Goal: Task Accomplishment & Management: Use online tool/utility

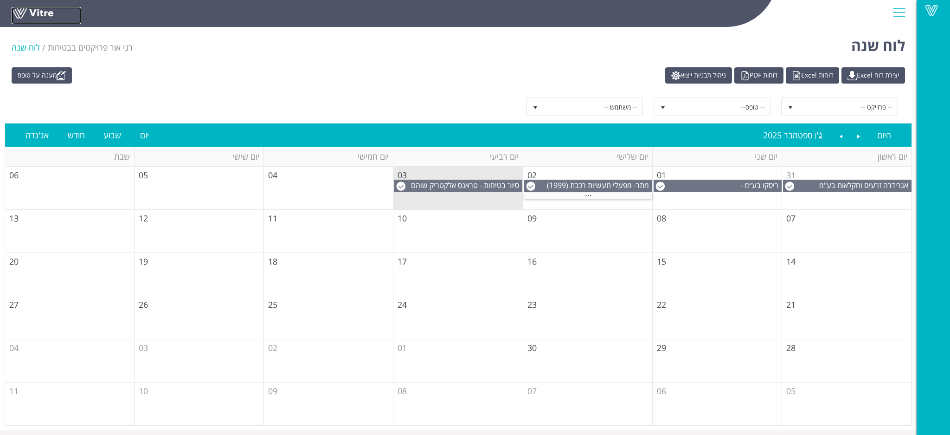
click at [44, 10] on link at bounding box center [47, 15] width 70 height 17
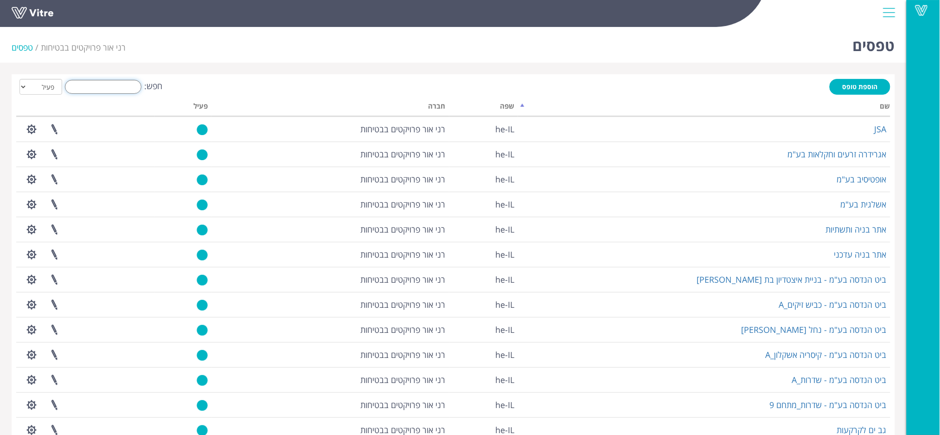
click at [113, 86] on input "חפש:" at bounding box center [103, 87] width 77 height 14
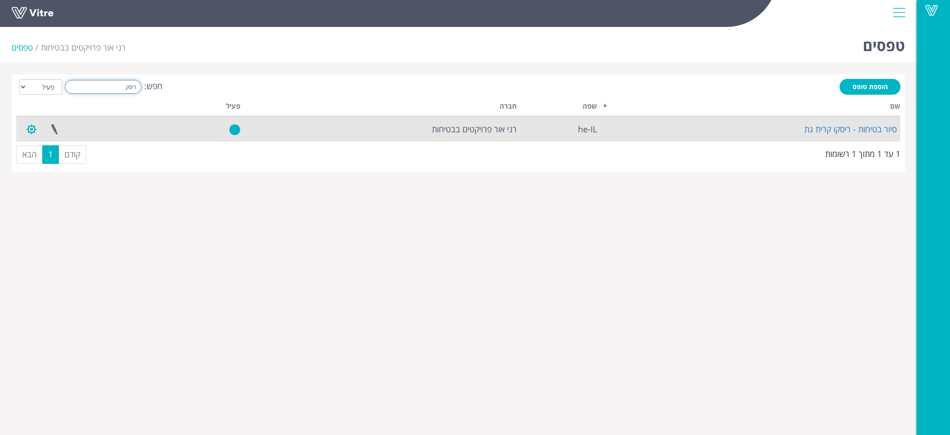
type input "ריסק"
click at [35, 133] on button "button" at bounding box center [31, 129] width 23 height 25
click at [59, 185] on link "שכפול טופס" at bounding box center [56, 187] width 73 height 12
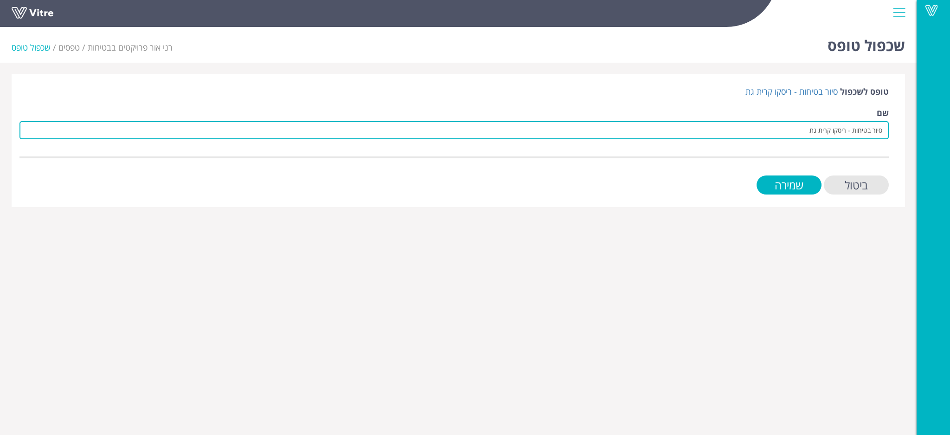
click at [681, 132] on input "סיור בטיחות - ריסקו קרית גת" at bounding box center [453, 130] width 869 height 18
type input "סיור בטיחות - AST"
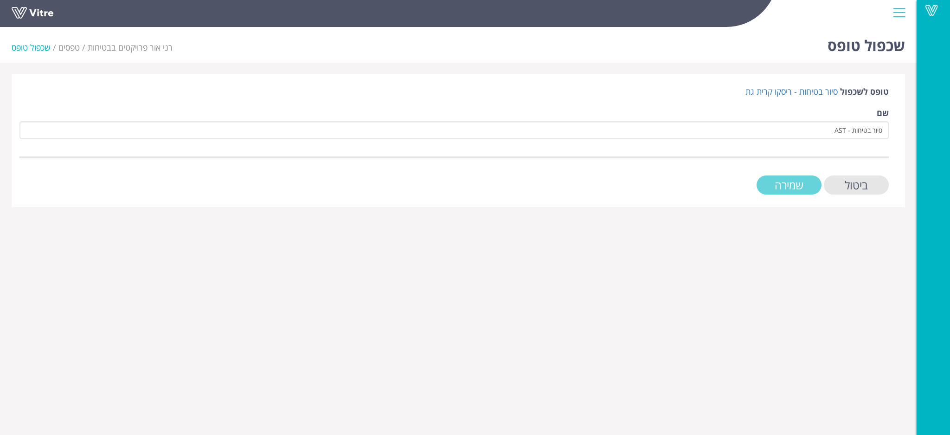
click at [795, 181] on input "שמירה" at bounding box center [788, 184] width 65 height 19
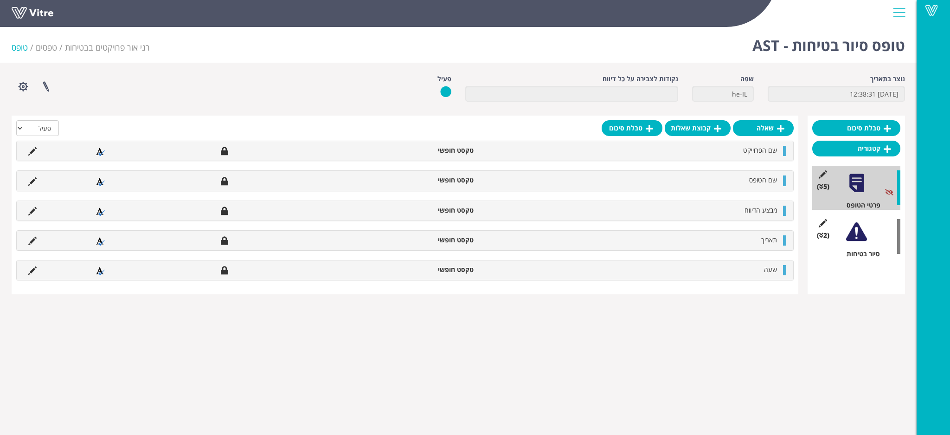
click at [862, 231] on div at bounding box center [856, 231] width 21 height 21
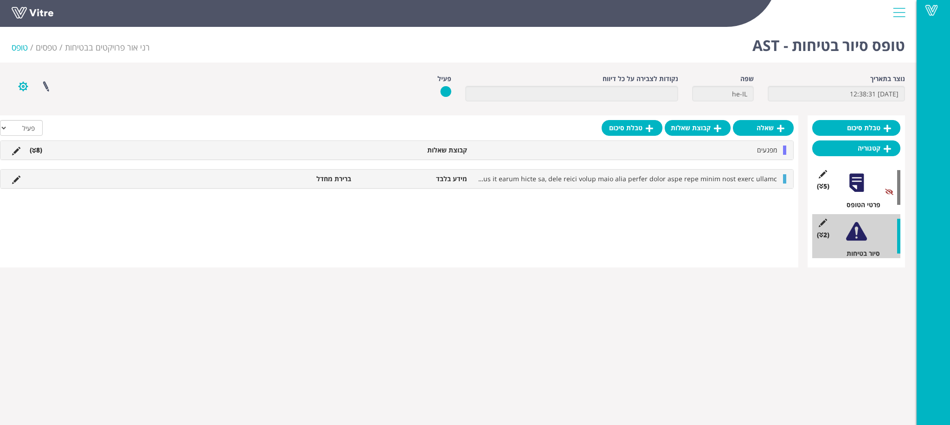
click at [17, 81] on button "button" at bounding box center [23, 86] width 23 height 25
click at [172, 75] on div "פרוייקטים מקושרים הגדרת משתמשים ניהול תבניות שכפול טופס שכפול קטגוריה שפות נוספ…" at bounding box center [194, 86] width 378 height 25
click at [39, 85] on link at bounding box center [45, 86] width 23 height 25
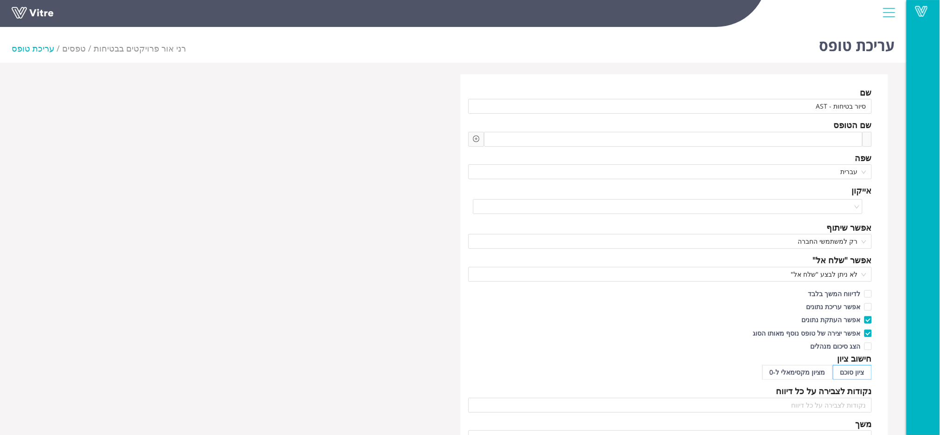
click at [883, 12] on div at bounding box center [889, 12] width 21 height 25
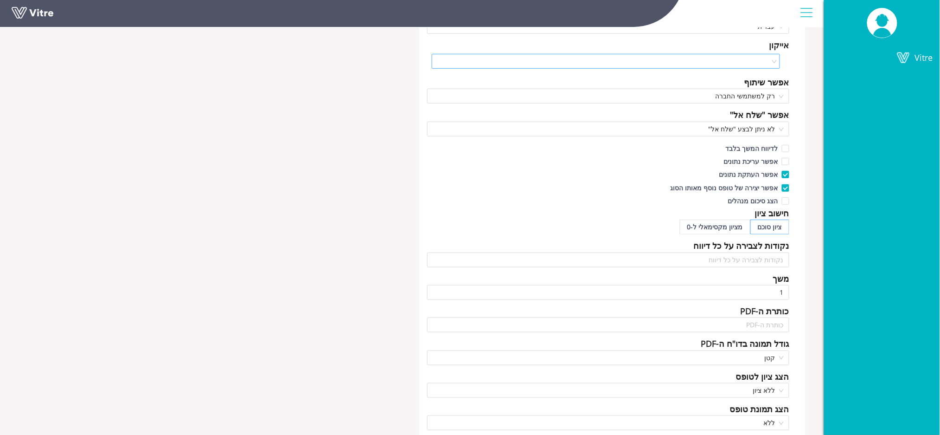
scroll to position [186, 0]
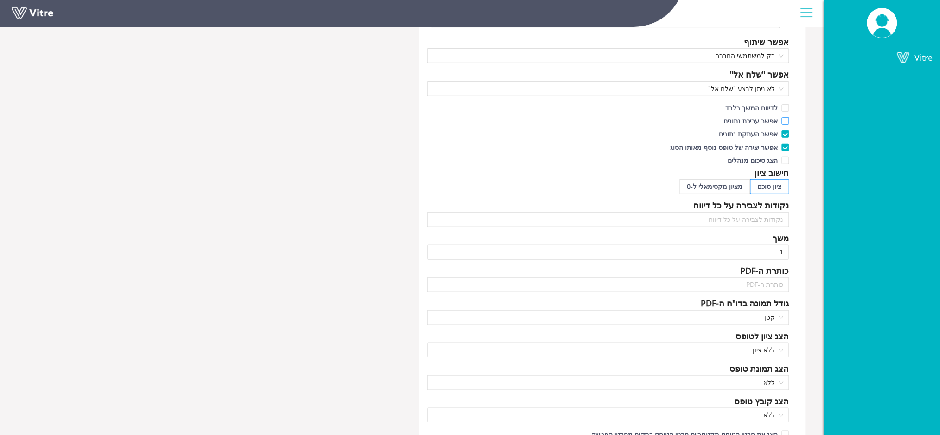
click at [782, 121] on input "אפשר עריכת נתונים" at bounding box center [785, 123] width 8 height 8
checkbox input "true"
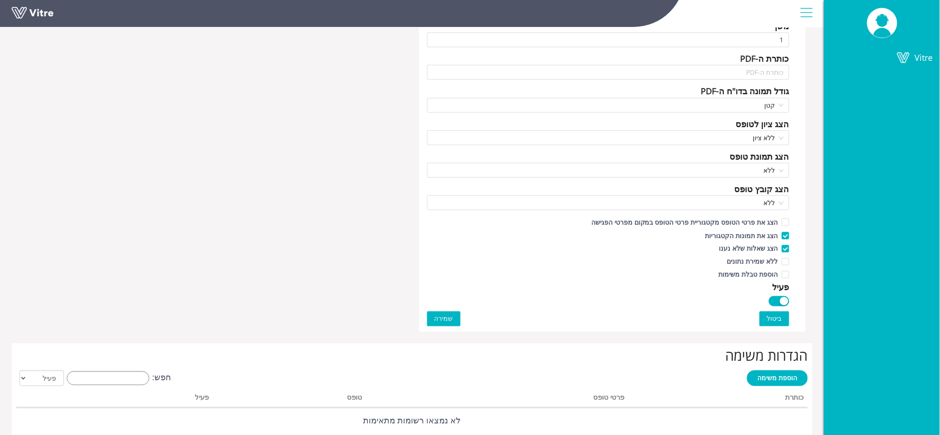
scroll to position [618, 0]
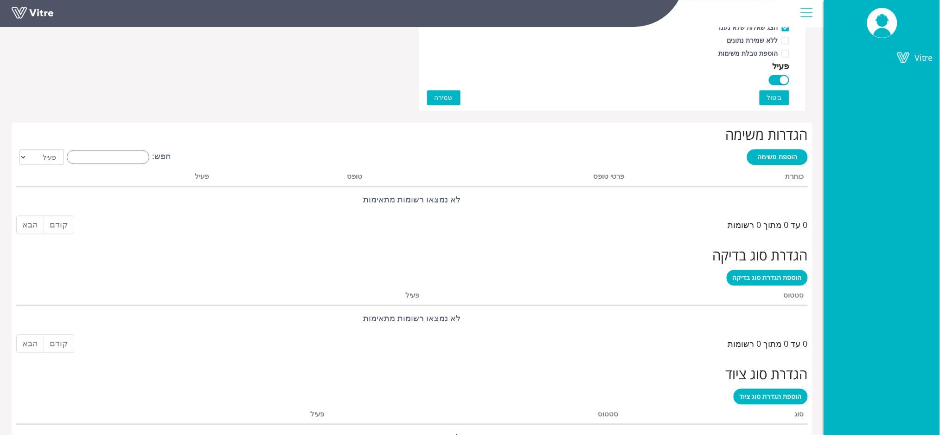
click at [450, 98] on span "שמירה" at bounding box center [444, 98] width 19 height 10
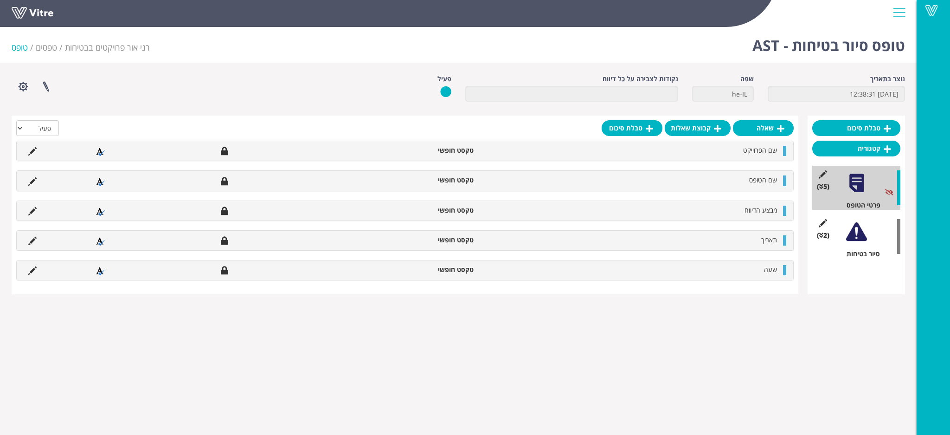
click at [892, 12] on div at bounding box center [899, 12] width 21 height 25
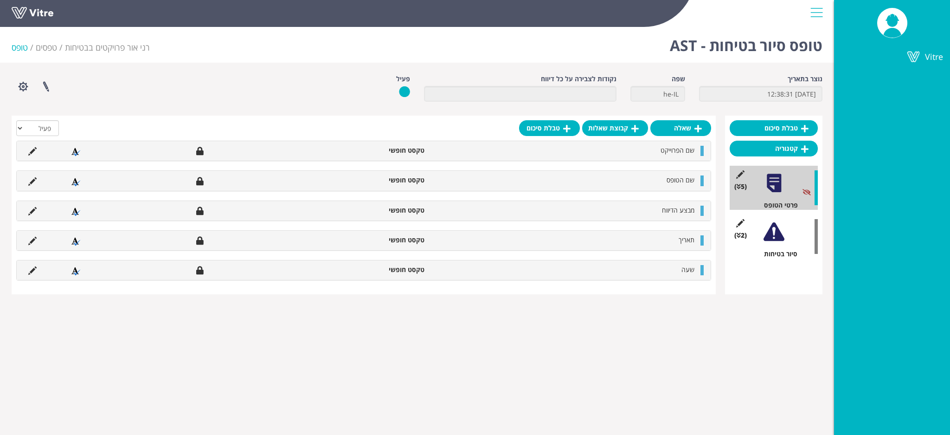
click at [818, 13] on div at bounding box center [816, 12] width 21 height 25
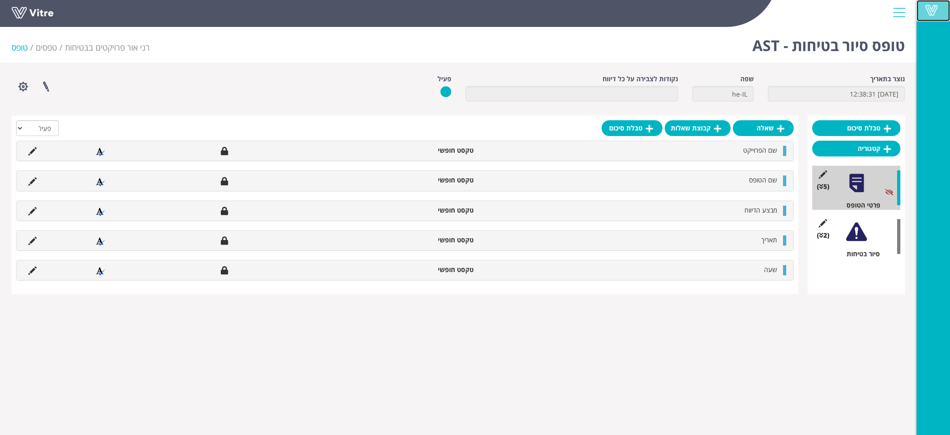
click at [936, 10] on span at bounding box center [931, 10] width 23 height 11
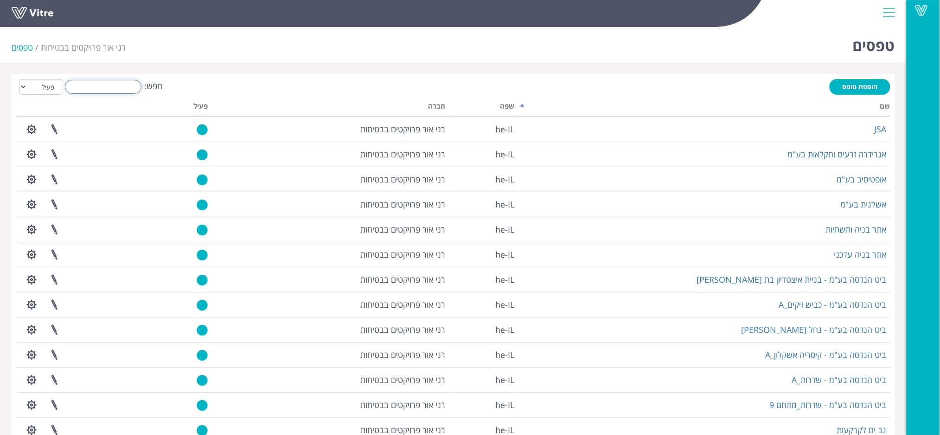
click at [114, 86] on input "חפש:" at bounding box center [103, 87] width 77 height 14
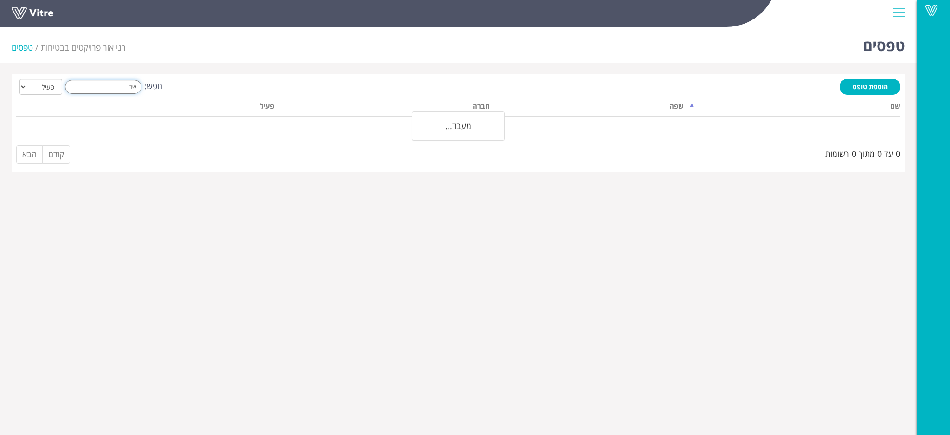
type input "ש"
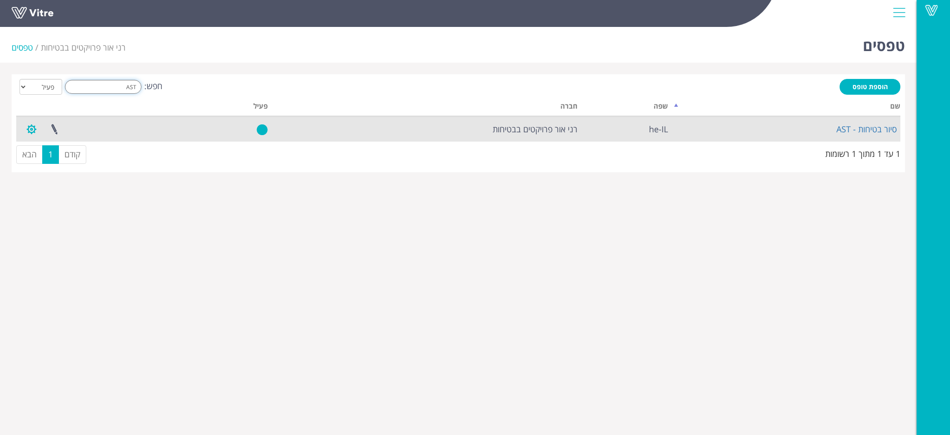
type input "AST"
click at [35, 127] on button "button" at bounding box center [31, 129] width 23 height 25
click at [50, 161] on link "הגדרת משתמשים" at bounding box center [56, 163] width 73 height 12
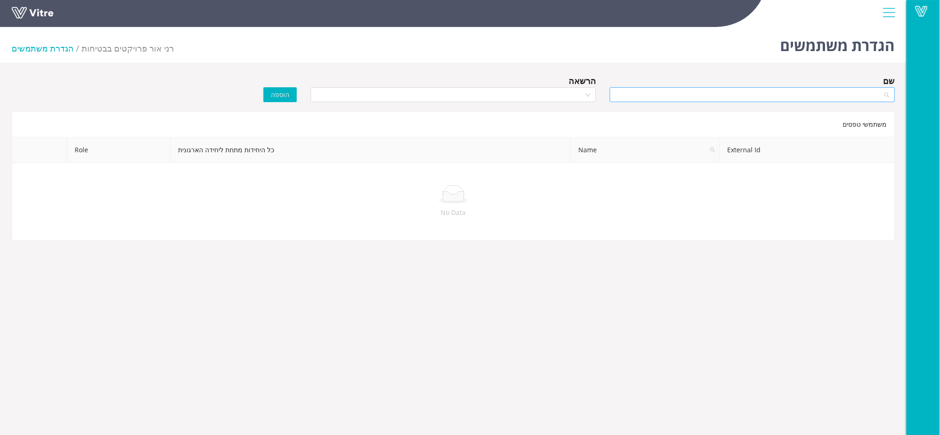
click at [678, 94] on input "search" at bounding box center [749, 95] width 268 height 14
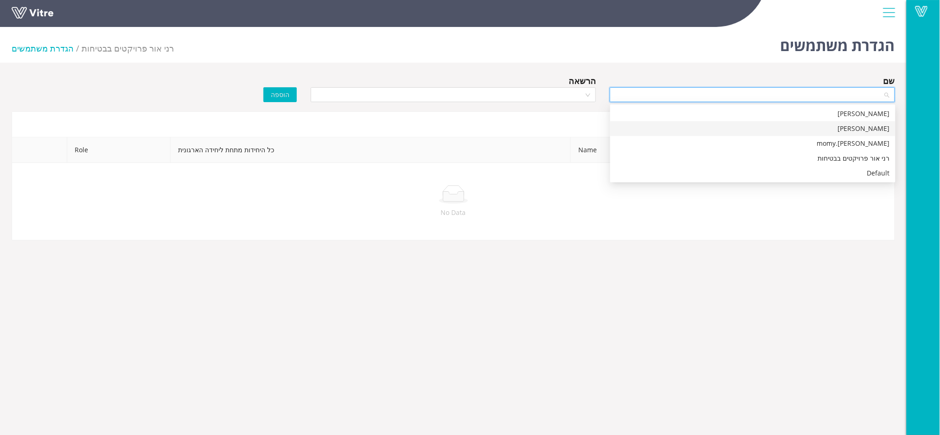
click at [680, 122] on div "rani ohana" at bounding box center [752, 128] width 285 height 15
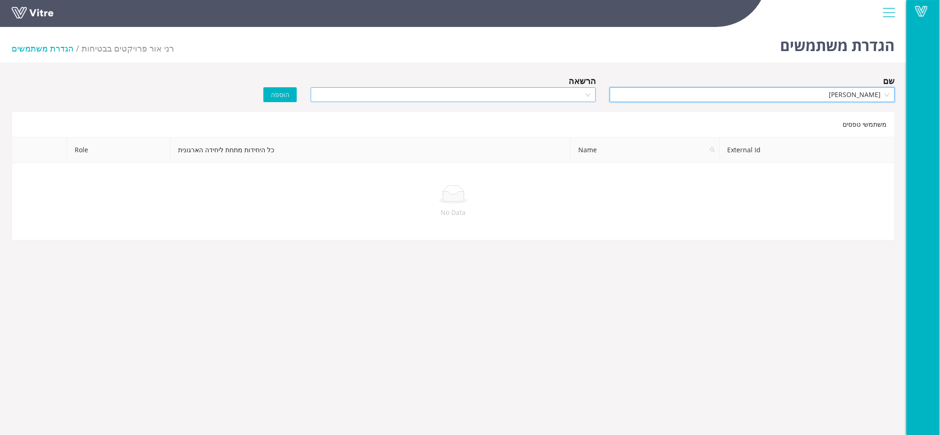
click at [564, 95] on input "search" at bounding box center [450, 95] width 268 height 14
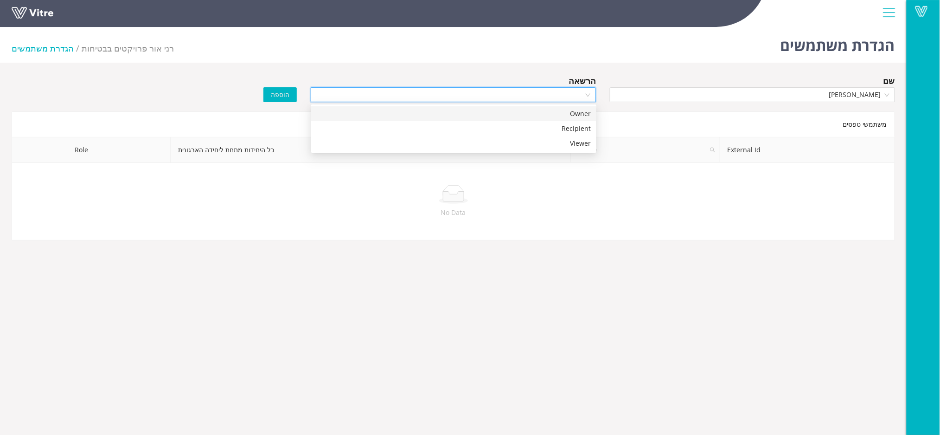
click at [553, 115] on div "Owner" at bounding box center [454, 114] width 274 height 10
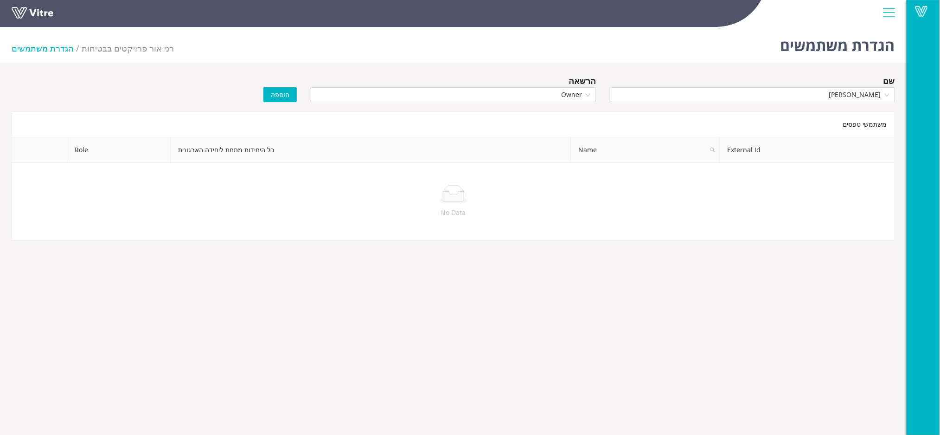
click at [275, 90] on span "הוספה" at bounding box center [280, 95] width 19 height 10
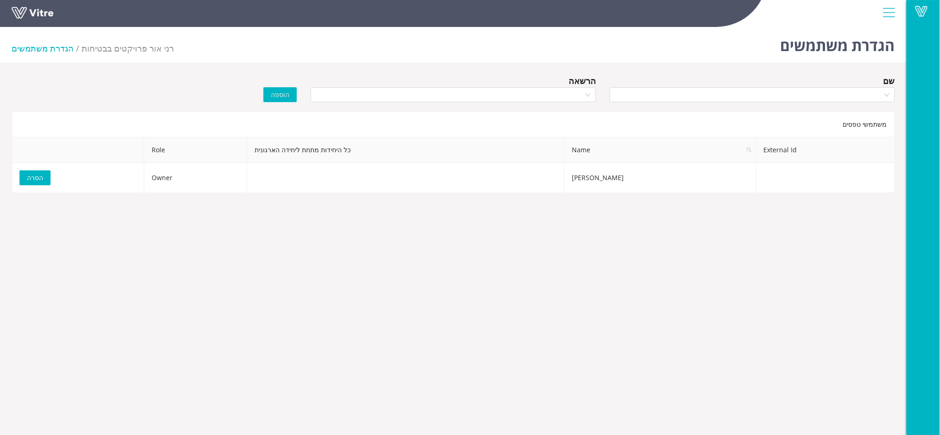
click at [17, 7] on link at bounding box center [47, 15] width 70 height 17
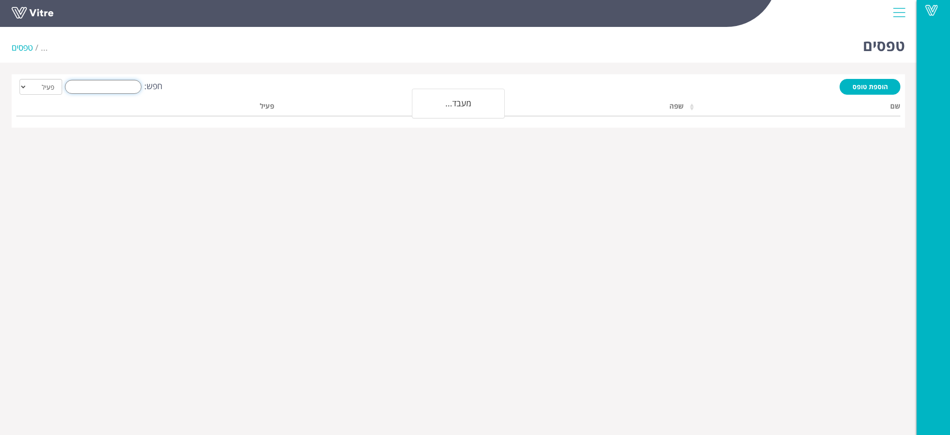
click at [115, 86] on input "חפש:" at bounding box center [103, 87] width 77 height 14
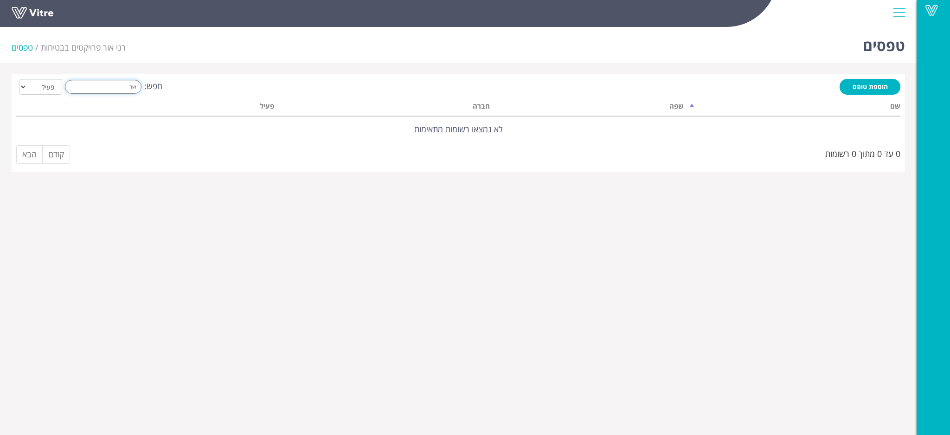
type input "ש"
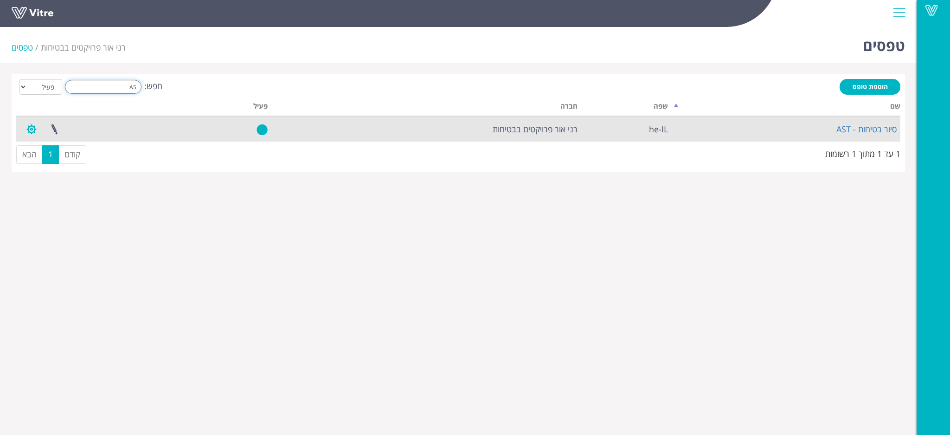
type input "AS"
click at [32, 127] on button "button" at bounding box center [31, 129] width 23 height 25
click at [40, 160] on link "הגדרת משתמשים" at bounding box center [56, 163] width 73 height 12
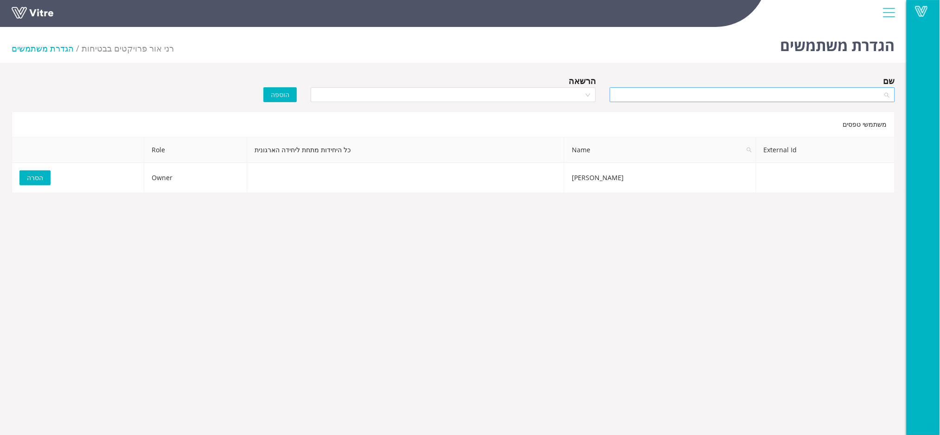
click at [685, 94] on input "search" at bounding box center [749, 95] width 268 height 14
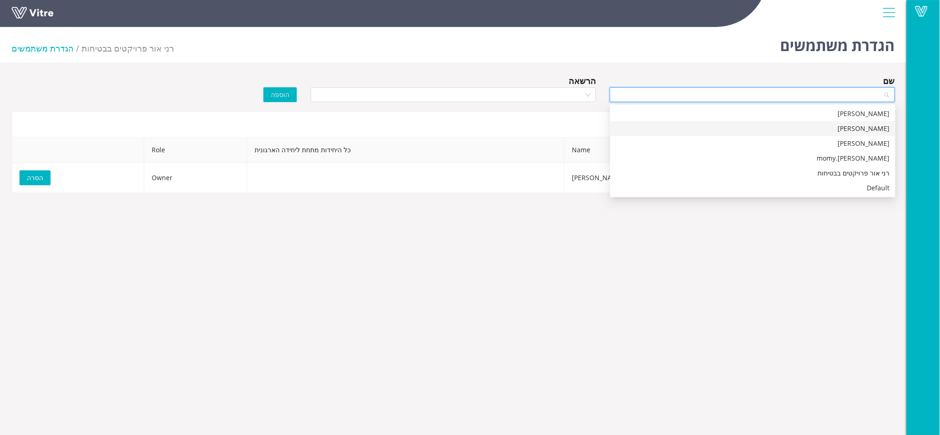
click at [714, 125] on div "[PERSON_NAME]" at bounding box center [753, 128] width 274 height 10
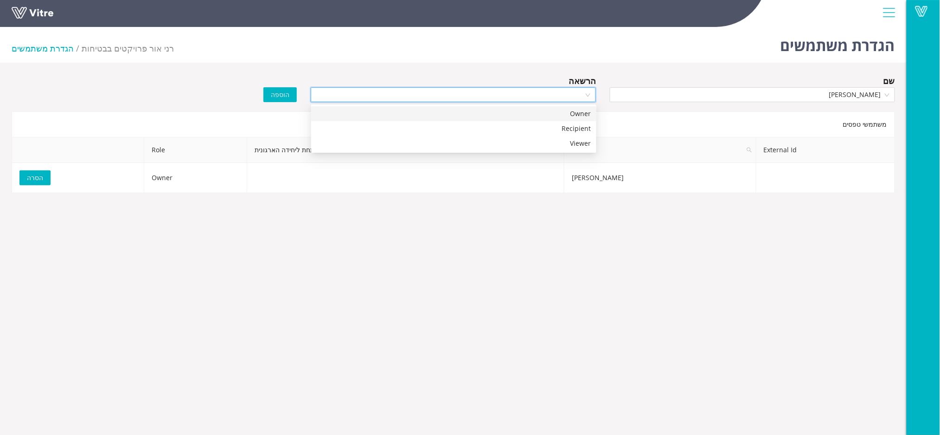
click at [482, 92] on input "search" at bounding box center [450, 95] width 268 height 14
click at [478, 122] on div "Recipient" at bounding box center [453, 128] width 285 height 15
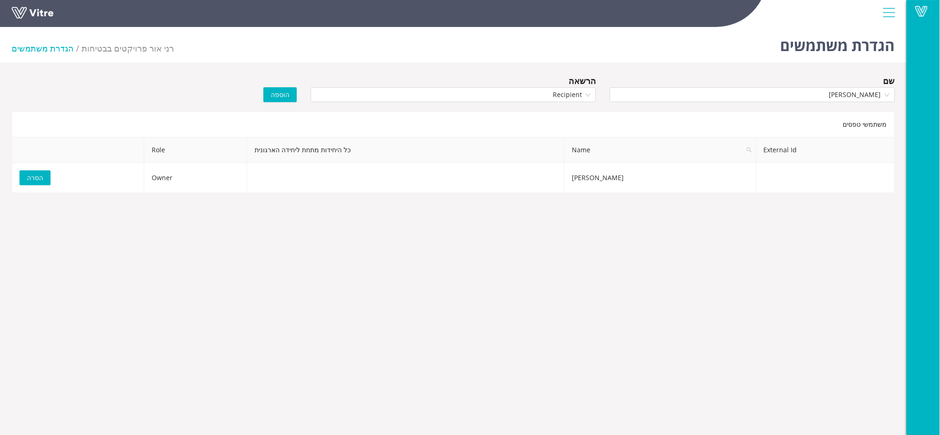
click at [276, 93] on span "הוספה" at bounding box center [280, 95] width 19 height 10
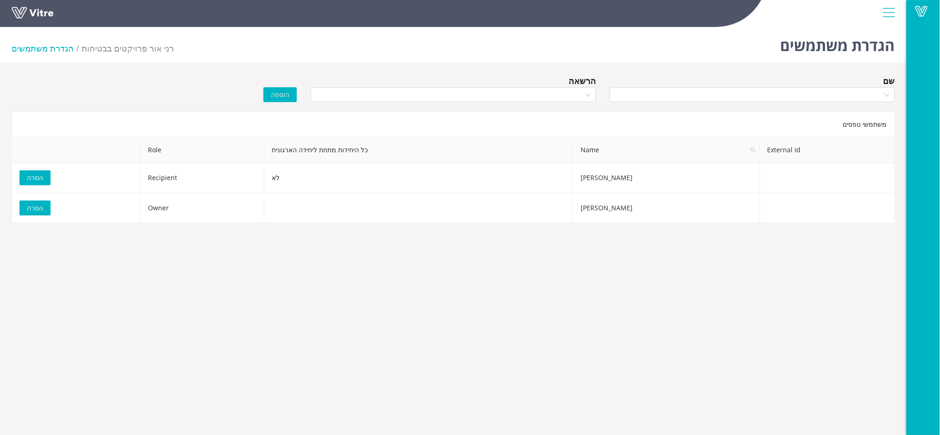
click at [585, 54] on div "הגדרת משתמשים רני אור פרויקטים בבטיחות הגדרת משתמשים" at bounding box center [453, 42] width 907 height 39
click at [40, 51] on li "הגדרת משתמשים" at bounding box center [47, 48] width 70 height 13
click at [39, 17] on link at bounding box center [47, 15] width 70 height 17
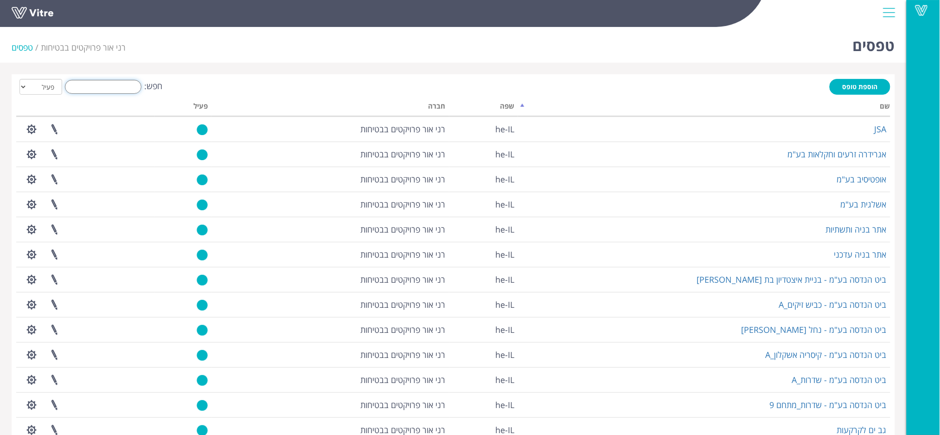
click at [127, 84] on input "חפש:" at bounding box center [103, 87] width 77 height 14
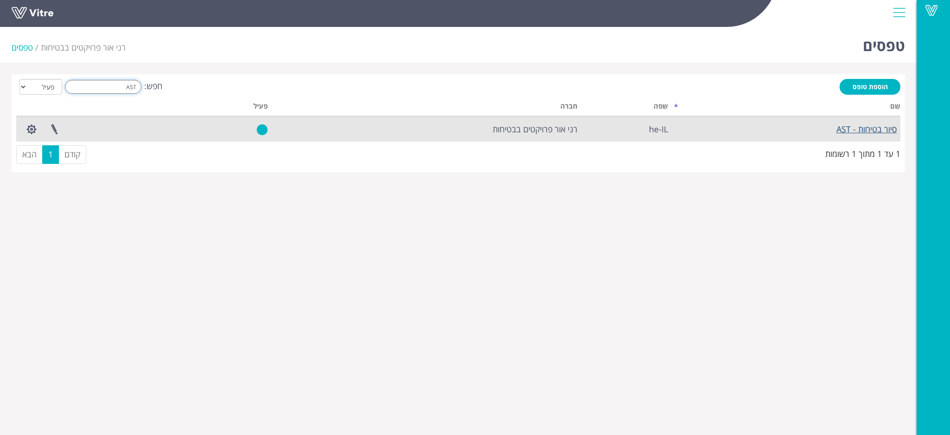
type input "AST"
click at [869, 133] on link "סיור בטיחות - AST" at bounding box center [866, 128] width 60 height 11
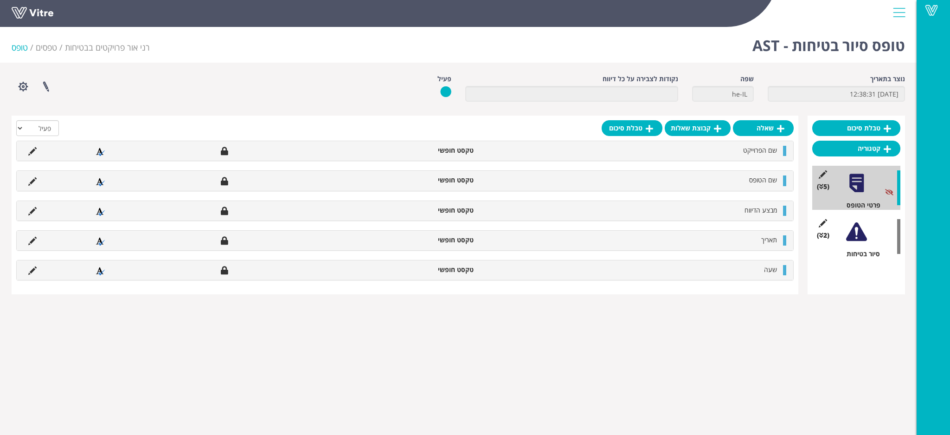
click at [850, 231] on div at bounding box center [856, 231] width 21 height 21
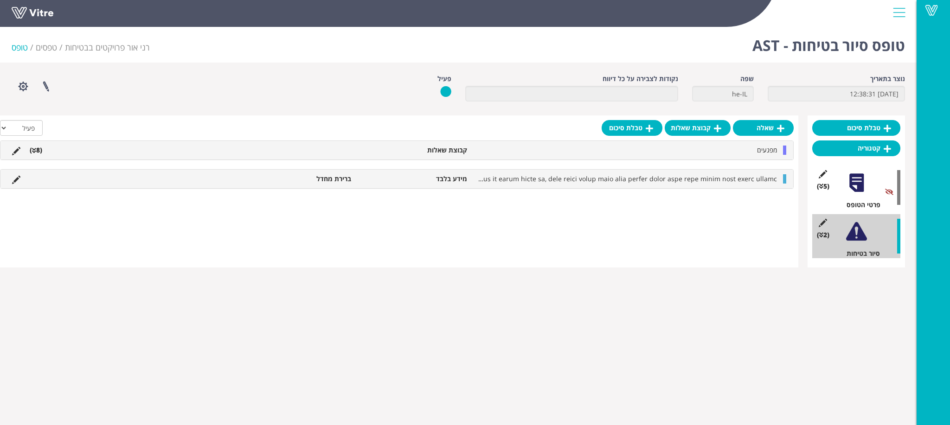
click at [454, 147] on li "קבוצת שאלות" at bounding box center [414, 150] width 116 height 9
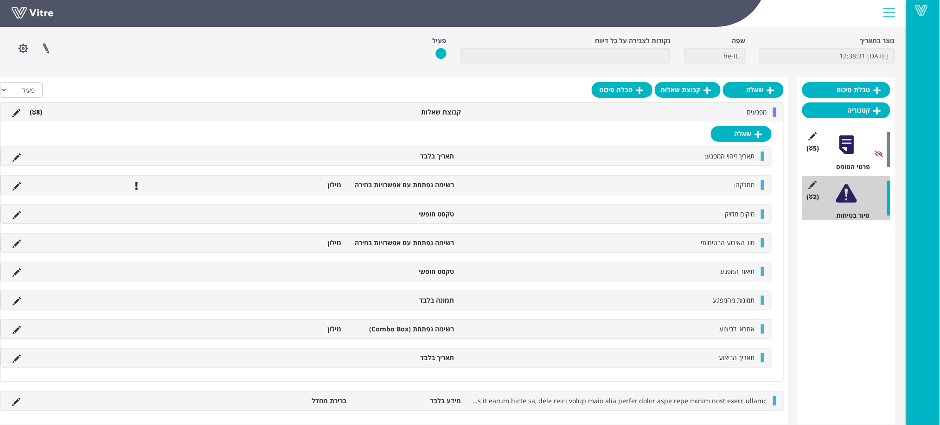
scroll to position [49, 0]
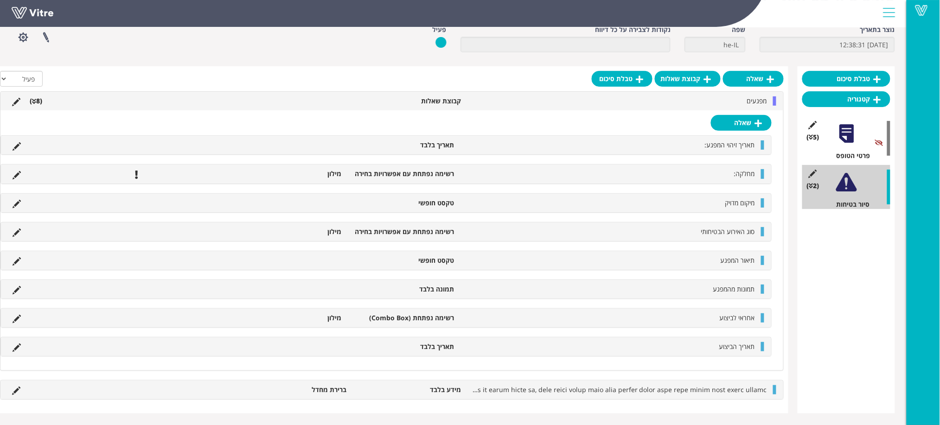
click at [402, 175] on li "רשימה נפתחת עם אפשרויות בחירה" at bounding box center [402, 173] width 113 height 9
click at [13, 175] on icon at bounding box center [17, 175] width 8 height 8
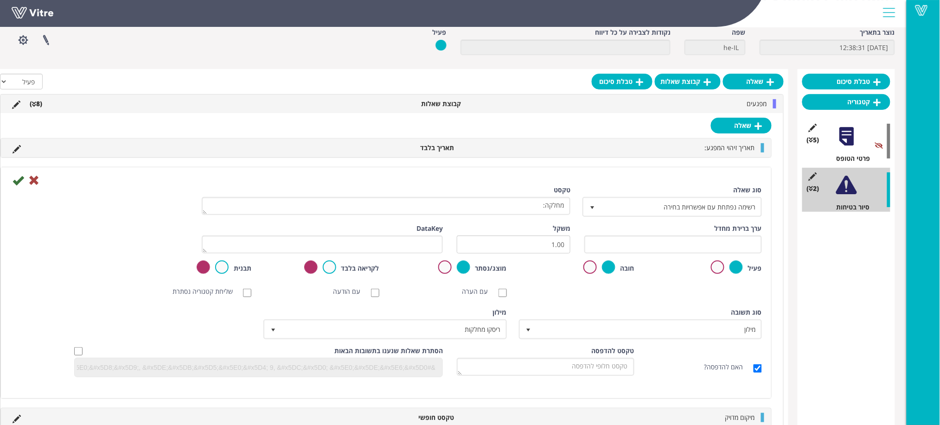
scroll to position [0, 0]
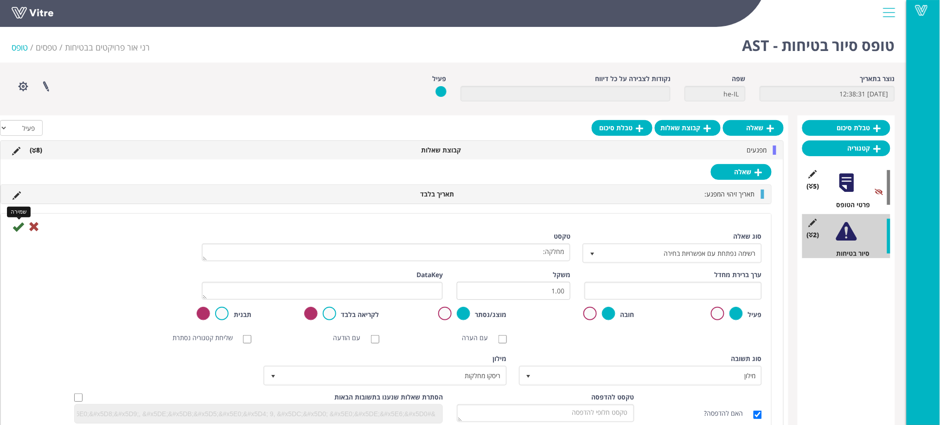
click at [17, 225] on icon at bounding box center [18, 226] width 11 height 11
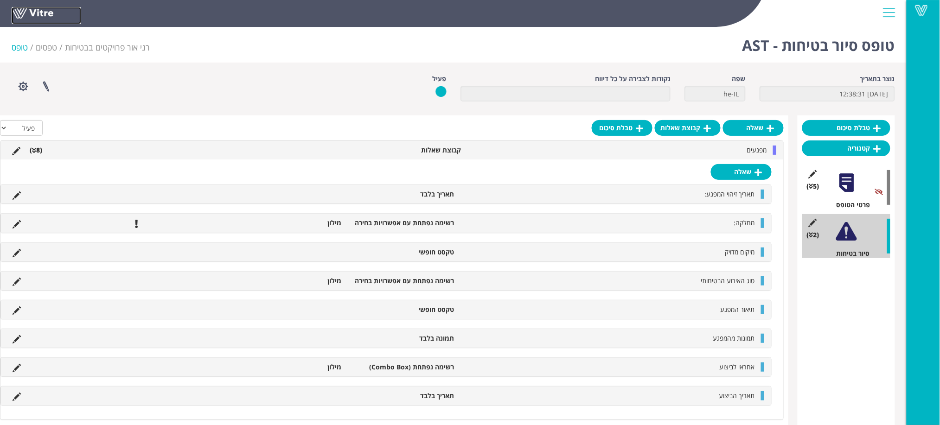
click at [33, 11] on link at bounding box center [47, 15] width 70 height 17
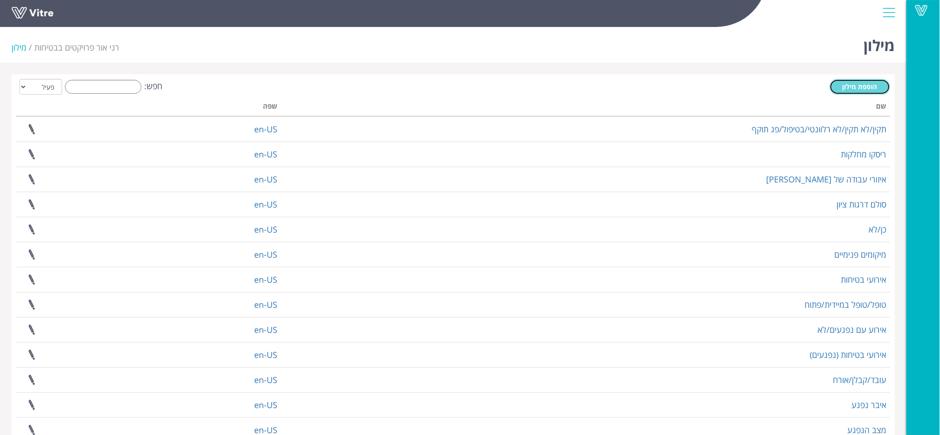
click at [869, 87] on span "הוספת מילון" at bounding box center [860, 86] width 35 height 9
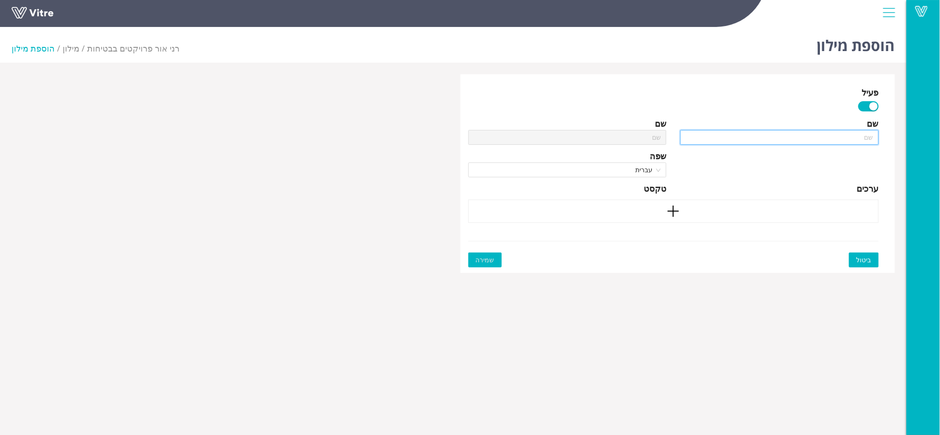
click at [754, 138] on input "text" at bounding box center [779, 137] width 199 height 15
type input "N"
type input "NJ"
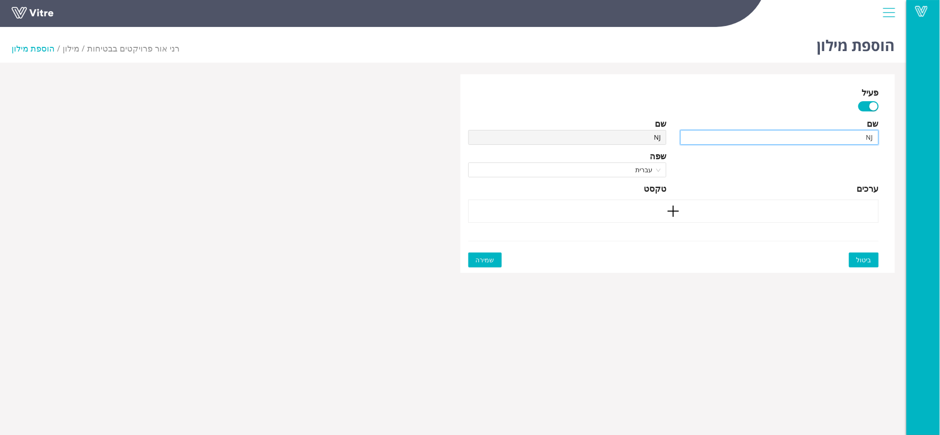
type input "NJK"
type input "NJKE"
type input "NJKEU"
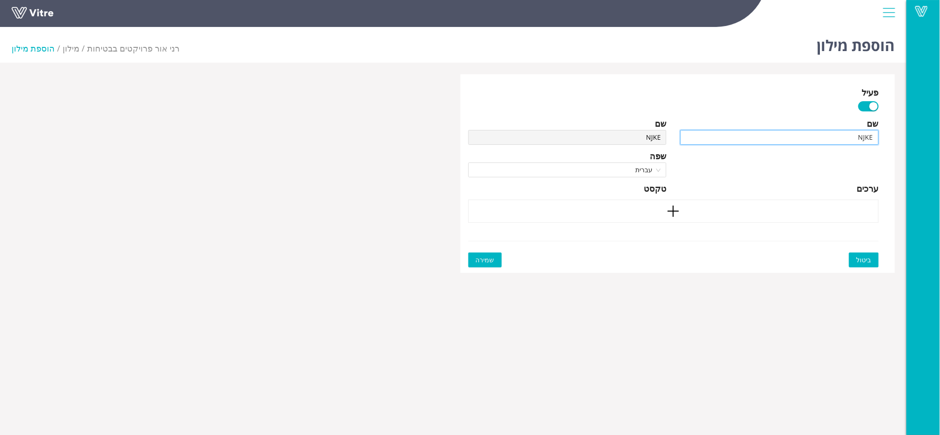
type input "NJKEU"
type input "NJKEU,"
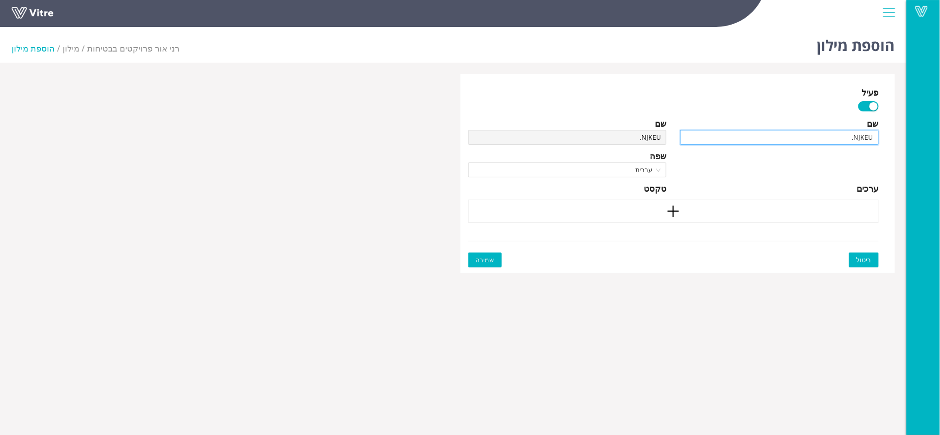
type input "NJKEU,"
type input "NJKEU"
type input "NJKE"
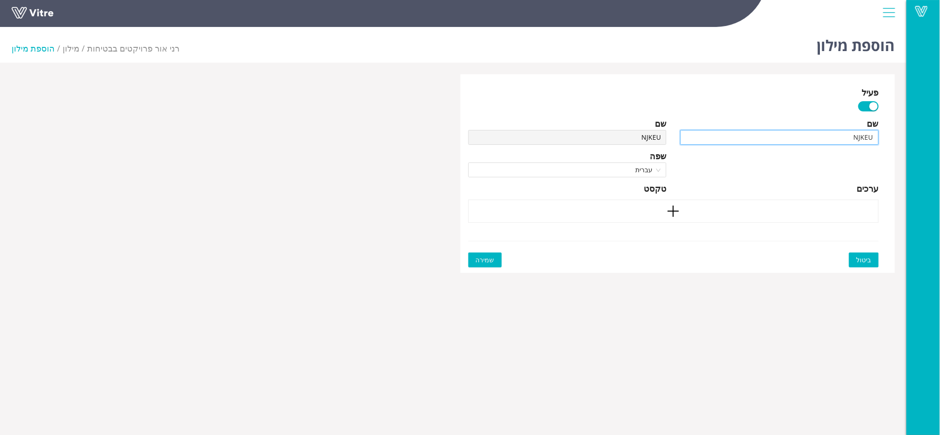
type input "NJKE"
type input "NJK"
type input "NJ"
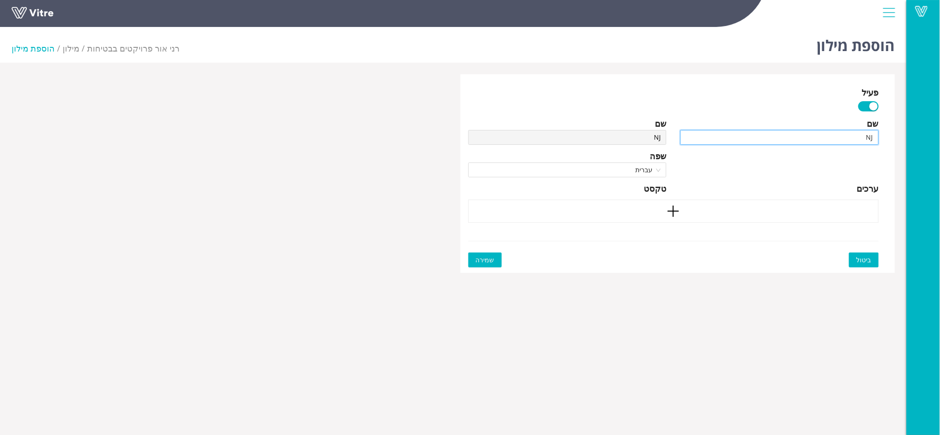
type input "N"
type input "מ"
type input "מח"
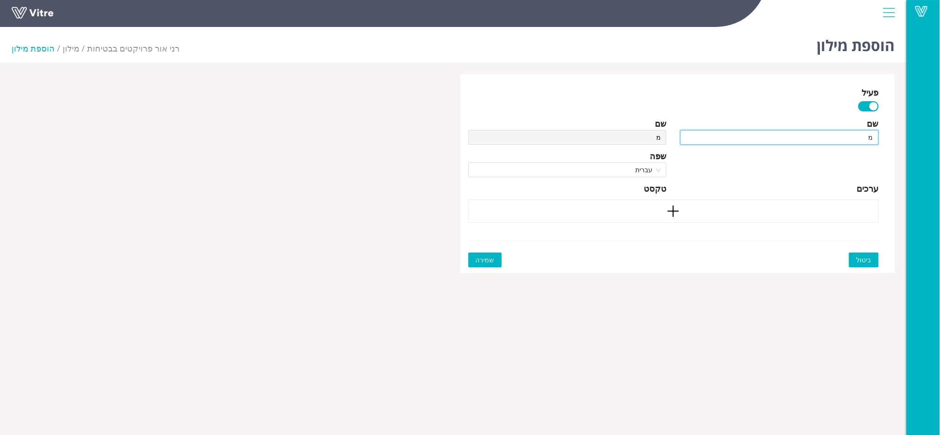
type input "מח"
type input "מחל"
type input "מחלק"
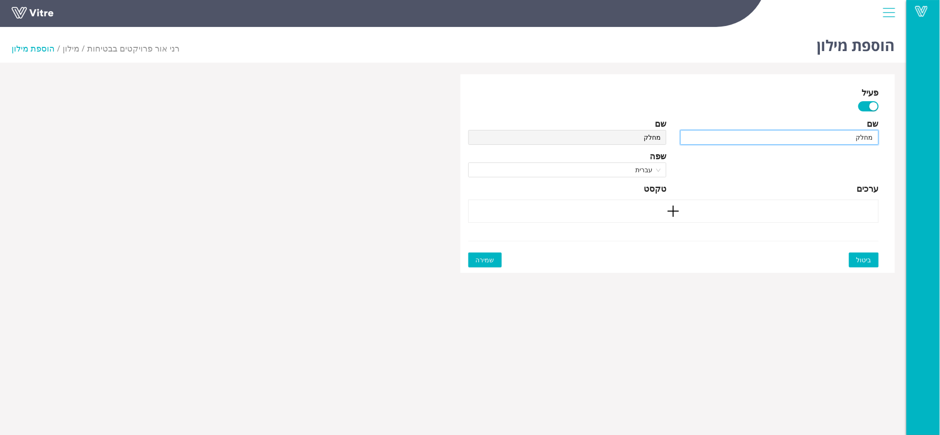
type input "מחלקו"
type input "מחלקות"
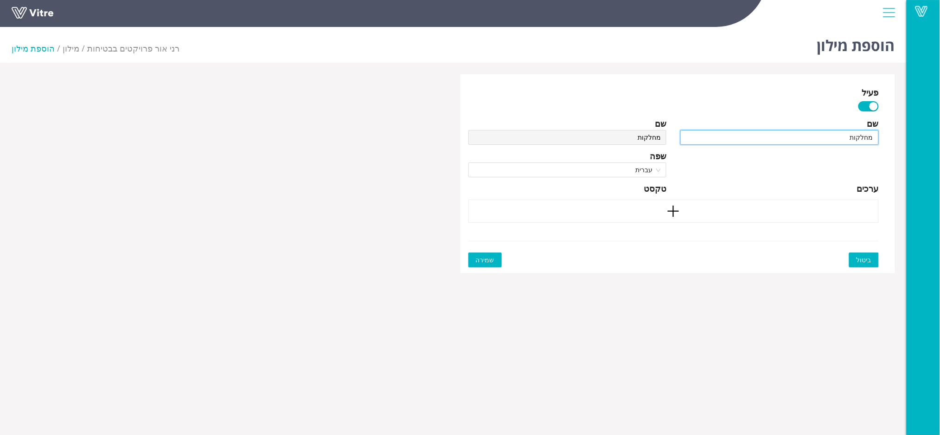
type input "מחלקות"
type input "מחלקות A"
type input "מחלקות AS"
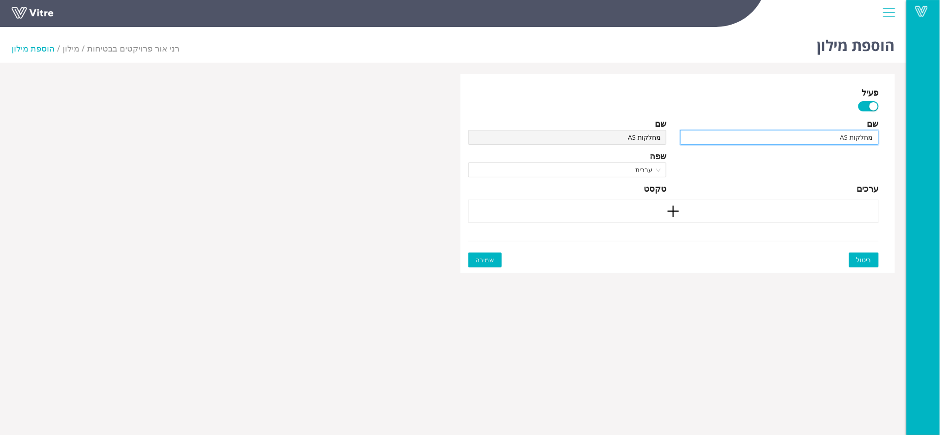
type input "מחלקות AST"
click at [735, 212] on div at bounding box center [673, 210] width 411 height 23
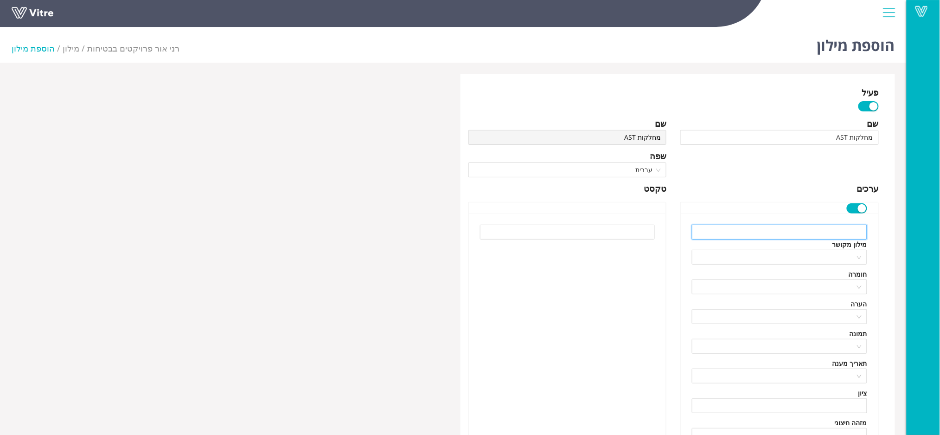
click at [751, 231] on input "text" at bounding box center [779, 231] width 175 height 15
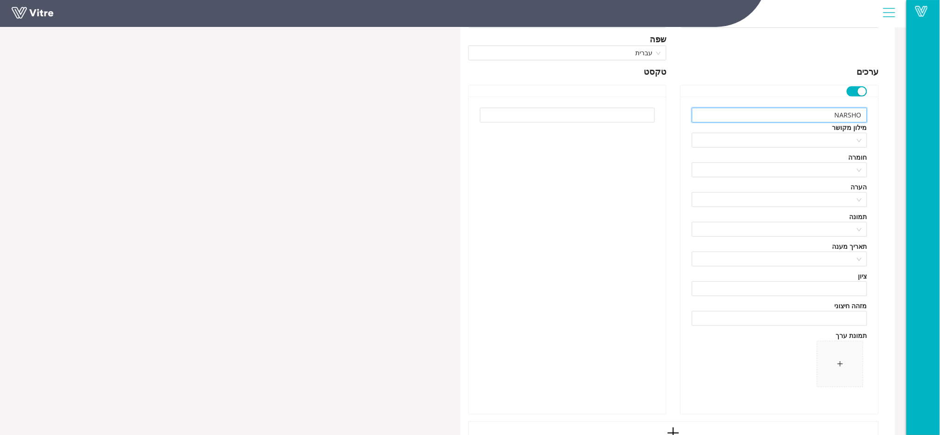
scroll to position [123, 0]
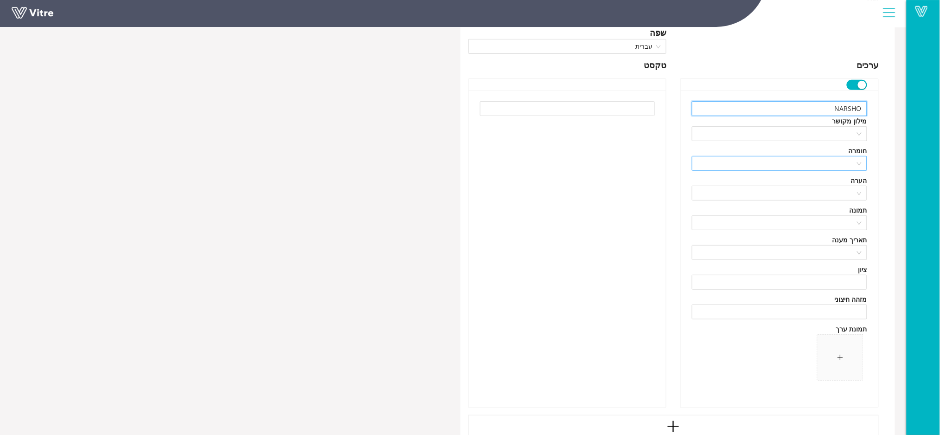
type input "NARSHO"
click at [800, 160] on input "search" at bounding box center [777, 163] width 158 height 14
click at [800, 180] on div "ללא" at bounding box center [780, 182] width 164 height 10
click at [793, 194] on input "search" at bounding box center [777, 193] width 158 height 14
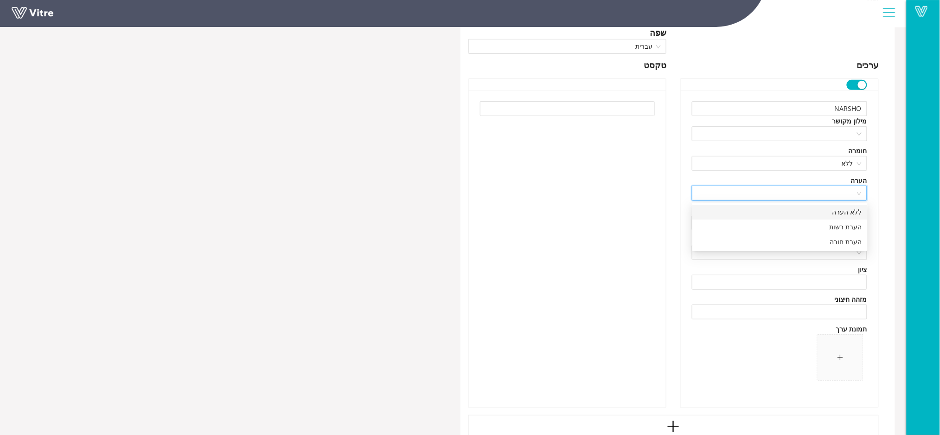
click at [793, 212] on div "ללא הערה" at bounding box center [780, 212] width 164 height 10
click at [802, 224] on input "search" at bounding box center [777, 223] width 158 height 14
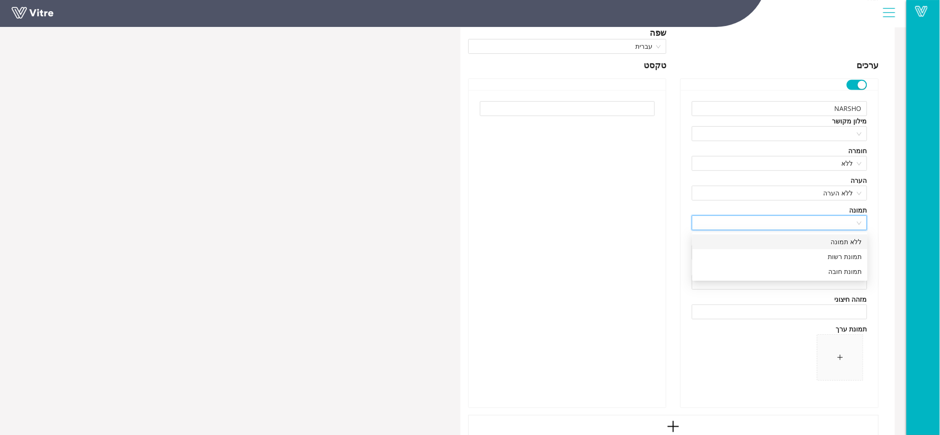
click at [801, 238] on div "ללא תמונה" at bounding box center [780, 242] width 164 height 10
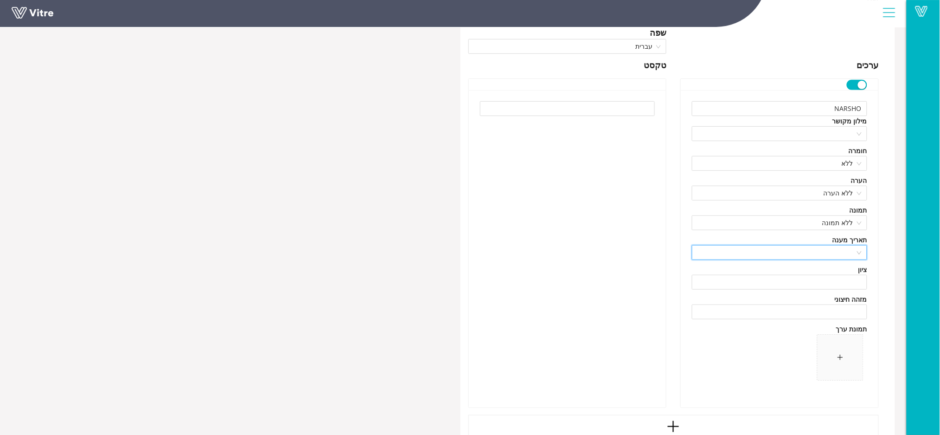
click at [792, 250] on input "search" at bounding box center [777, 252] width 158 height 14
click at [792, 271] on div "ללא תאריך" at bounding box center [780, 271] width 164 height 10
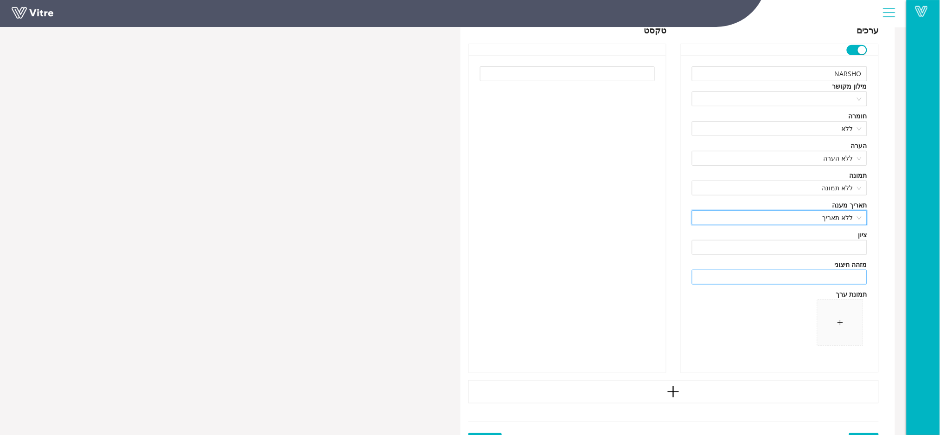
scroll to position [176, 0]
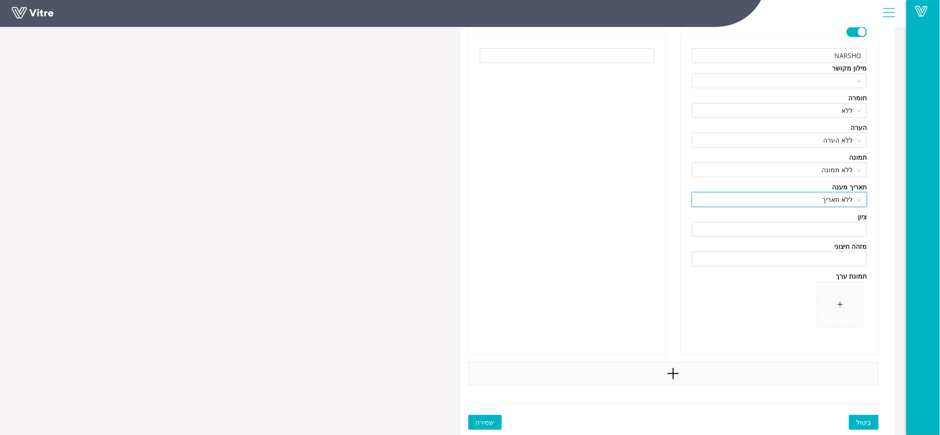
click at [718, 378] on div at bounding box center [673, 373] width 411 height 23
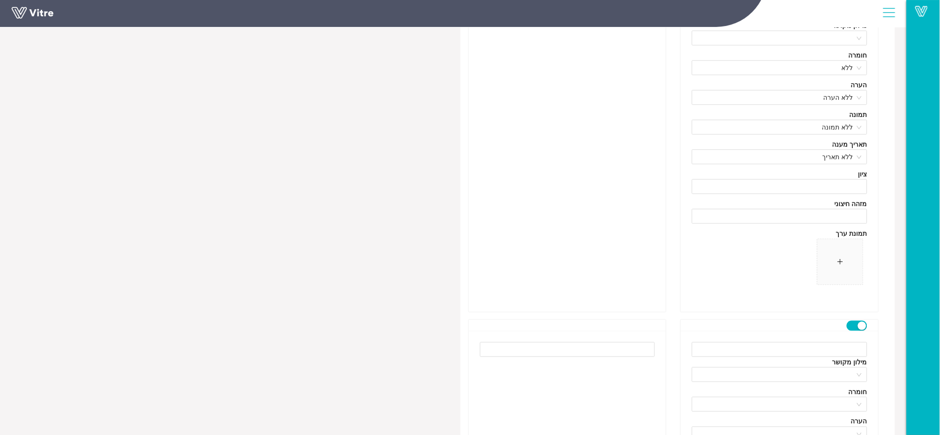
scroll to position [362, 0]
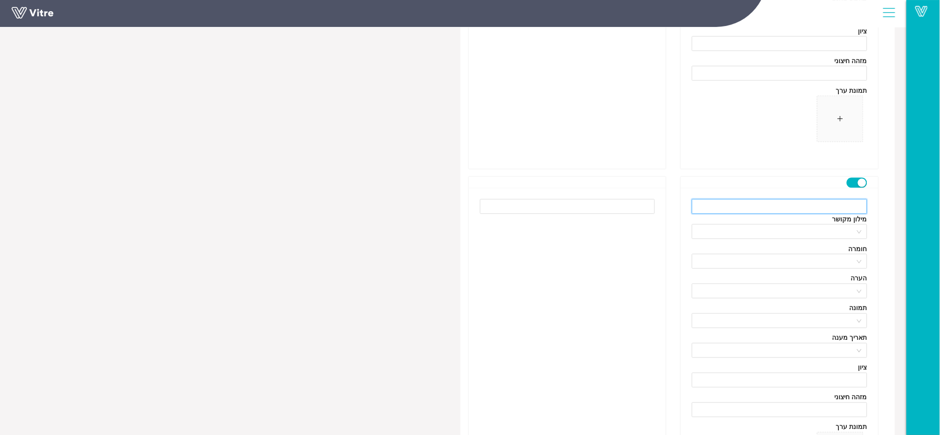
click at [799, 207] on input "text" at bounding box center [779, 206] width 175 height 15
type input "N"
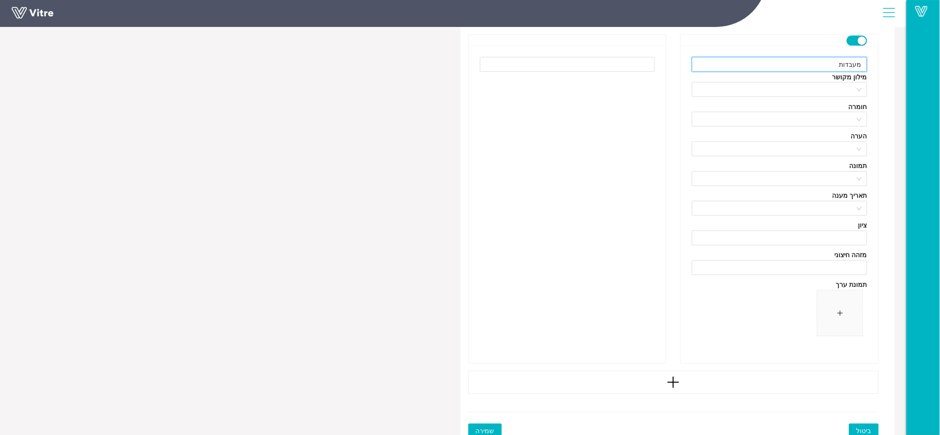
scroll to position [513, 0]
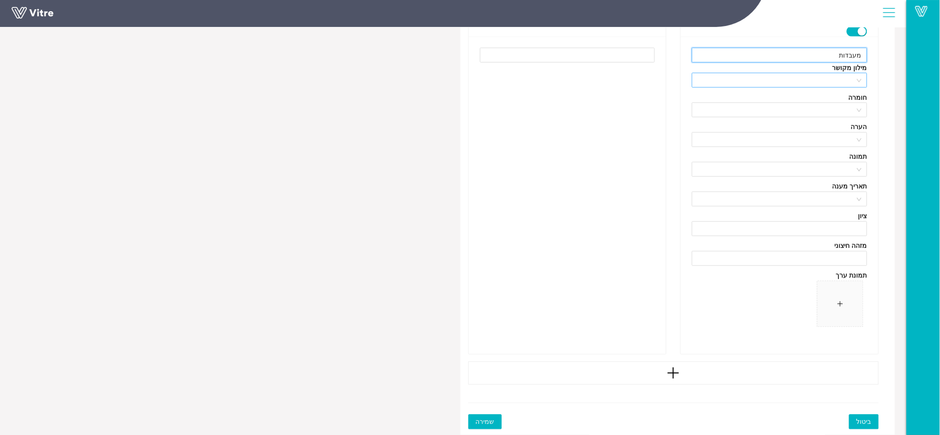
type input "מעבדות"
click at [832, 82] on input "search" at bounding box center [777, 80] width 158 height 14
click at [659, 93] on div at bounding box center [568, 195] width 198 height 317
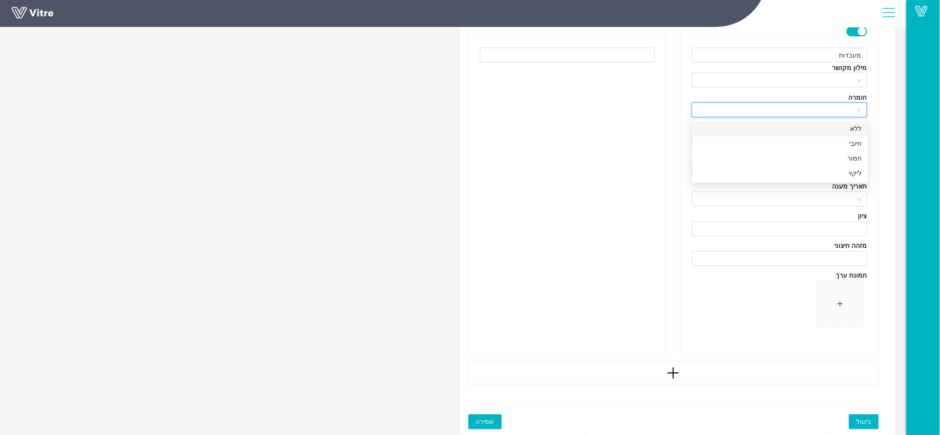
click at [768, 108] on input "search" at bounding box center [777, 110] width 158 height 14
click at [768, 130] on div "ללא" at bounding box center [780, 129] width 164 height 10
click at [768, 137] on input "search" at bounding box center [777, 140] width 158 height 14
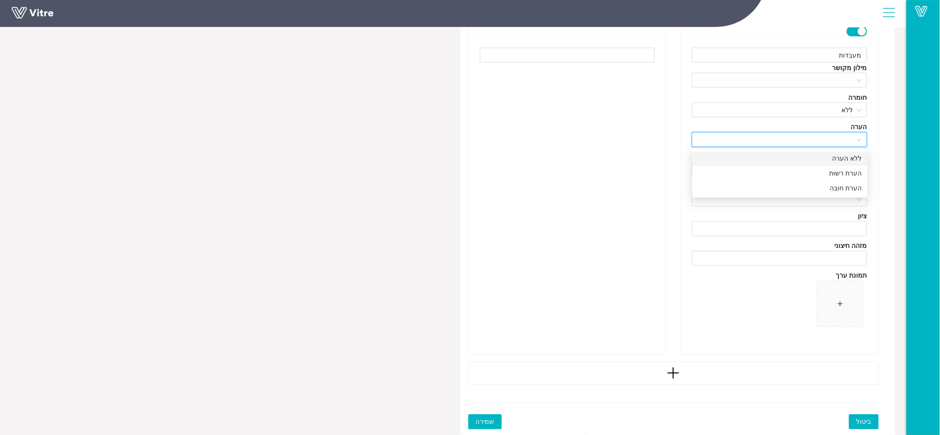
click at [767, 156] on div "ללא הערה" at bounding box center [780, 159] width 164 height 10
click at [766, 176] on input "search" at bounding box center [777, 169] width 158 height 14
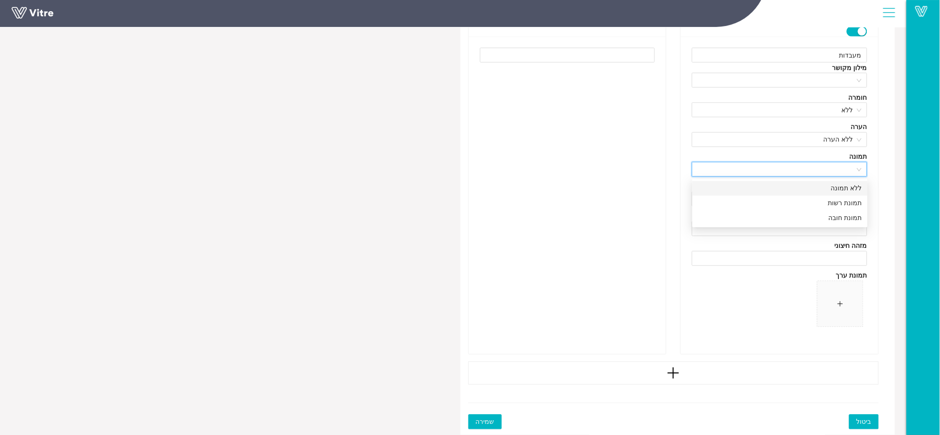
click at [767, 187] on div "ללא תמונה" at bounding box center [780, 188] width 164 height 10
click at [769, 205] on input "search" at bounding box center [777, 199] width 158 height 14
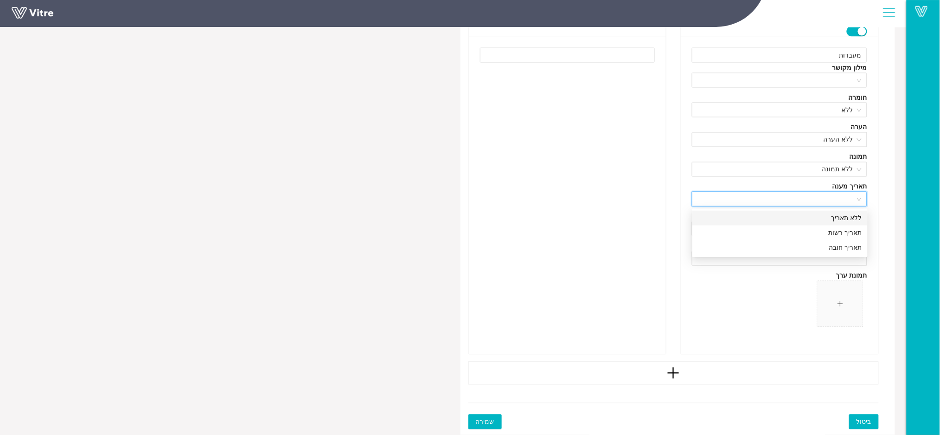
click at [769, 213] on div "ללא תאריך" at bounding box center [780, 218] width 164 height 10
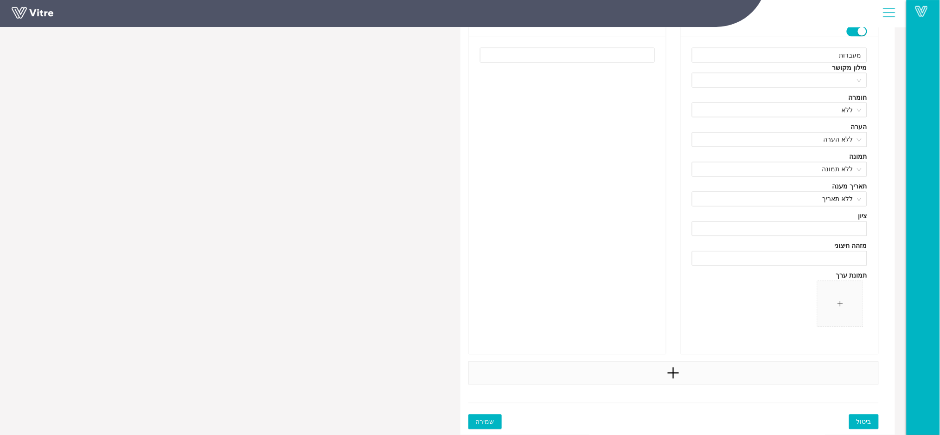
click at [647, 367] on div at bounding box center [673, 372] width 411 height 23
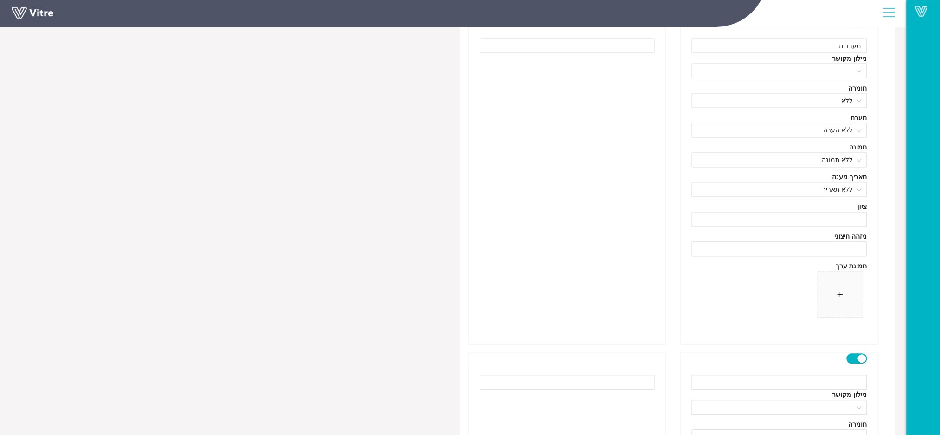
scroll to position [636, 0]
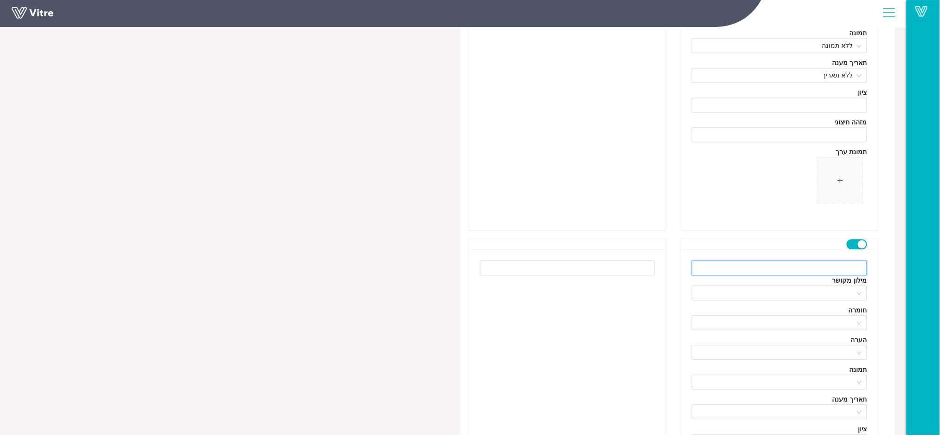
click at [768, 270] on input "text" at bounding box center [779, 268] width 175 height 15
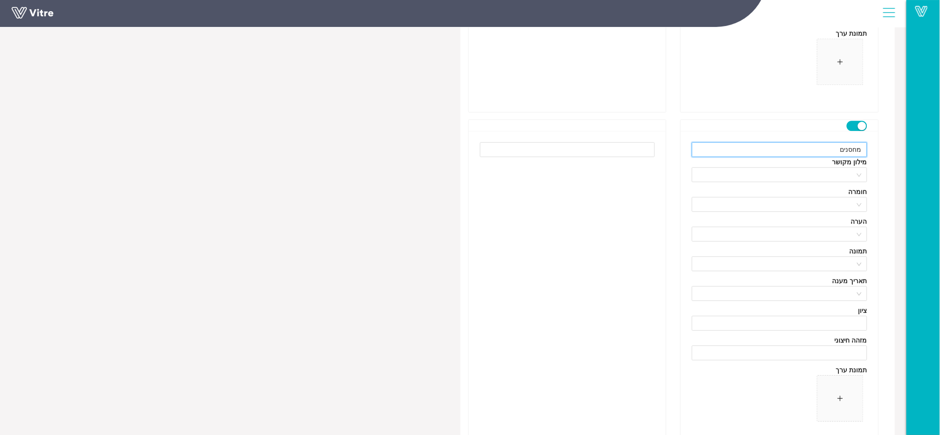
scroll to position [760, 0]
type input "מחסנים"
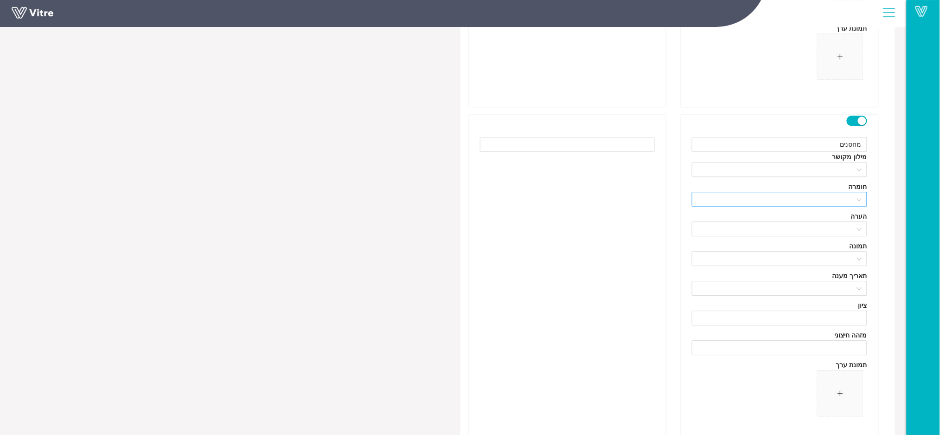
click at [825, 192] on div at bounding box center [779, 199] width 175 height 15
click at [825, 200] on input "search" at bounding box center [777, 199] width 158 height 14
click at [829, 219] on div "ללא" at bounding box center [780, 218] width 164 height 10
click at [829, 228] on input "search" at bounding box center [777, 229] width 158 height 14
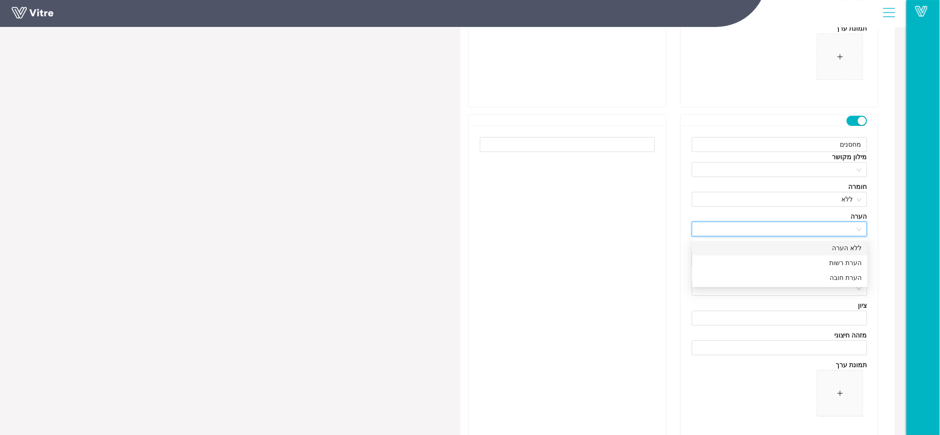
click at [829, 244] on div "ללא הערה" at bounding box center [780, 248] width 164 height 10
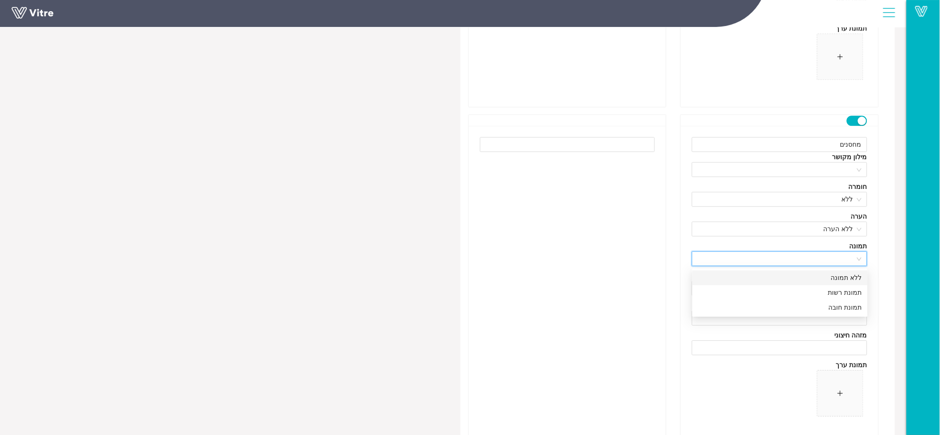
click at [832, 255] on input "search" at bounding box center [777, 258] width 158 height 14
click at [833, 273] on div "ללא תמונה" at bounding box center [780, 277] width 164 height 10
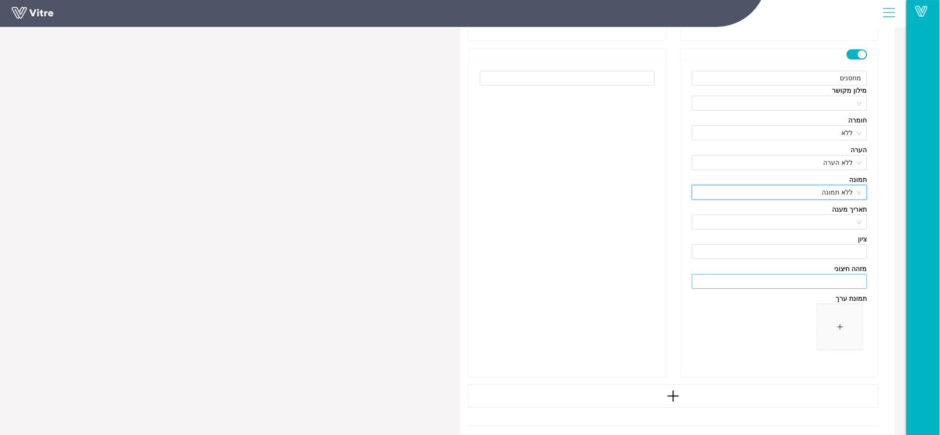
scroll to position [849, 0]
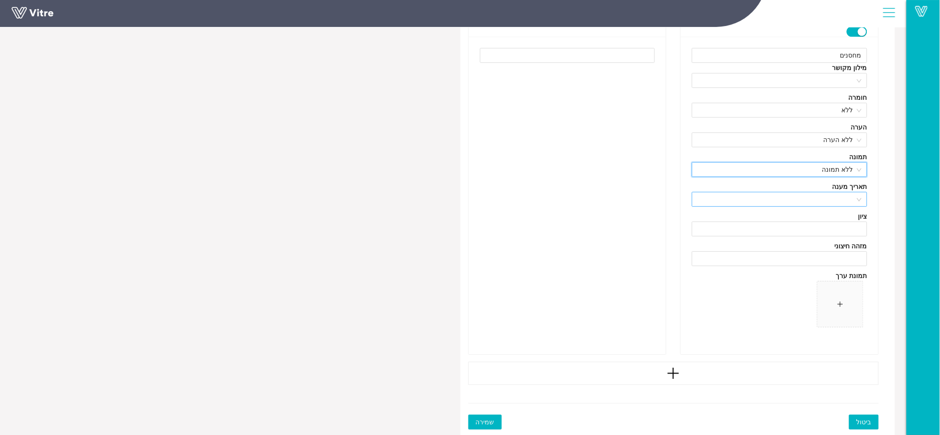
click at [835, 201] on input "search" at bounding box center [777, 199] width 158 height 14
click at [830, 219] on div "ללא תאריך" at bounding box center [780, 218] width 164 height 10
click at [825, 231] on input at bounding box center [779, 229] width 174 height 14
click at [718, 303] on span at bounding box center [779, 306] width 175 height 50
click at [693, 373] on div at bounding box center [673, 372] width 411 height 23
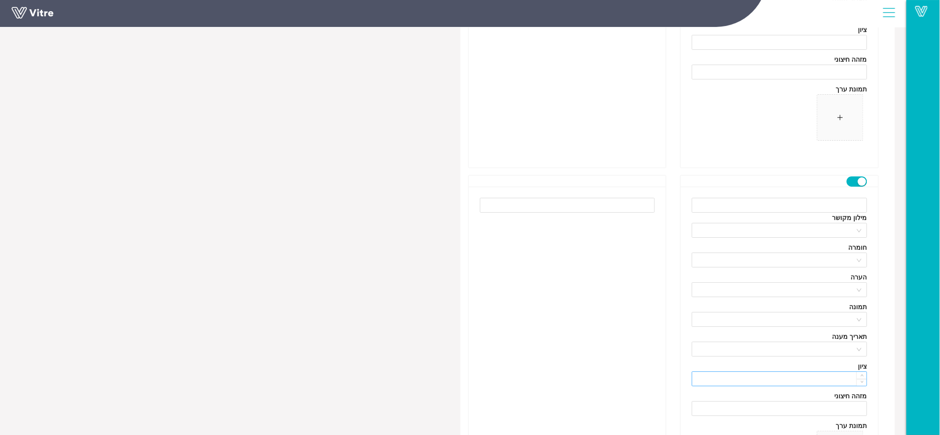
scroll to position [1096, 0]
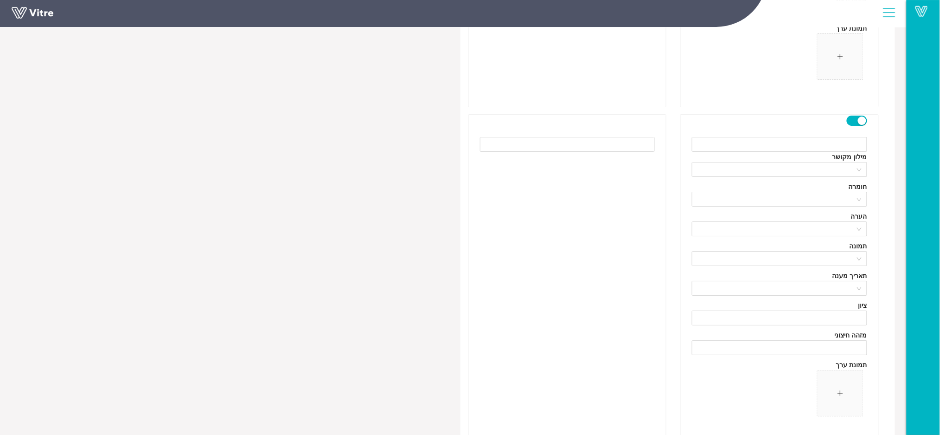
click at [622, 205] on div at bounding box center [568, 284] width 198 height 317
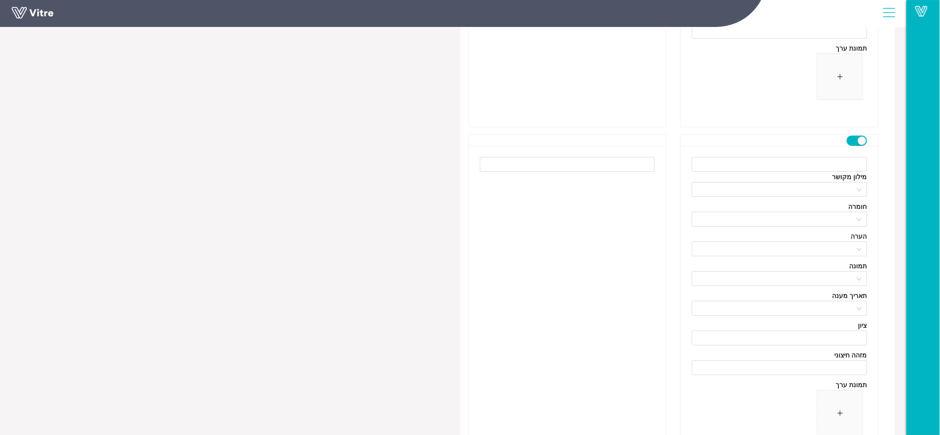
scroll to position [1159, 0]
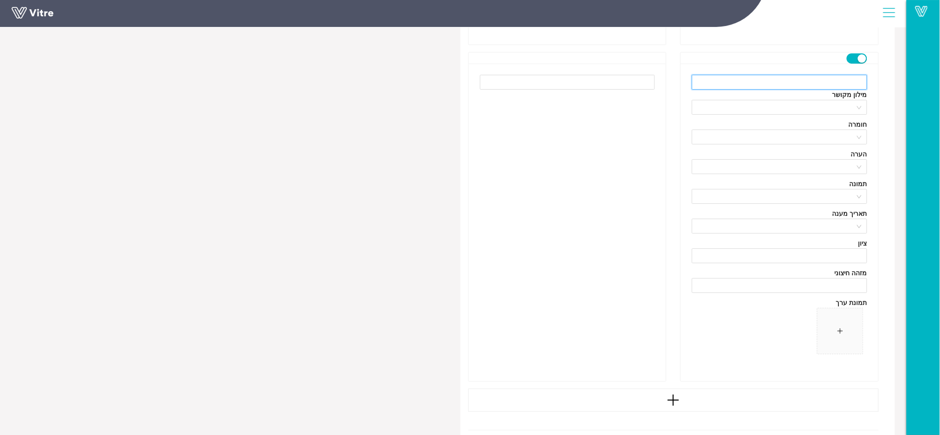
click at [794, 81] on input "text" at bounding box center [779, 82] width 175 height 15
type input "חדר נקי"
click at [746, 135] on input "search" at bounding box center [777, 137] width 158 height 14
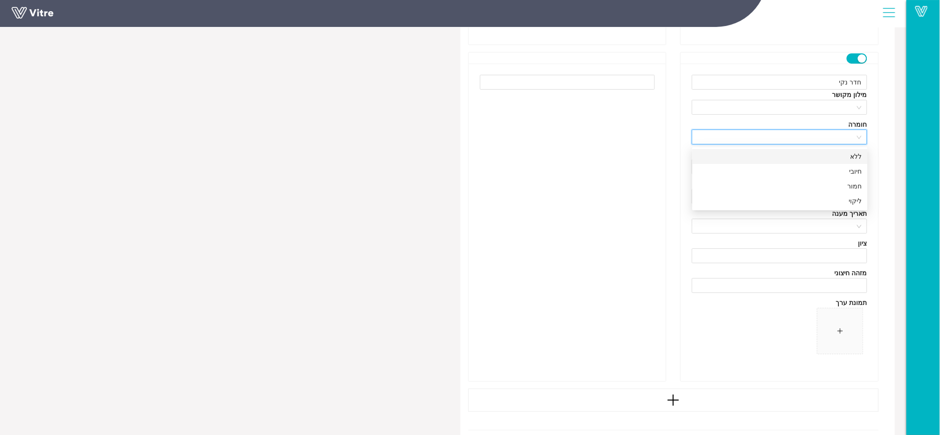
click at [751, 150] on div "ללא" at bounding box center [779, 156] width 175 height 15
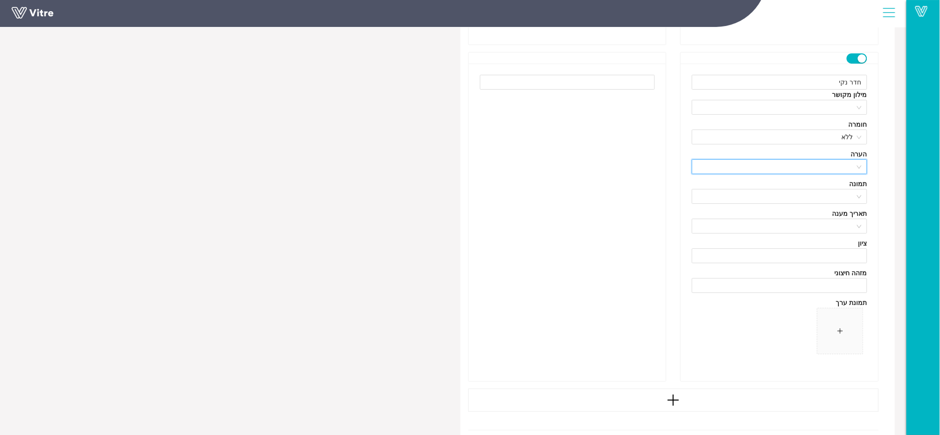
click at [750, 160] on input "search" at bounding box center [777, 167] width 158 height 14
click at [750, 180] on div "ללא הערה" at bounding box center [779, 186] width 175 height 15
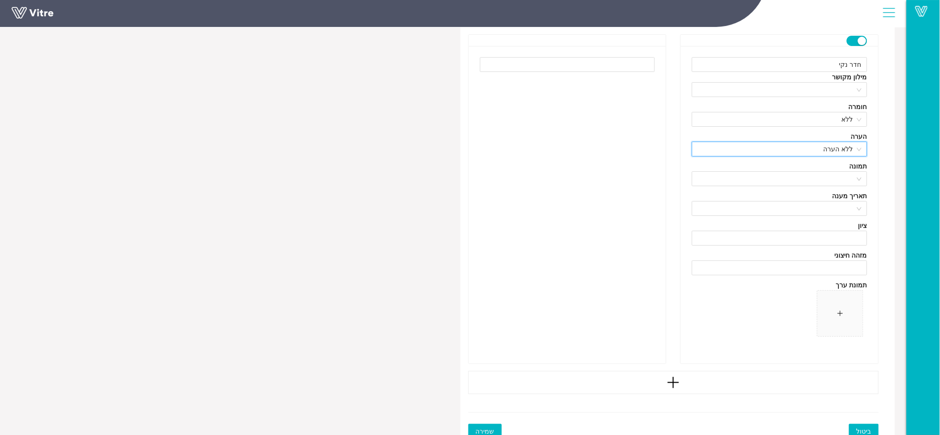
scroll to position [1186, 0]
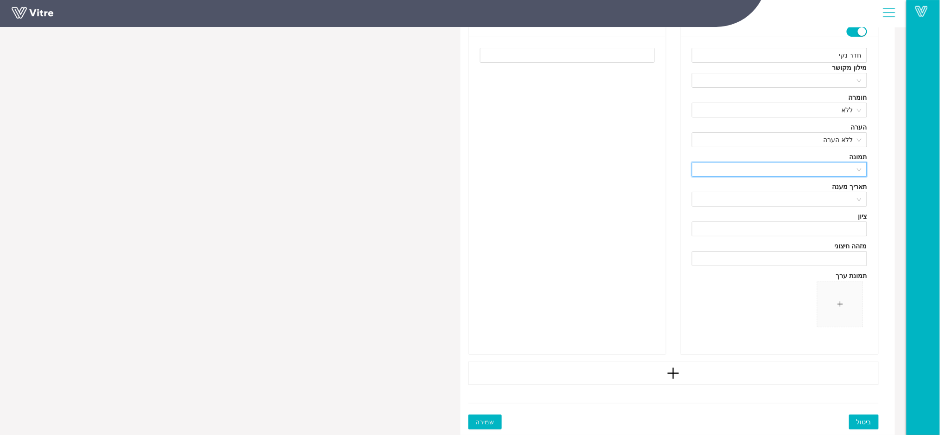
click at [771, 171] on input "search" at bounding box center [777, 169] width 158 height 14
click at [766, 192] on div "ללא תמונה" at bounding box center [780, 188] width 164 height 10
click at [766, 200] on input "search" at bounding box center [777, 199] width 158 height 14
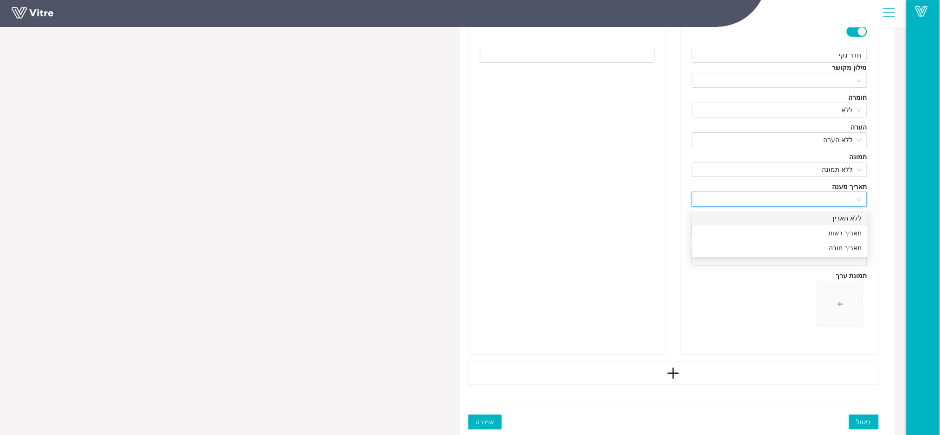
click at [765, 220] on div "ללא תאריך" at bounding box center [780, 218] width 164 height 10
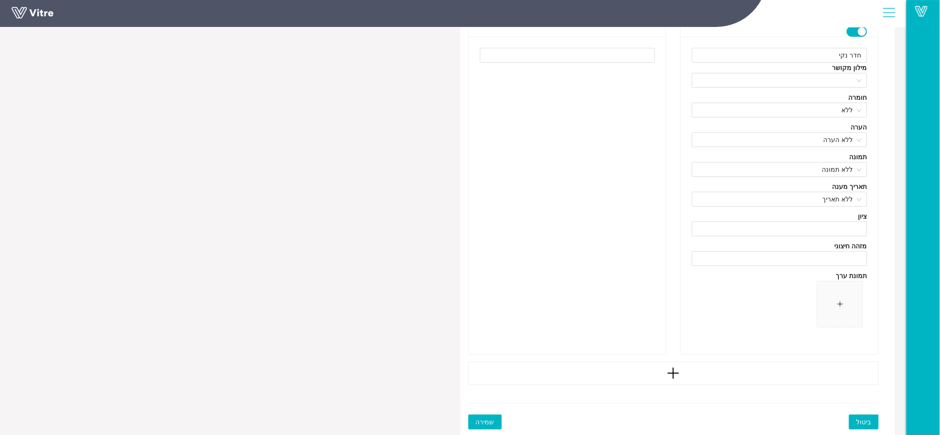
click at [486, 423] on span "שמירה" at bounding box center [485, 422] width 19 height 10
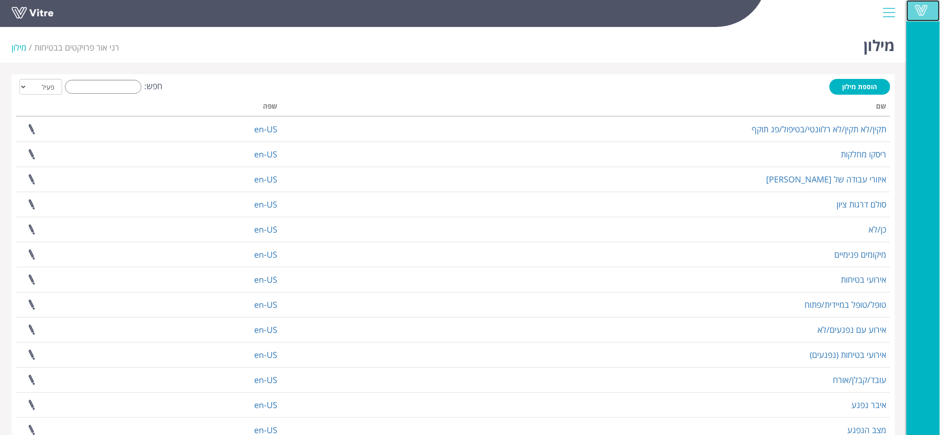
click at [919, 8] on span at bounding box center [921, 10] width 23 height 11
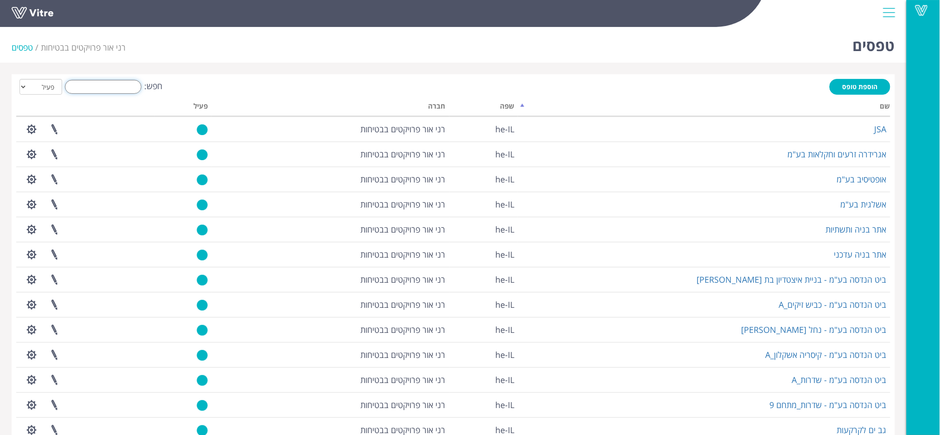
click at [115, 90] on input "חפש:" at bounding box center [103, 87] width 77 height 14
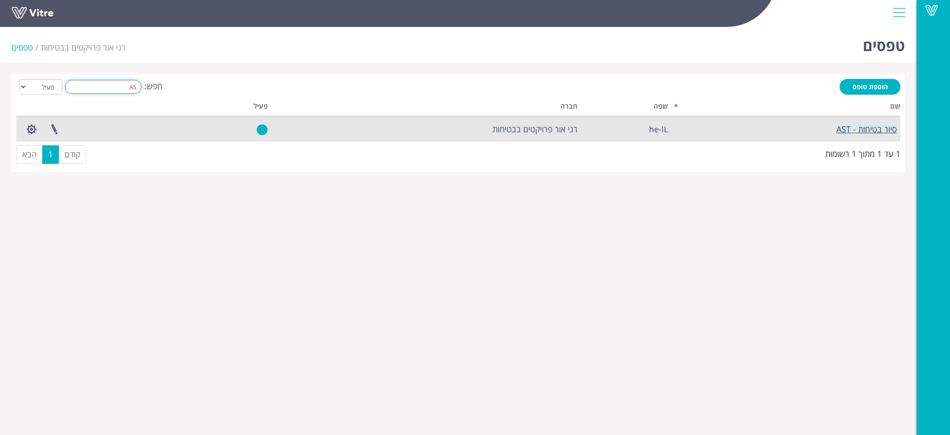
type input "AS"
click at [855, 126] on link "סיור בטיחות - AST" at bounding box center [866, 128] width 60 height 11
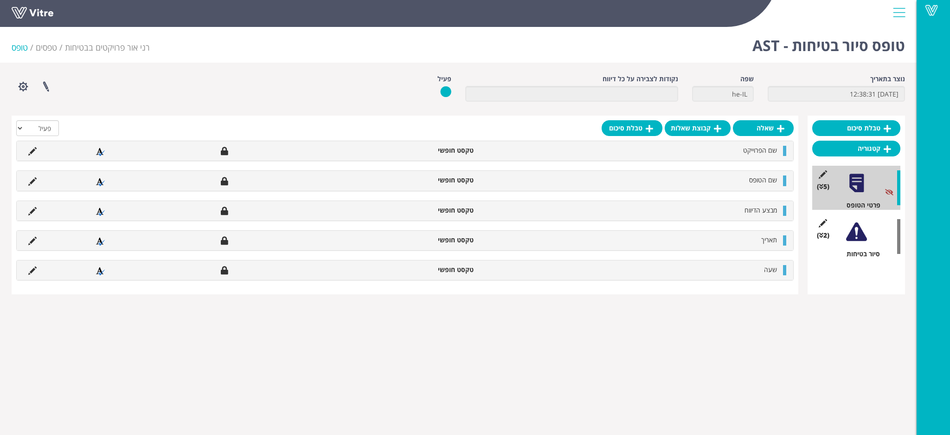
click at [855, 237] on div at bounding box center [856, 231] width 21 height 21
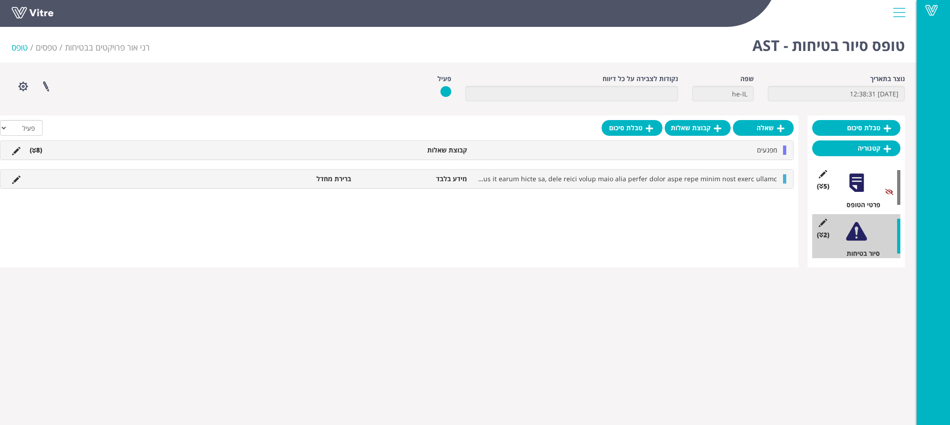
click at [455, 149] on li "קבוצת שאלות" at bounding box center [414, 150] width 116 height 9
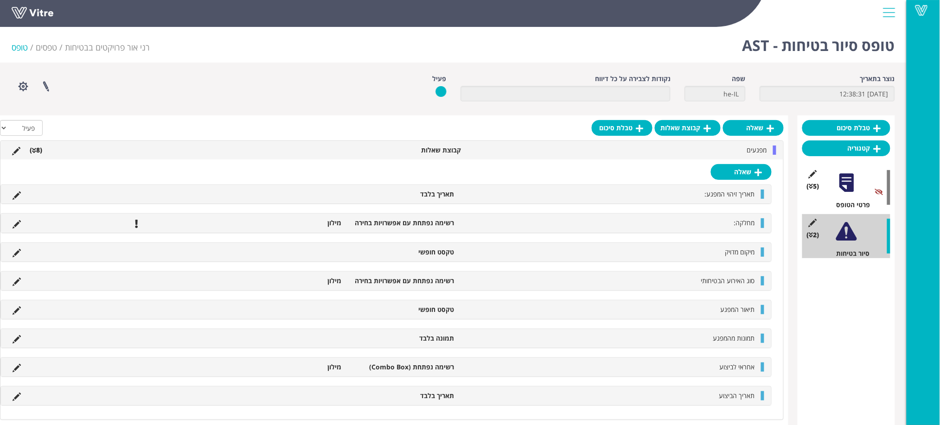
scroll to position [49, 0]
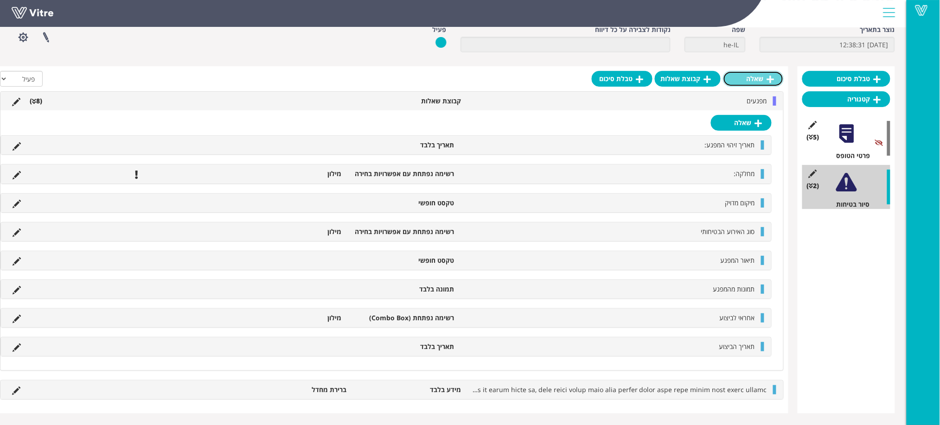
click at [751, 79] on link "שאלה" at bounding box center [753, 79] width 61 height 16
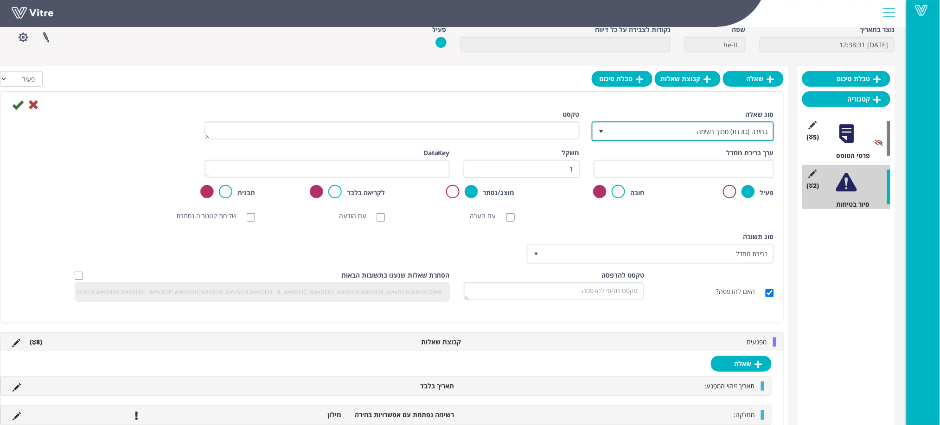
click at [662, 129] on span "בחירה (בודדת) מתוך רשימה" at bounding box center [691, 131] width 164 height 17
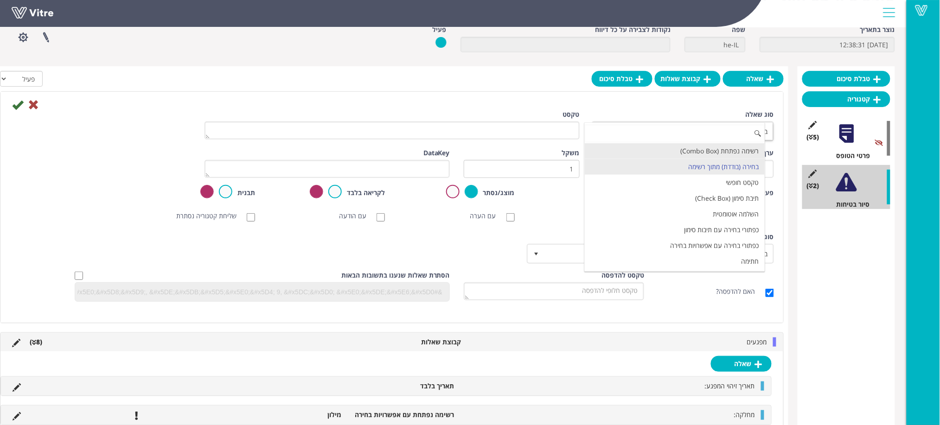
click at [657, 152] on li "רשימה נפתחת (Combo Box)" at bounding box center [675, 151] width 180 height 16
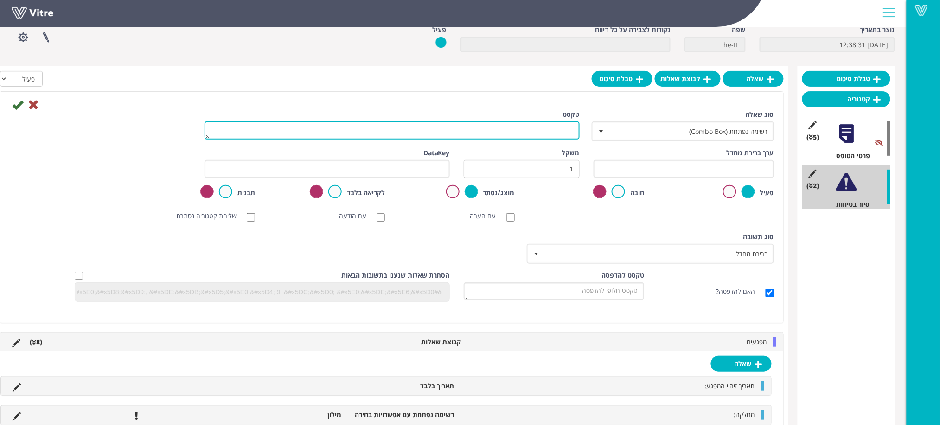
click at [555, 129] on textarea "טקסט" at bounding box center [392, 131] width 375 height 18
type textarea "X"
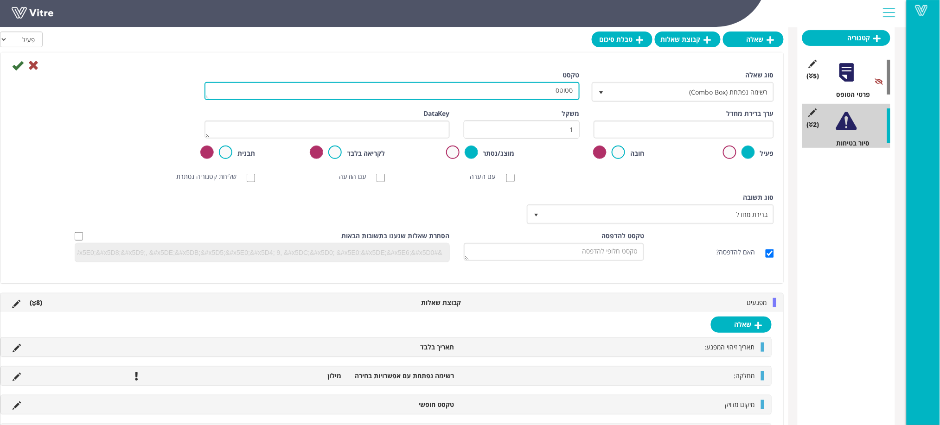
scroll to position [111, 0]
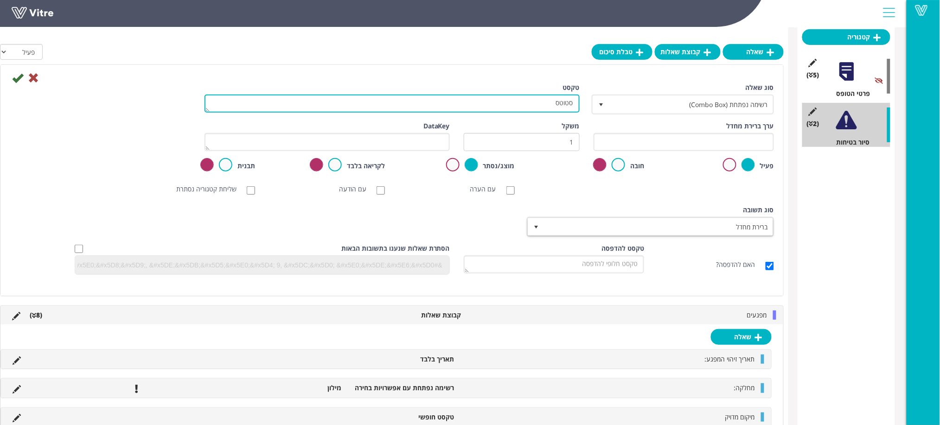
type textarea "סטוטס"
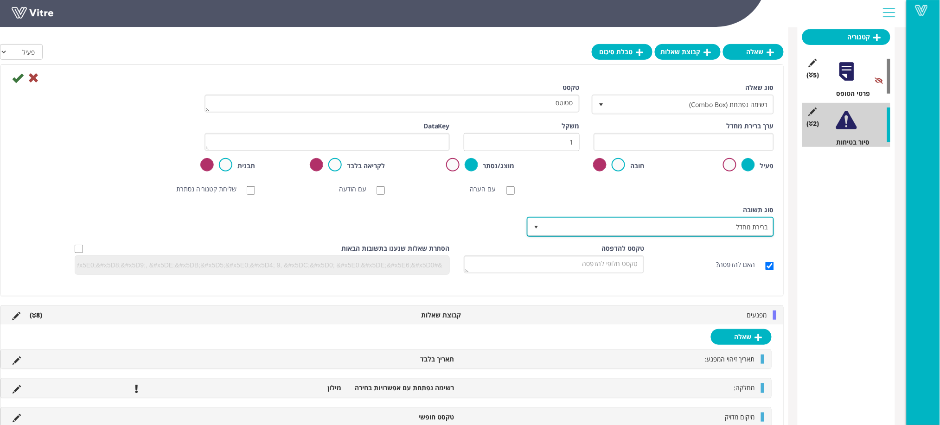
click at [555, 223] on span "ברירת מחדל" at bounding box center [659, 226] width 229 height 17
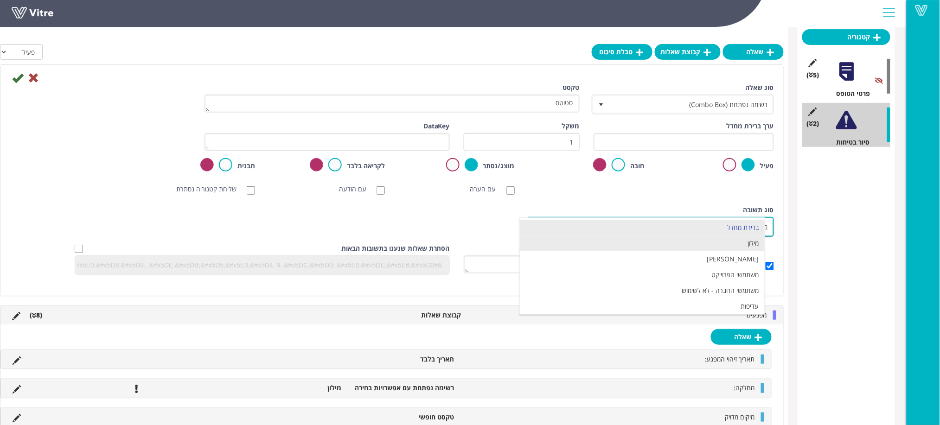
click at [598, 243] on li "מילון" at bounding box center [642, 244] width 244 height 16
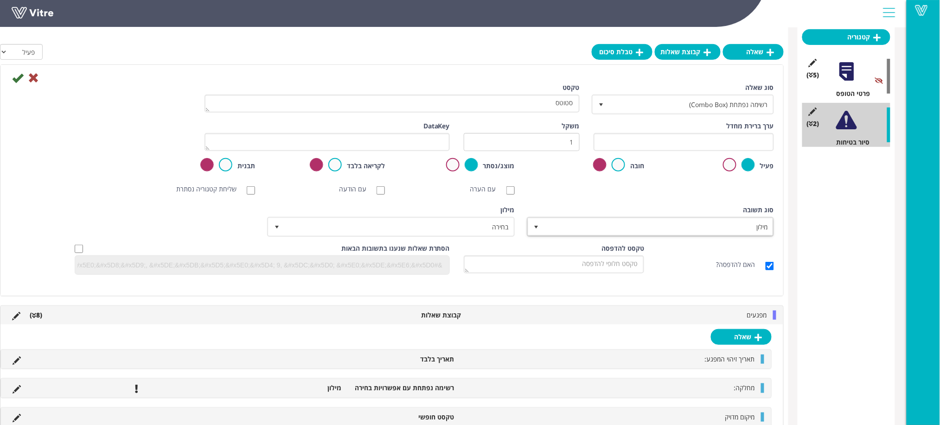
click at [566, 200] on div "סוג שאלה רשימה נפתחת (Combo Box) 2 טקסט סטוטס ערך ברירת מחדל משקל 1 DataKey פעי…" at bounding box center [392, 182] width 764 height 199
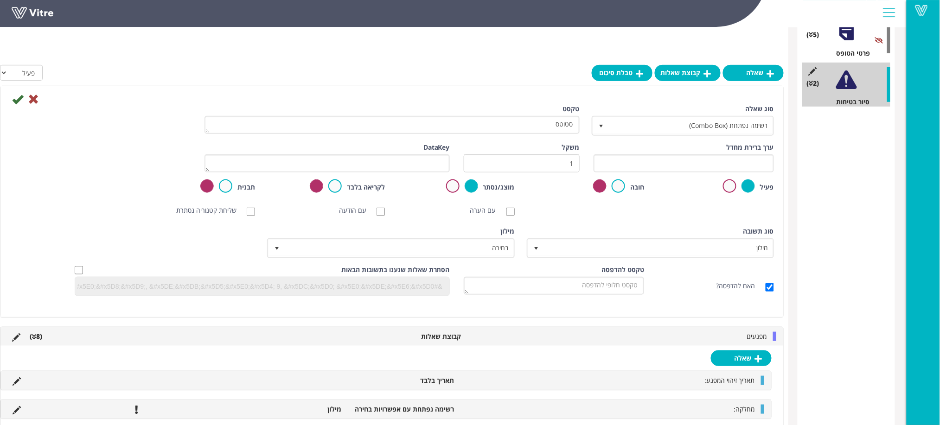
scroll to position [173, 0]
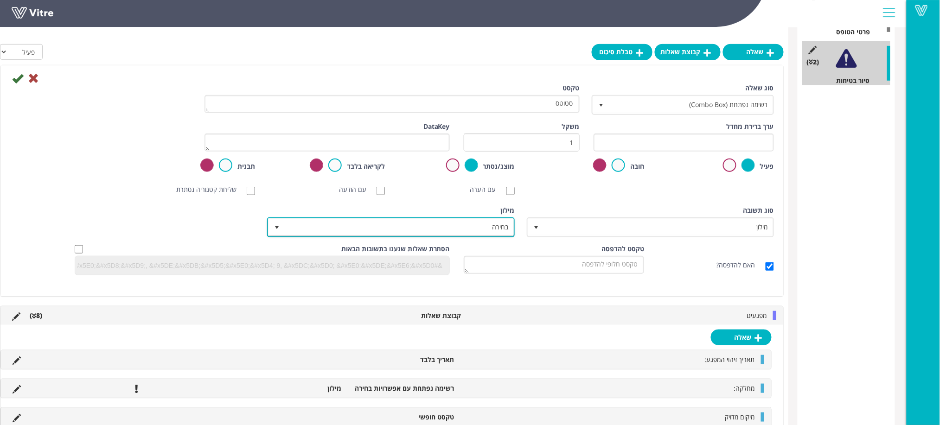
click at [487, 226] on span "בחירה" at bounding box center [399, 227] width 229 height 17
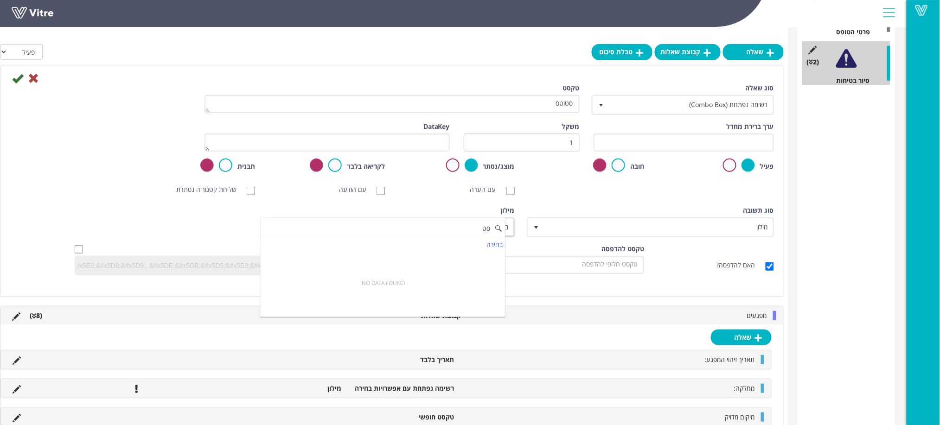
type input "ס"
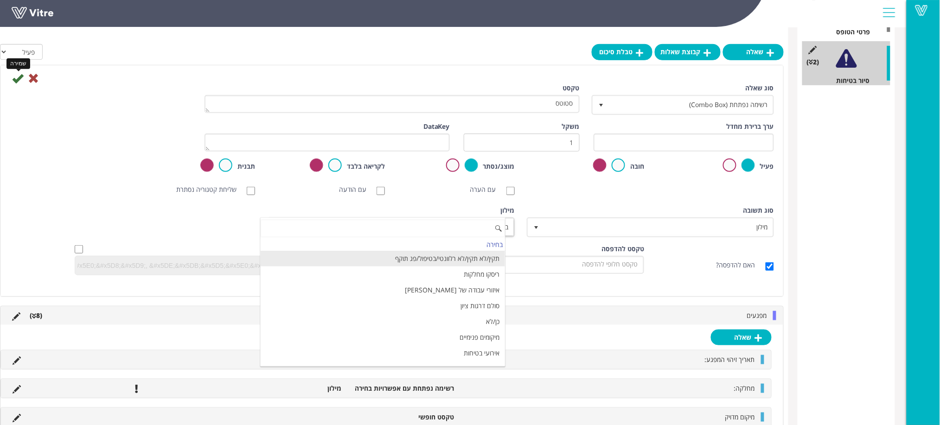
click at [18, 81] on icon at bounding box center [17, 78] width 11 height 11
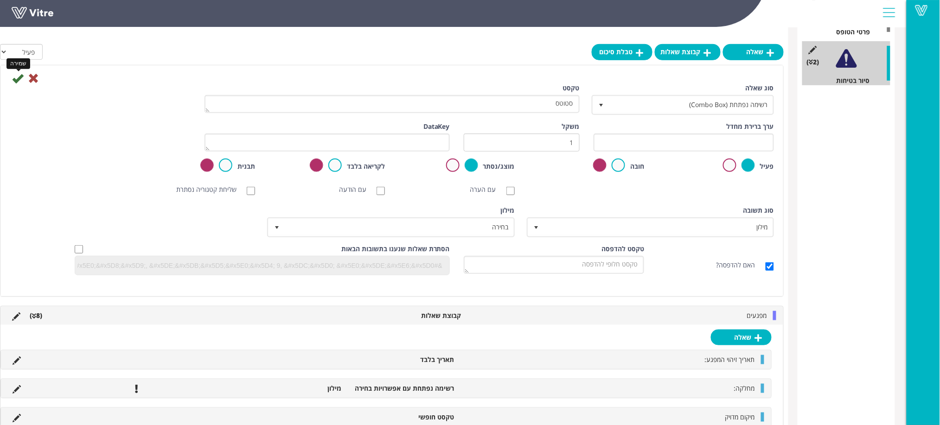
click at [18, 81] on icon at bounding box center [17, 78] width 11 height 11
click at [18, 76] on icon at bounding box center [17, 78] width 11 height 11
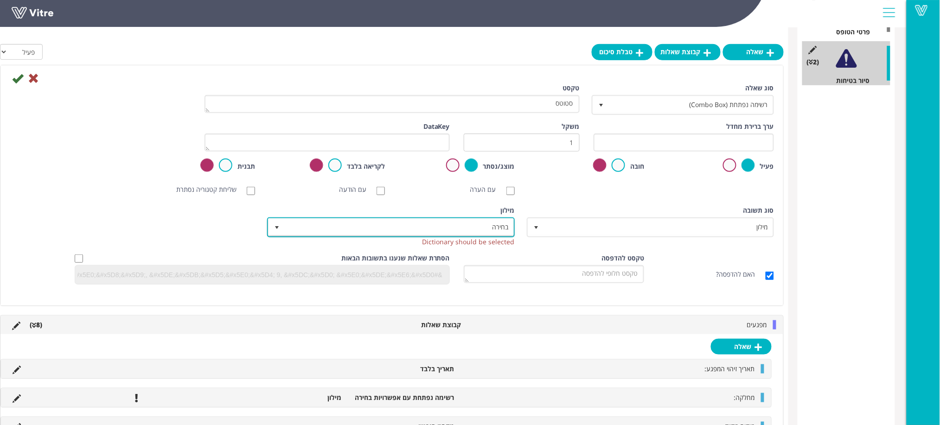
click at [312, 224] on span "בחירה" at bounding box center [399, 227] width 229 height 17
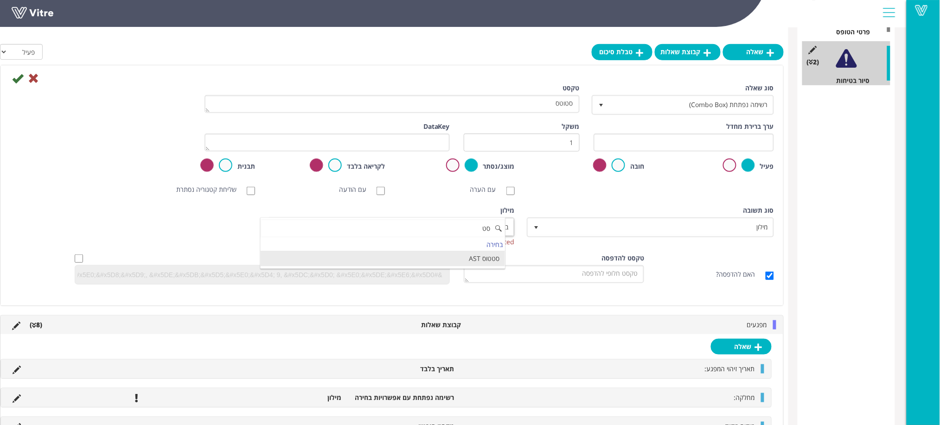
click at [398, 262] on li "סטטוס AST" at bounding box center [383, 259] width 244 height 16
type input "סט"
click at [19, 78] on icon at bounding box center [17, 78] width 11 height 11
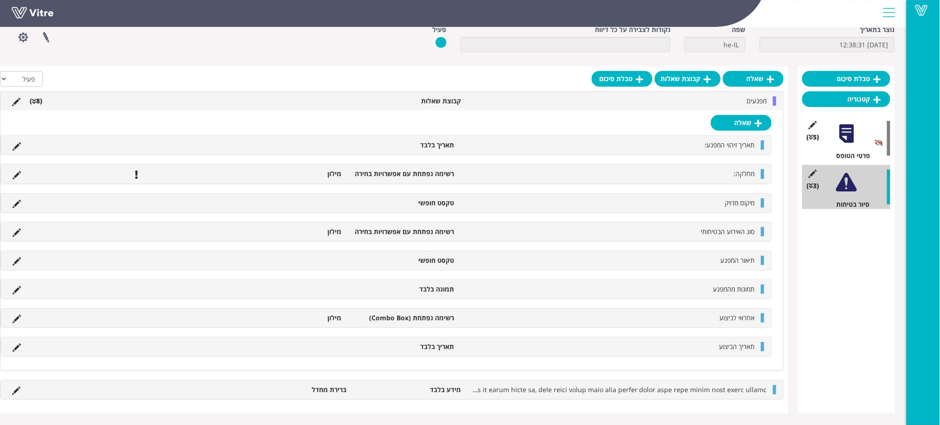
scroll to position [87, 0]
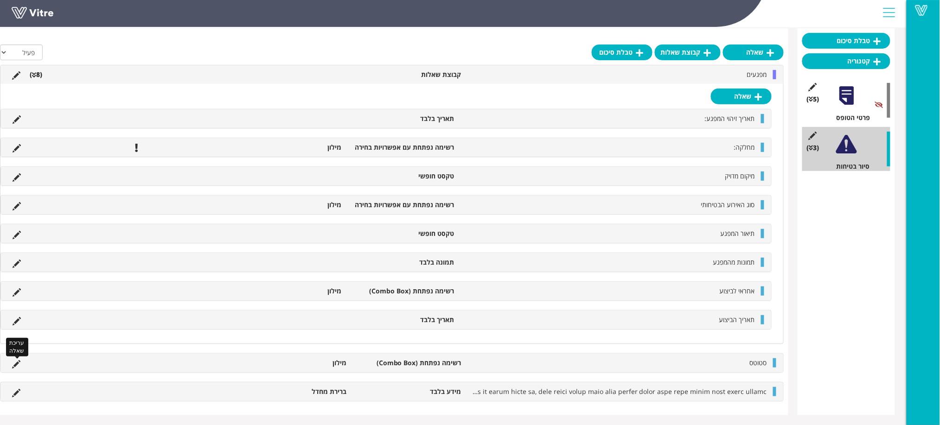
click at [16, 362] on icon at bounding box center [16, 364] width 8 height 8
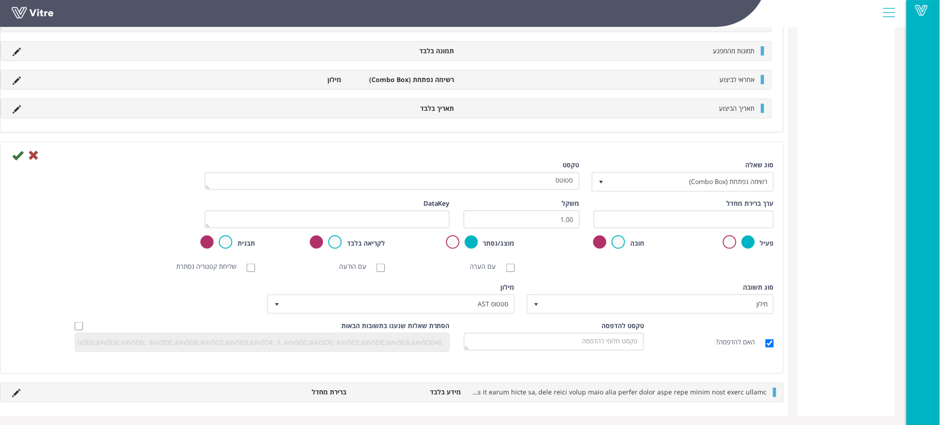
scroll to position [288, 0]
click at [19, 153] on icon at bounding box center [17, 154] width 11 height 11
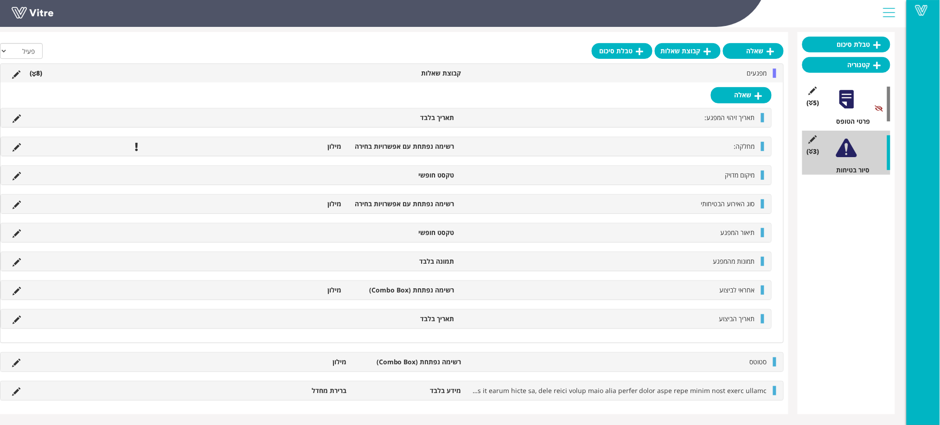
scroll to position [85, 0]
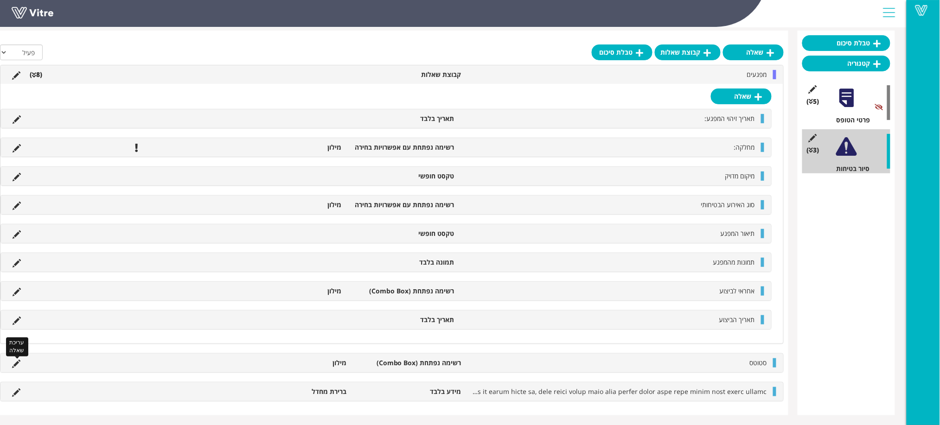
click at [16, 361] on icon at bounding box center [16, 364] width 8 height 8
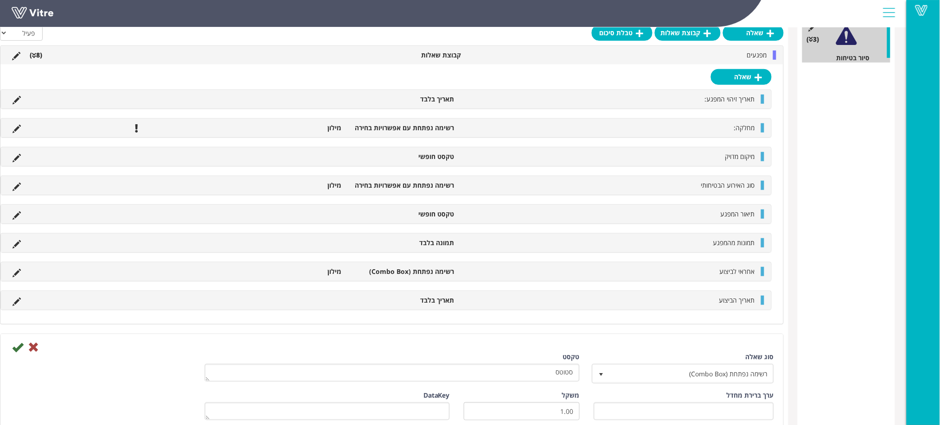
scroll to position [209, 0]
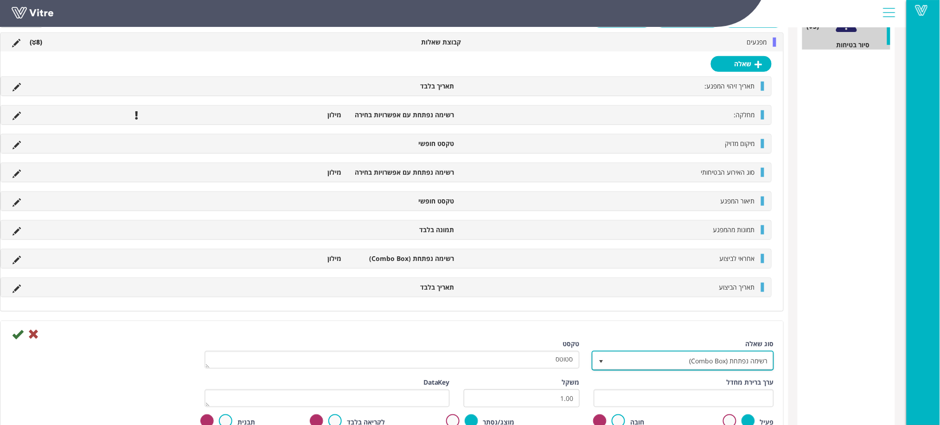
click at [650, 362] on span "רשימה נפתחת (Combo Box)" at bounding box center [691, 361] width 164 height 17
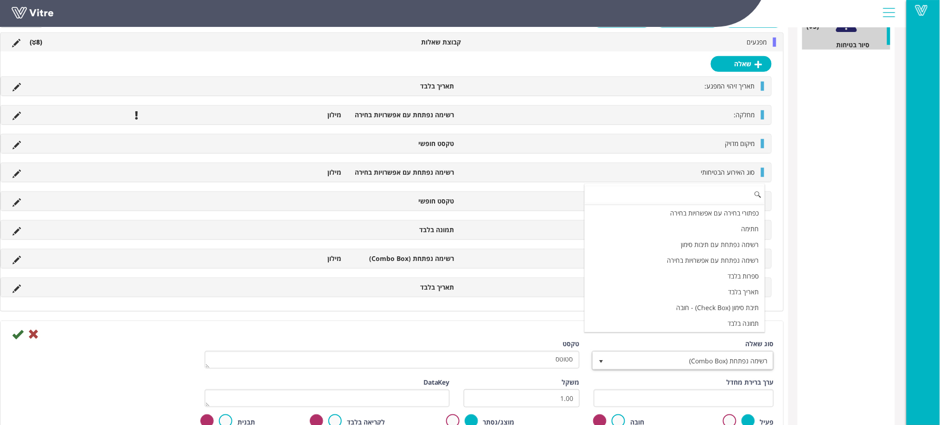
scroll to position [123, 0]
click at [670, 229] on li "רשימה נפתחת עם אפשרויות בחירה" at bounding box center [675, 231] width 180 height 16
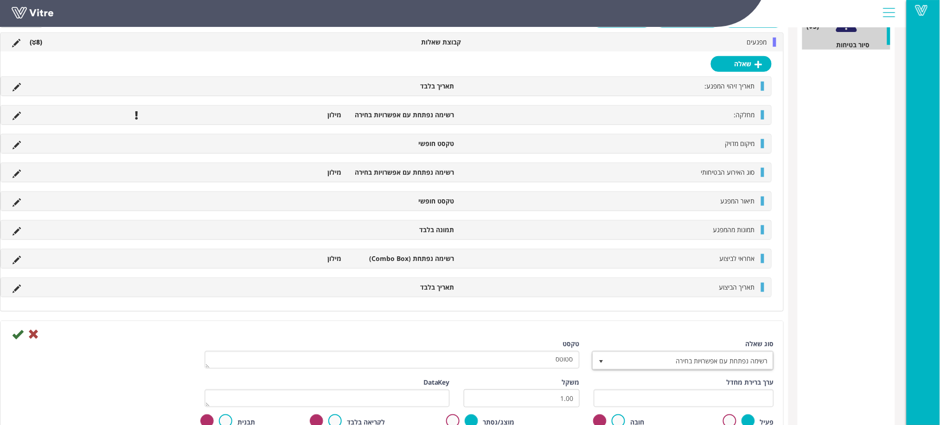
click at [394, 345] on div "טקסט סטוטס" at bounding box center [392, 355] width 375 height 30
click at [19, 337] on icon at bounding box center [17, 334] width 11 height 11
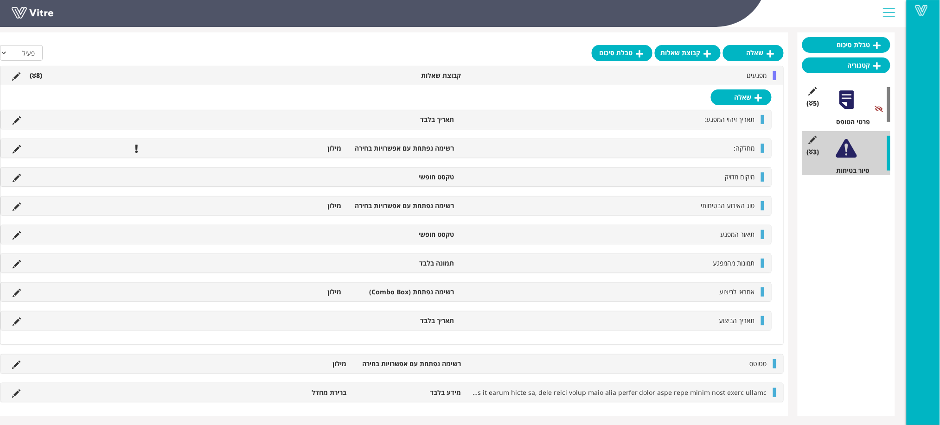
scroll to position [84, 0]
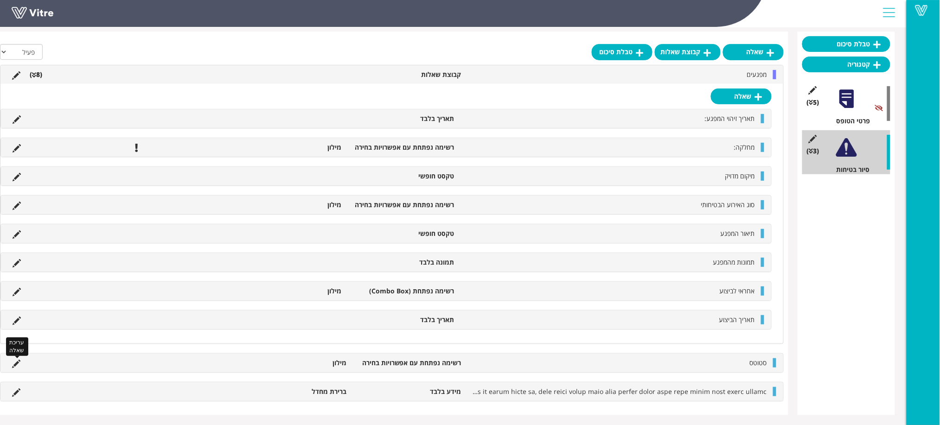
click at [16, 361] on icon at bounding box center [16, 364] width 8 height 8
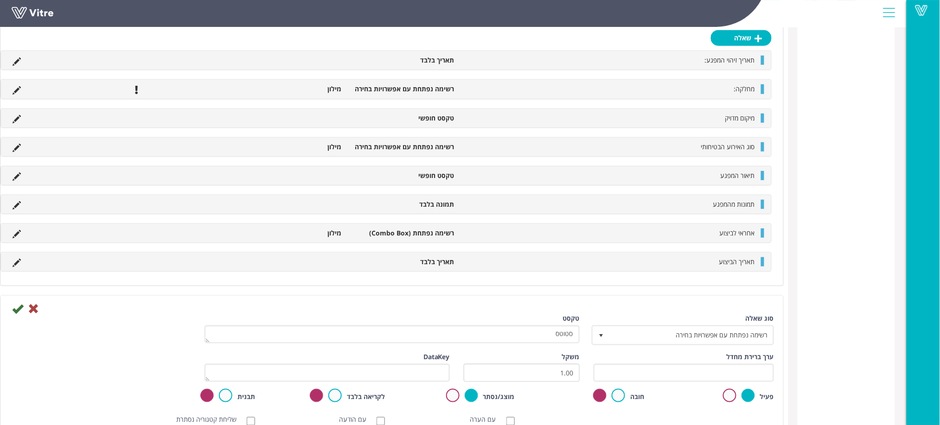
scroll to position [269, 0]
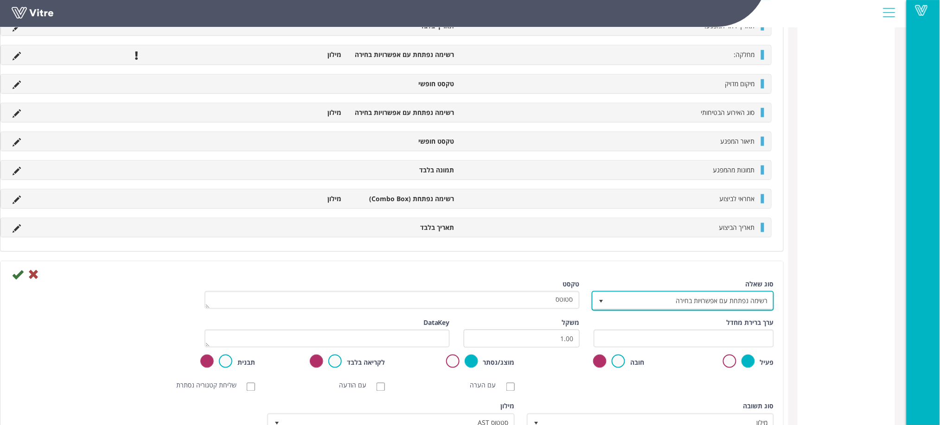
click at [628, 300] on span "רשימה נפתחת עם אפשרויות בחירה" at bounding box center [691, 301] width 164 height 17
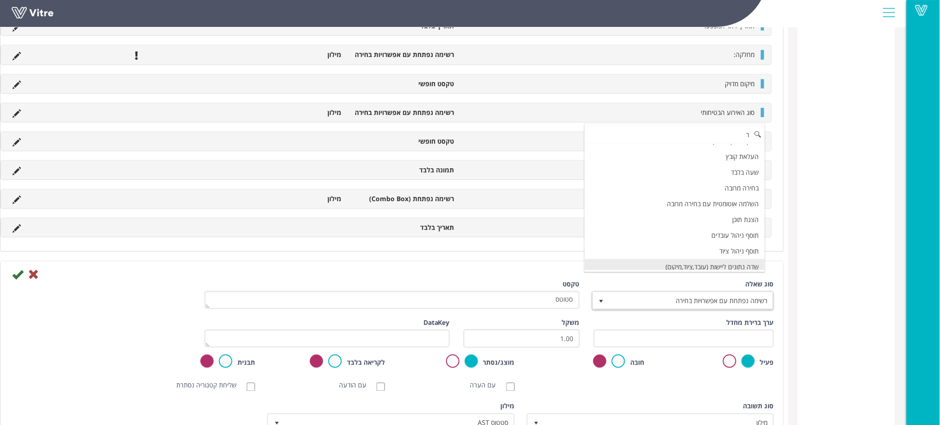
scroll to position [0, 0]
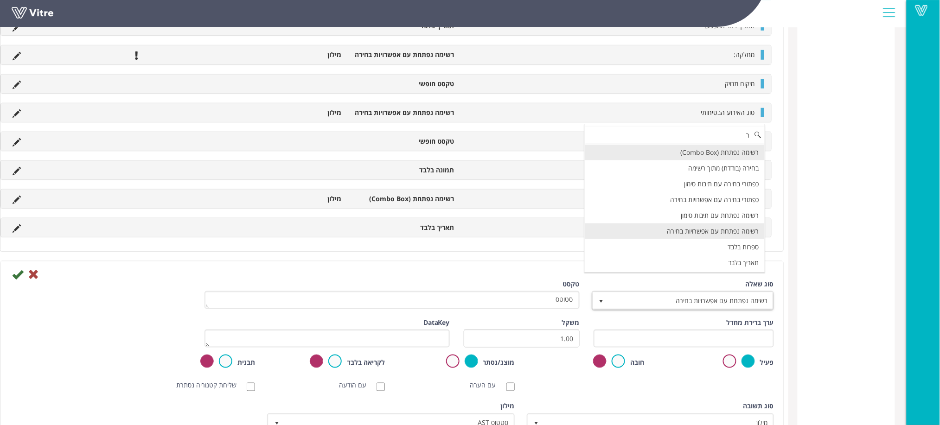
click at [651, 229] on li "רשימה נפתחת עם אפשרויות בחירה" at bounding box center [675, 232] width 180 height 16
type input "ר"
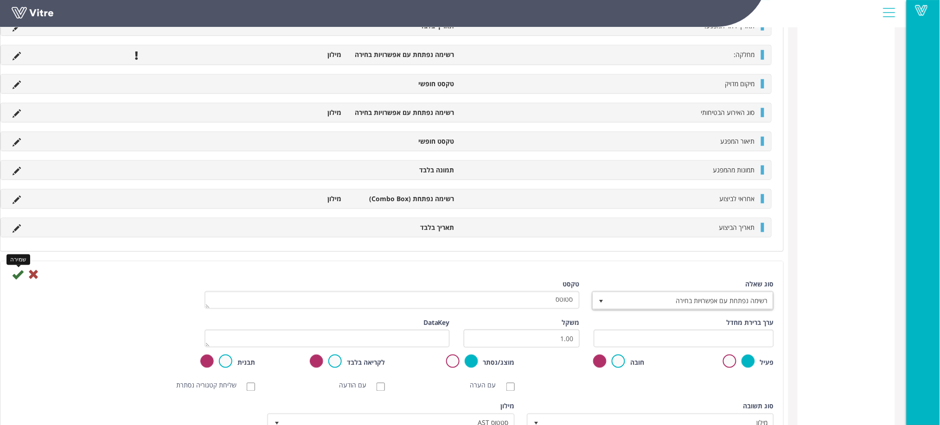
click at [13, 273] on icon at bounding box center [17, 274] width 11 height 11
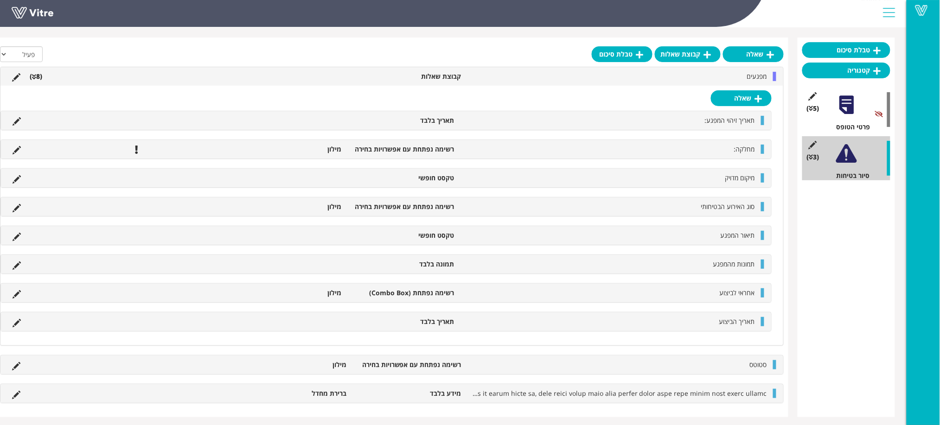
scroll to position [82, 0]
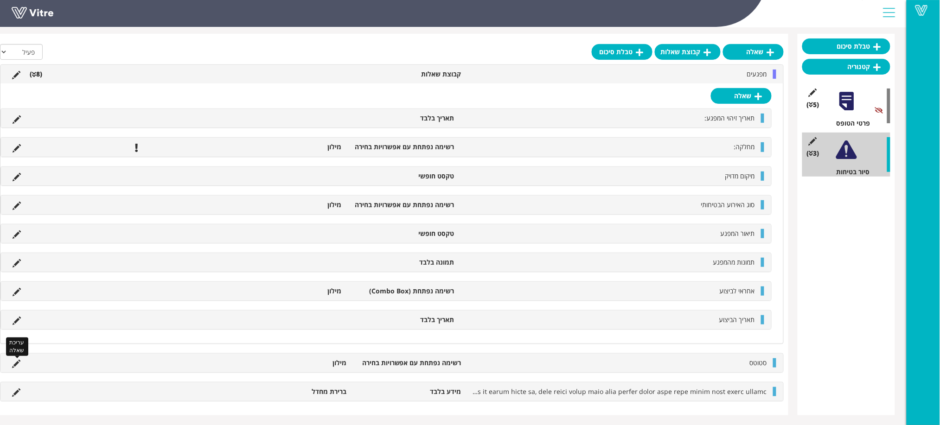
click at [18, 363] on icon at bounding box center [16, 364] width 8 height 8
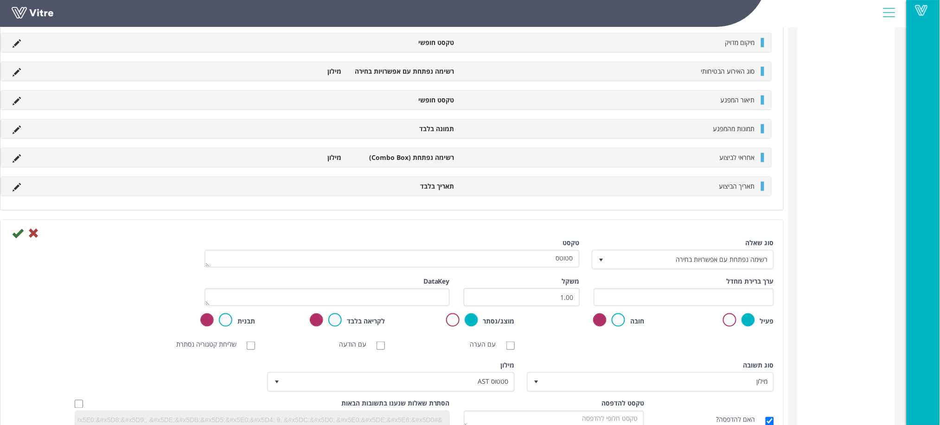
scroll to position [269, 0]
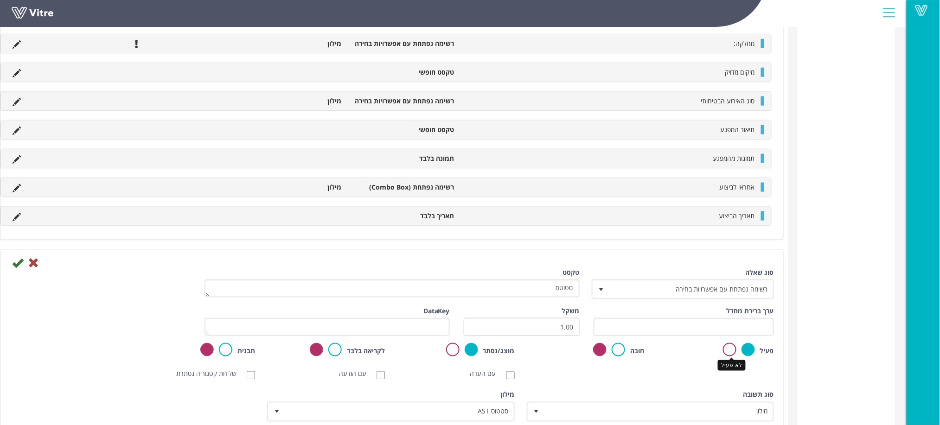
click at [730, 351] on label at bounding box center [729, 349] width 13 height 13
click at [0, 0] on input "radio" at bounding box center [0, 0] width 0 height 0
click at [14, 260] on icon at bounding box center [17, 262] width 11 height 11
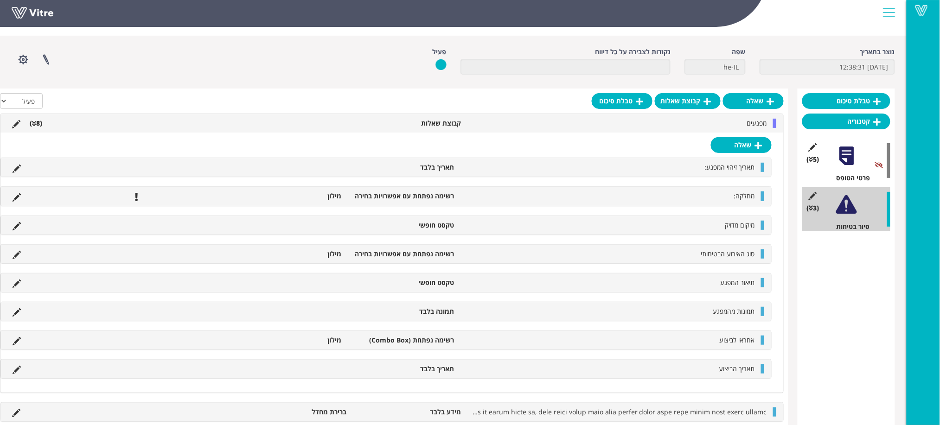
scroll to position [49, 0]
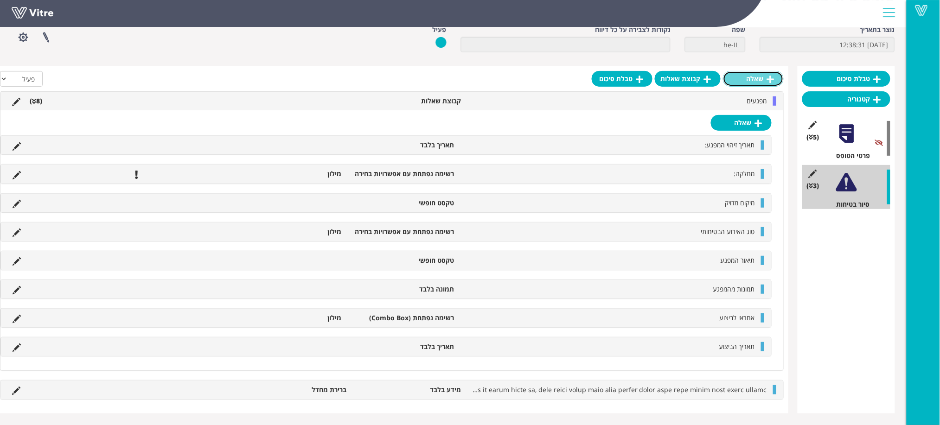
click at [743, 79] on link "שאלה" at bounding box center [753, 79] width 61 height 16
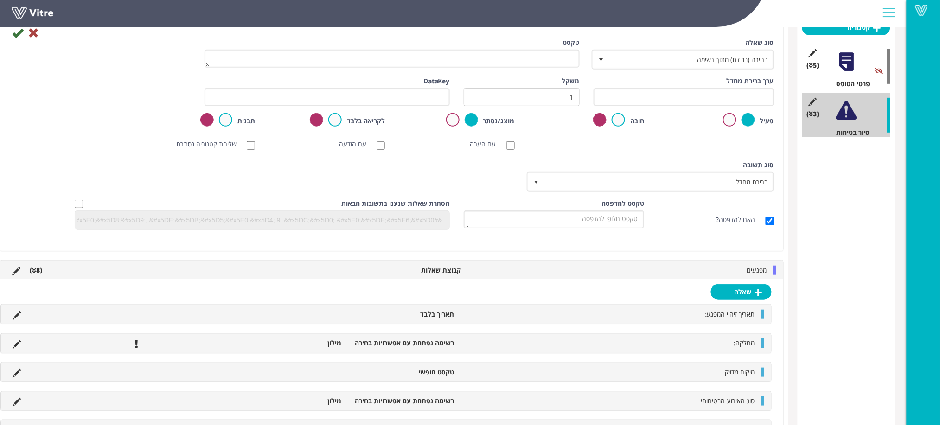
scroll to position [41, 0]
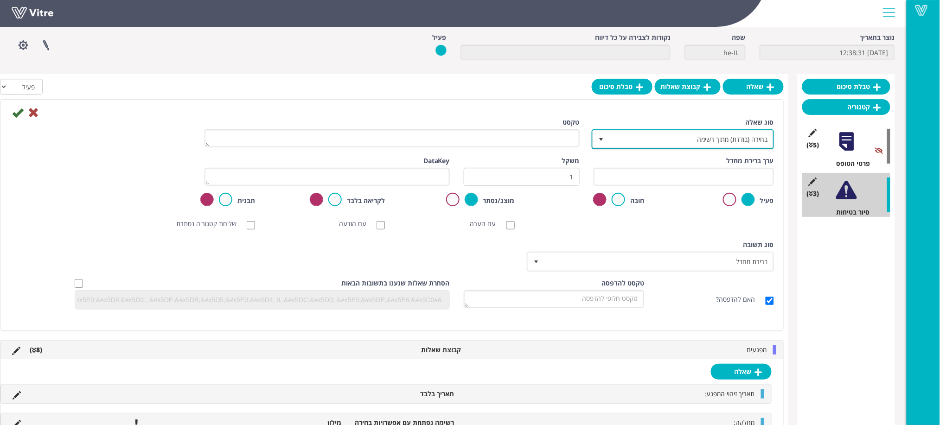
click at [690, 140] on span "בחירה (בודדת) מתוך רשימה" at bounding box center [691, 139] width 164 height 17
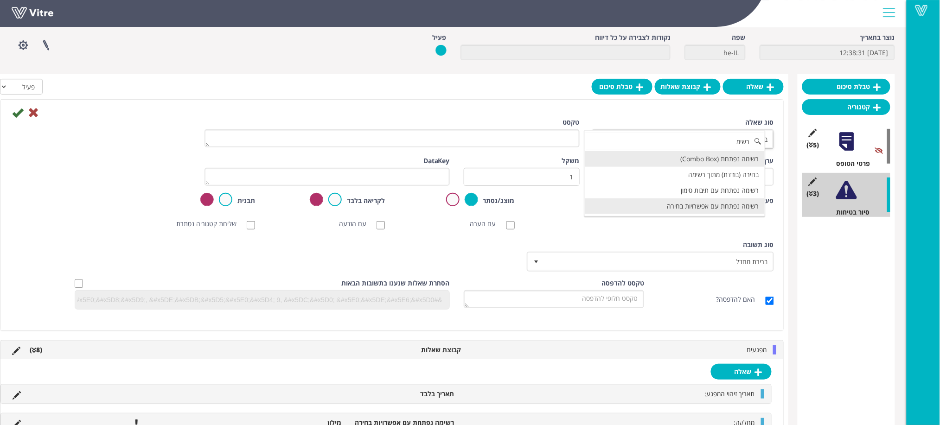
click at [636, 205] on li "רשימה נפתחת עם אפשרויות בחירה" at bounding box center [675, 207] width 180 height 16
type input "רשימ"
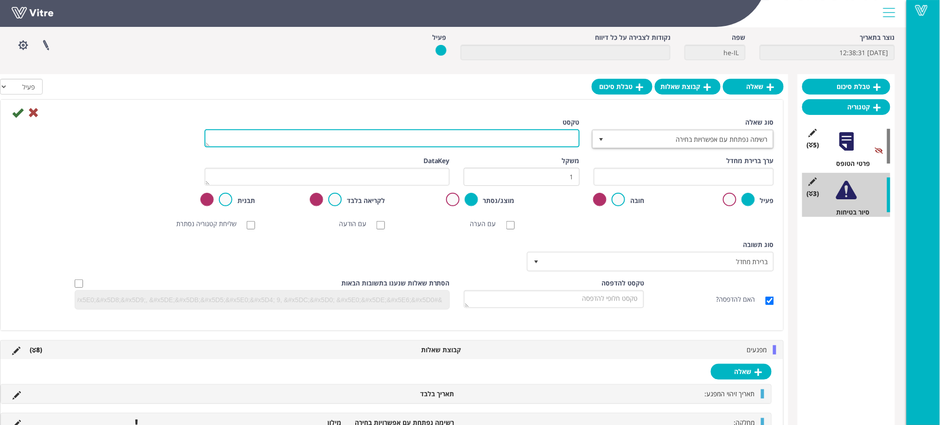
click at [561, 140] on textarea "טקסט" at bounding box center [392, 138] width 375 height 18
type textarea "ס"
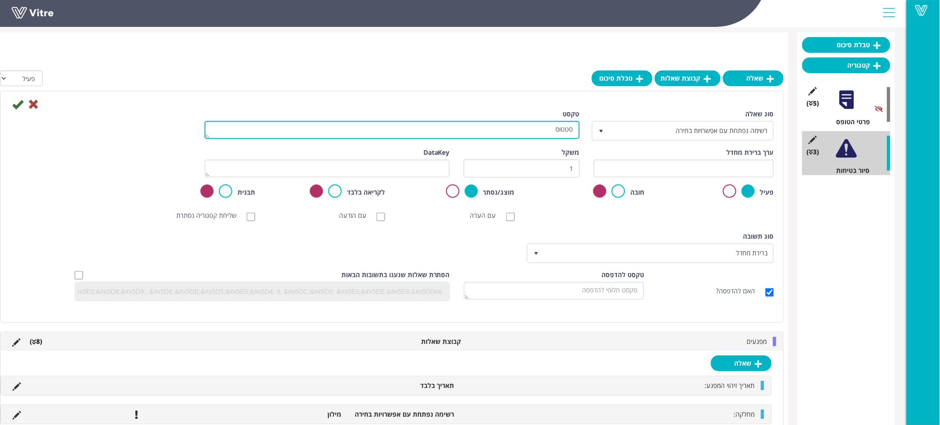
scroll to position [165, 0]
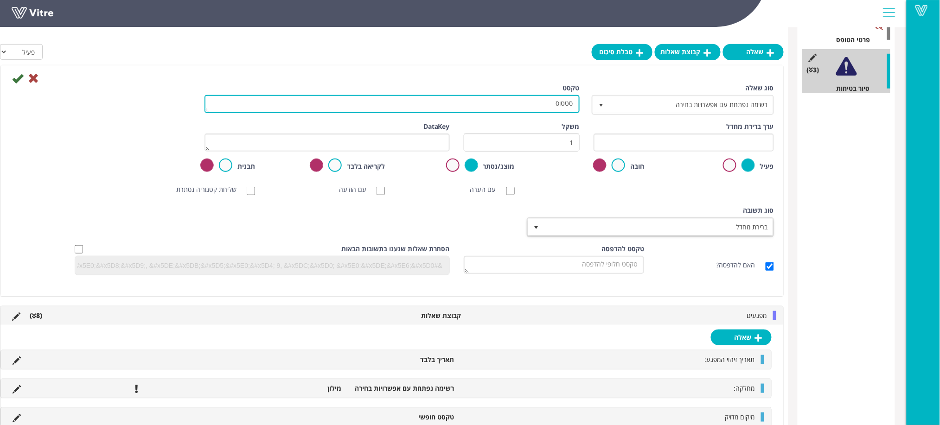
type textarea "סטטוס"
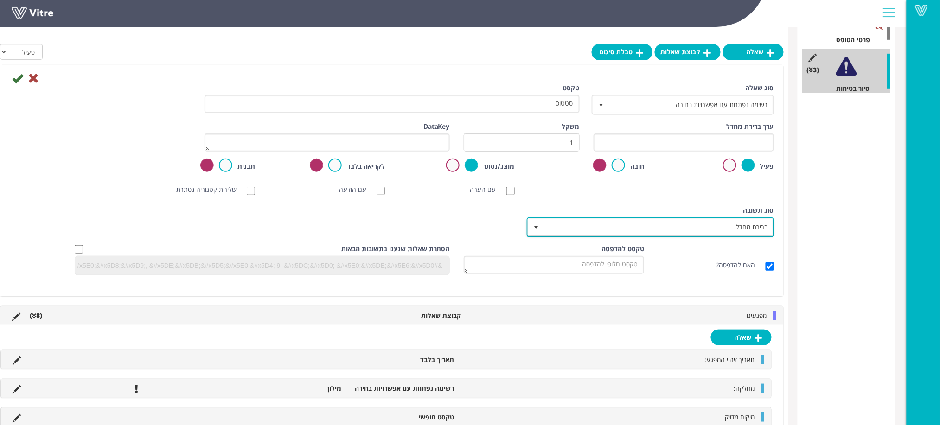
click at [620, 229] on span "ברירת מחדל" at bounding box center [659, 227] width 229 height 17
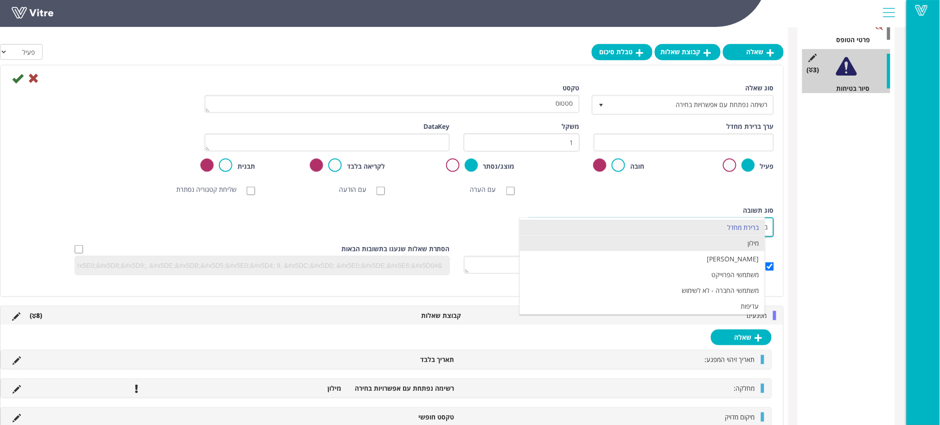
click at [639, 248] on li "מילון" at bounding box center [642, 244] width 244 height 16
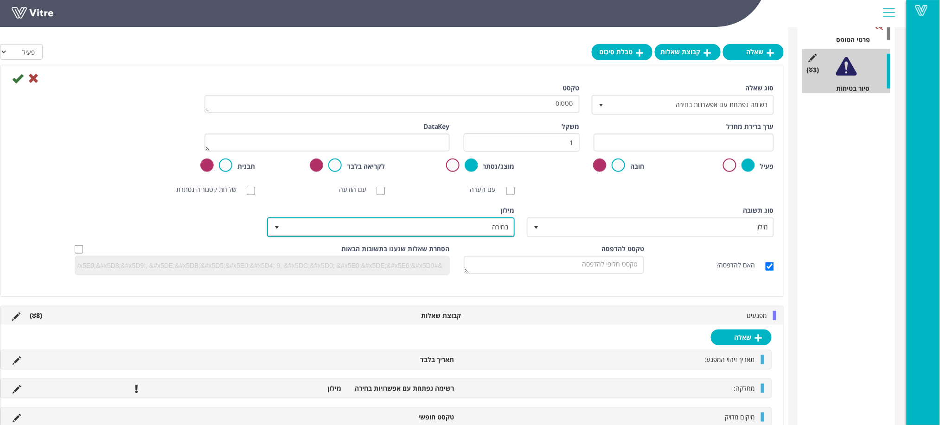
click at [474, 225] on span "בחירה" at bounding box center [399, 227] width 229 height 17
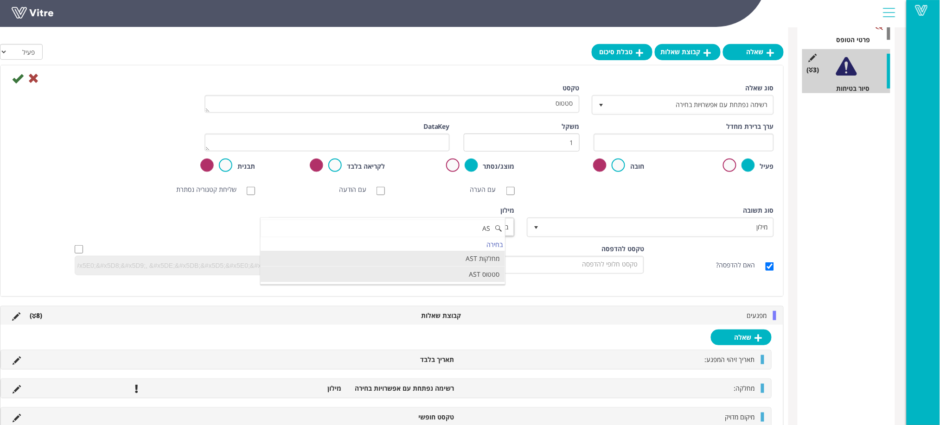
click at [451, 271] on li "סטטוס AST" at bounding box center [383, 275] width 244 height 16
type input "AS"
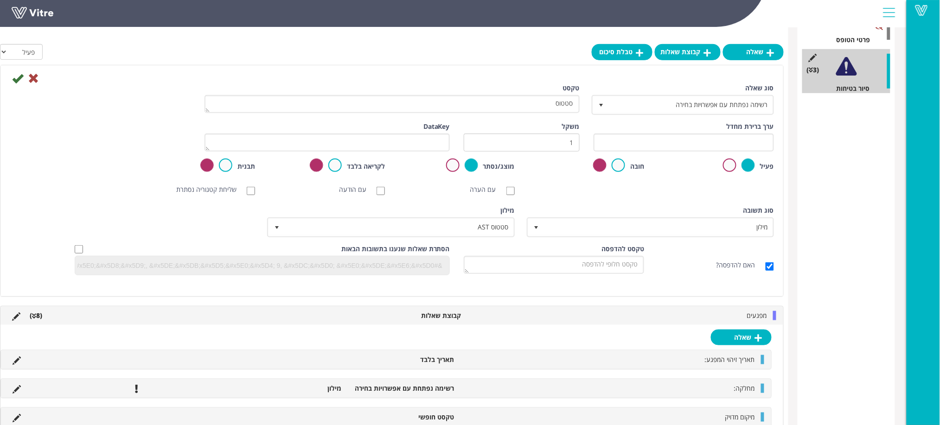
click at [226, 237] on div "סוג תשובה מילון 1 סוג תשובה ברירת מחדל 0 מודול בחירה שאלה זו תקבע את נושא הטופס…" at bounding box center [392, 225] width 778 height 38
click at [14, 76] on icon at bounding box center [17, 78] width 11 height 11
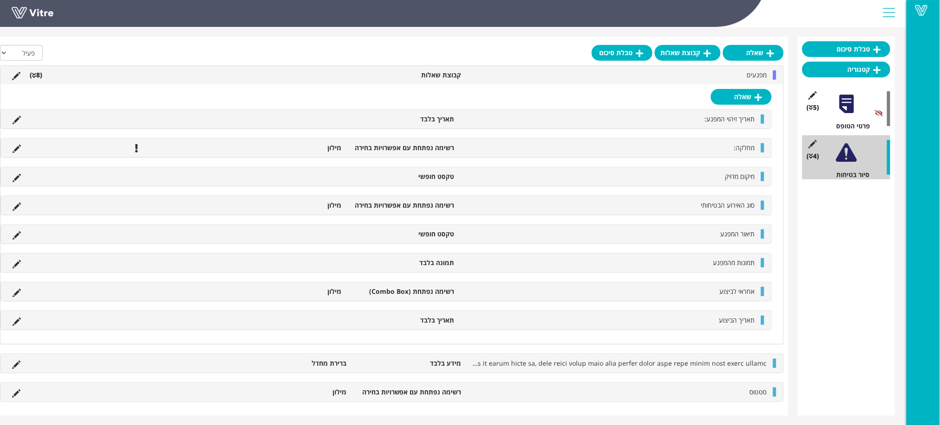
scroll to position [79, 0]
click at [19, 393] on icon at bounding box center [16, 393] width 8 height 8
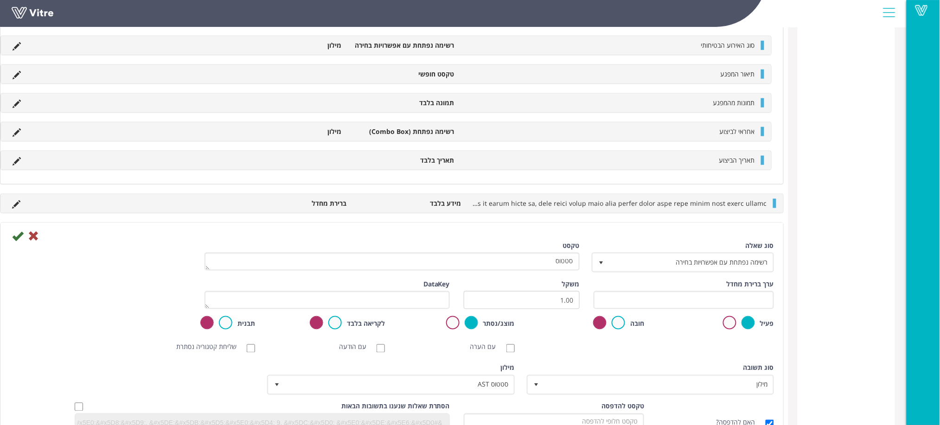
scroll to position [327, 0]
click at [728, 318] on label at bounding box center [729, 320] width 13 height 13
click at [0, 0] on input "radio" at bounding box center [0, 0] width 0 height 0
click at [17, 231] on icon at bounding box center [17, 233] width 11 height 11
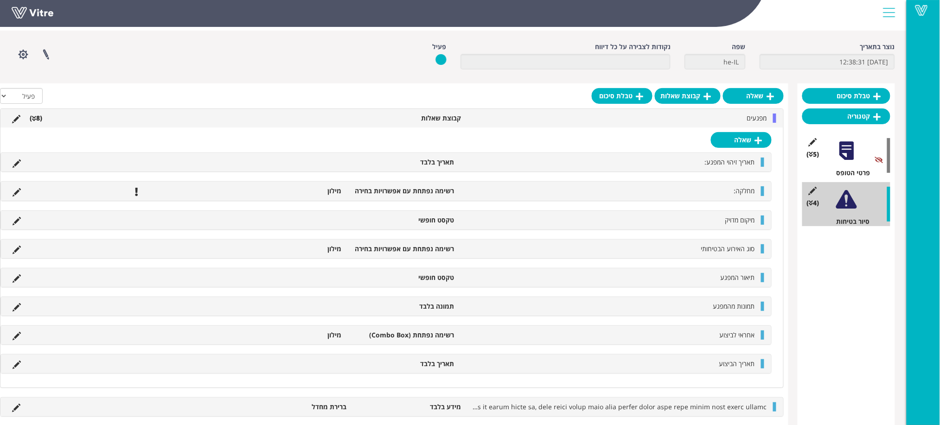
scroll to position [49, 0]
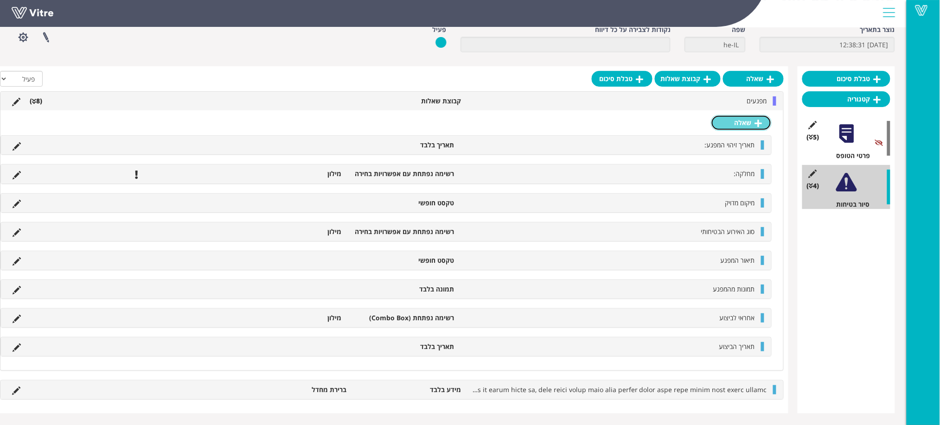
click at [734, 122] on link "שאלה" at bounding box center [741, 123] width 61 height 16
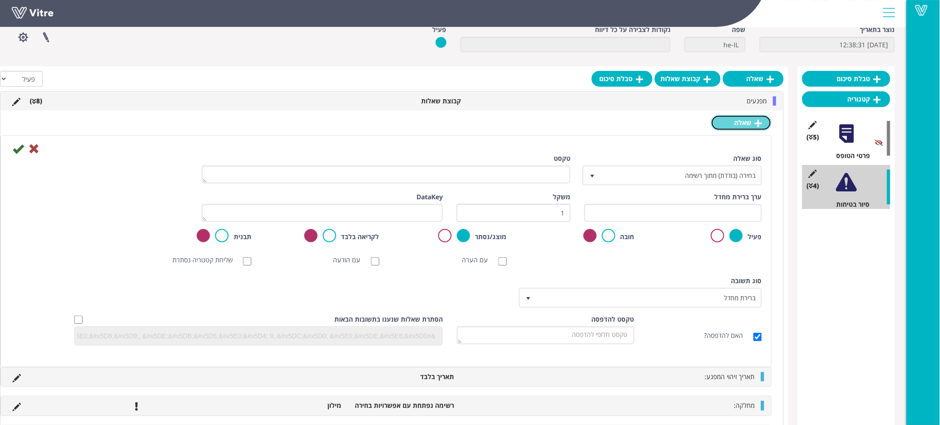
scroll to position [111, 0]
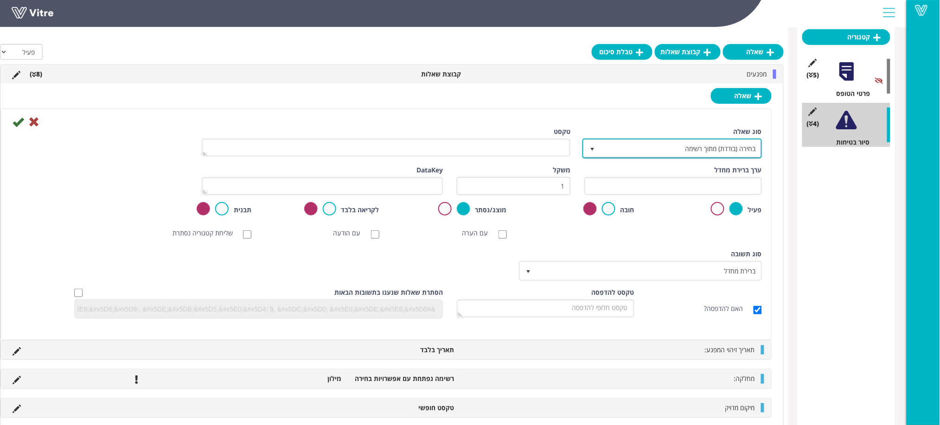
click at [680, 152] on span "בחירה (בודדת) מתוך רשימה" at bounding box center [680, 148] width 161 height 17
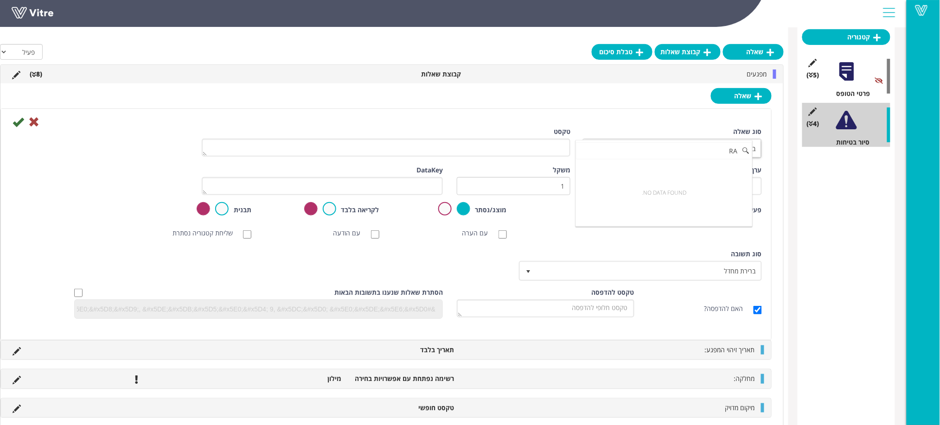
type input "R"
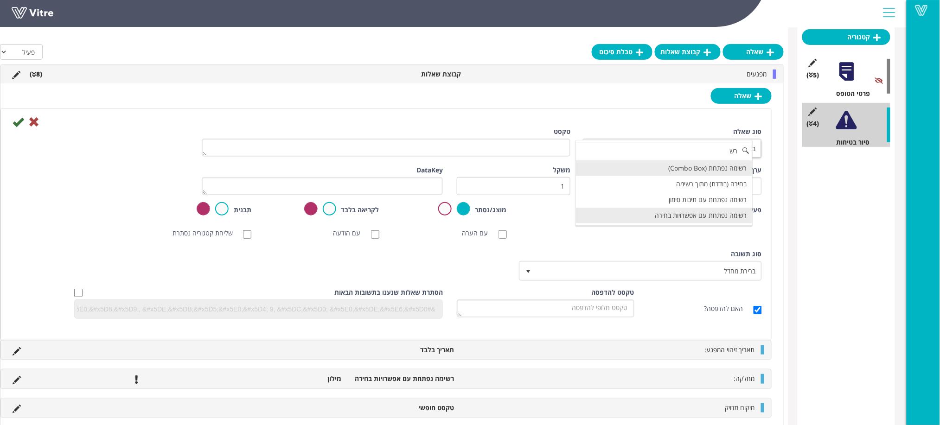
click at [647, 217] on li "רשימה נפתחת עם אפשרויות בחירה" at bounding box center [664, 216] width 177 height 16
type input "רש"
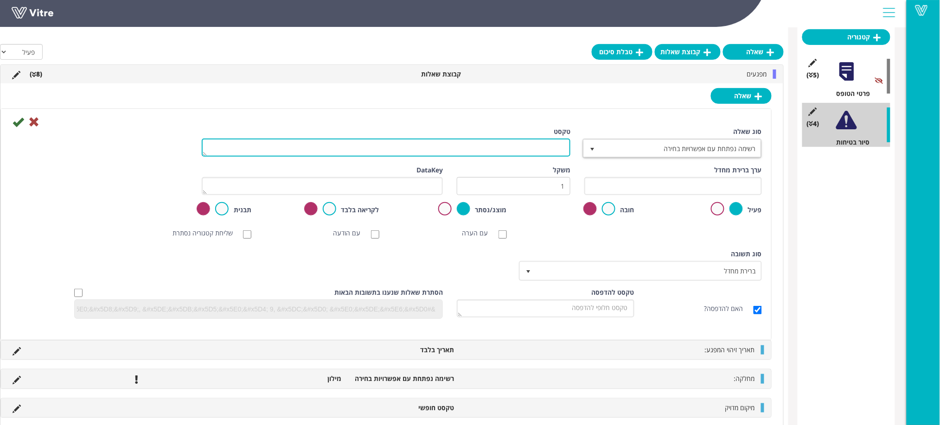
click at [544, 149] on textarea "טקסט" at bounding box center [386, 148] width 369 height 18
type textarea "סטטוס"
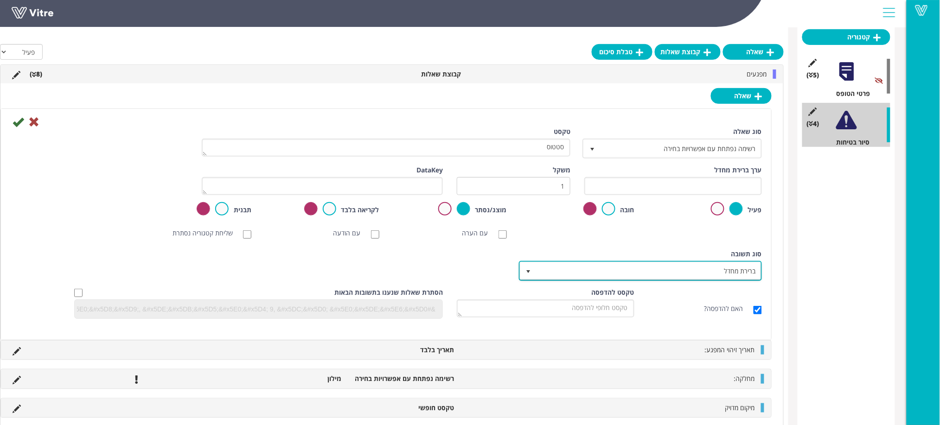
click at [598, 265] on span "ברירת מחדל" at bounding box center [649, 271] width 224 height 17
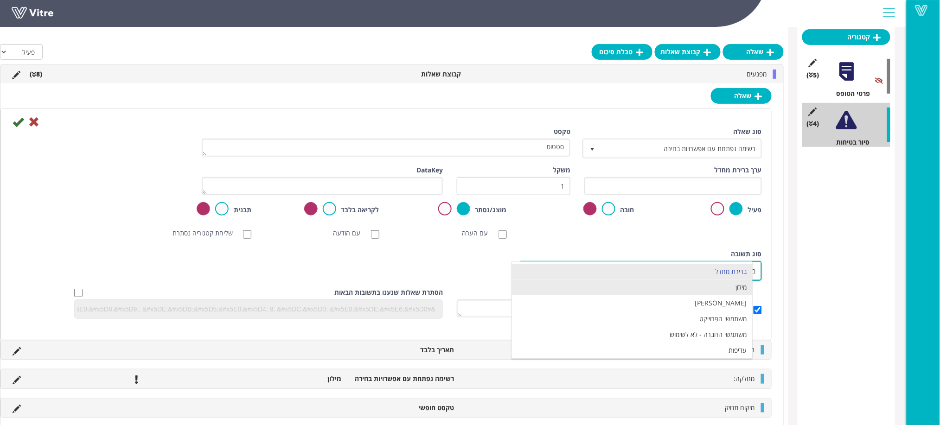
click at [606, 286] on li "מילון" at bounding box center [632, 288] width 240 height 16
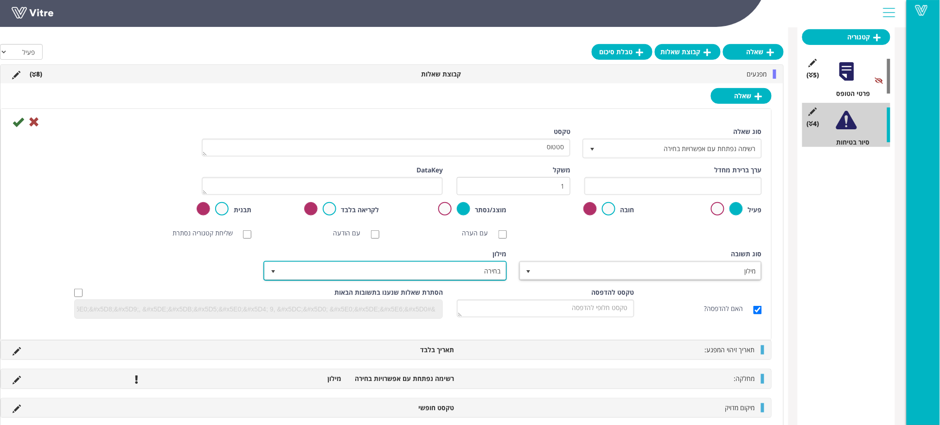
click at [495, 271] on span "בחירה" at bounding box center [393, 271] width 224 height 17
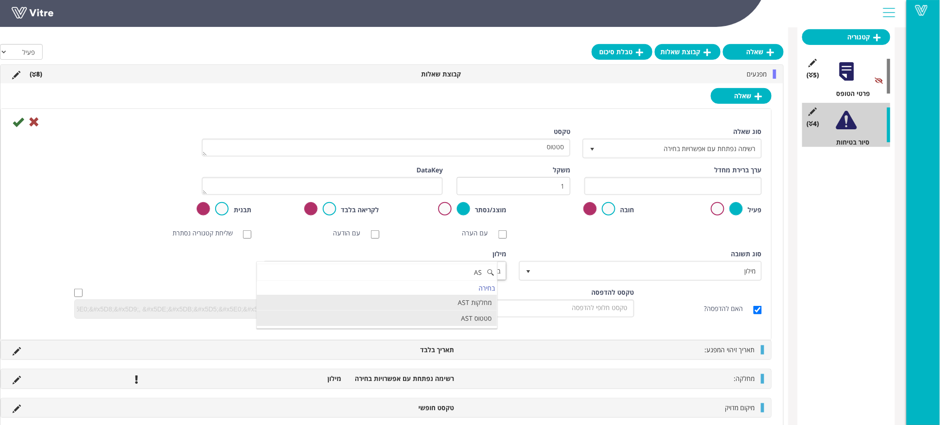
click at [455, 316] on li "סטטוס AST" at bounding box center [377, 319] width 240 height 16
type input "AS"
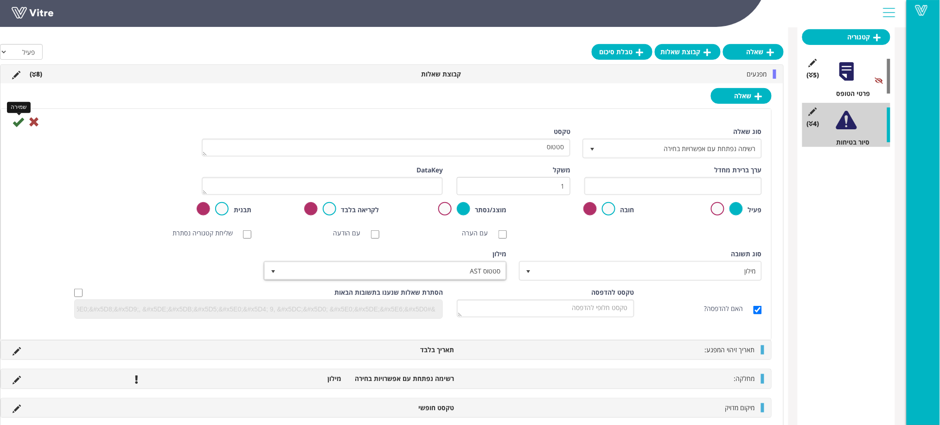
click at [18, 122] on icon at bounding box center [18, 121] width 11 height 11
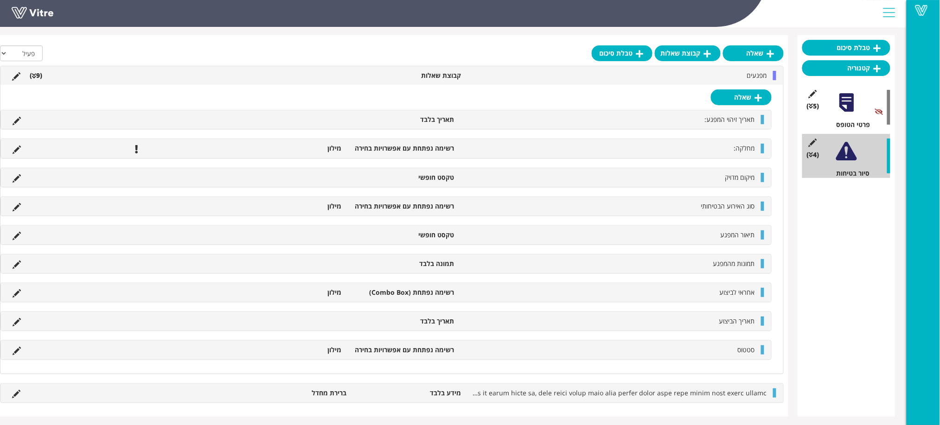
scroll to position [82, 0]
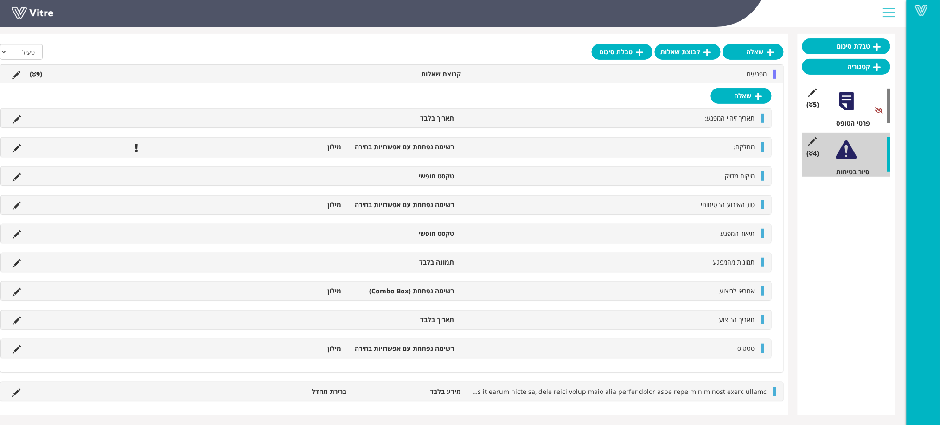
click at [337, 147] on li "מילון" at bounding box center [289, 146] width 113 height 9
click at [17, 147] on icon at bounding box center [17, 148] width 8 height 8
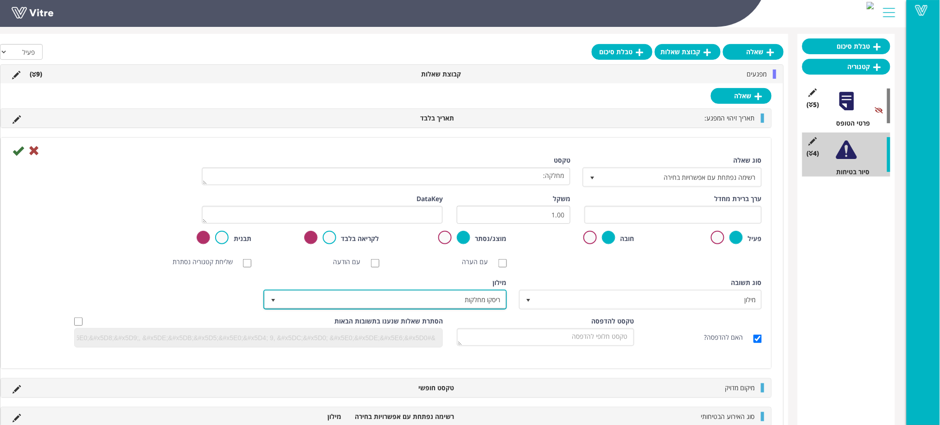
click at [488, 302] on span "ריסקו מחלקות" at bounding box center [393, 299] width 224 height 17
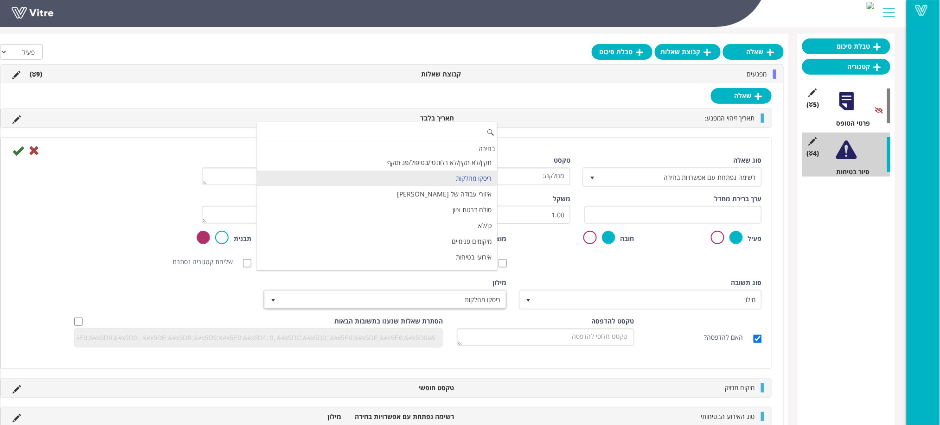
click at [442, 137] on input at bounding box center [377, 133] width 240 height 18
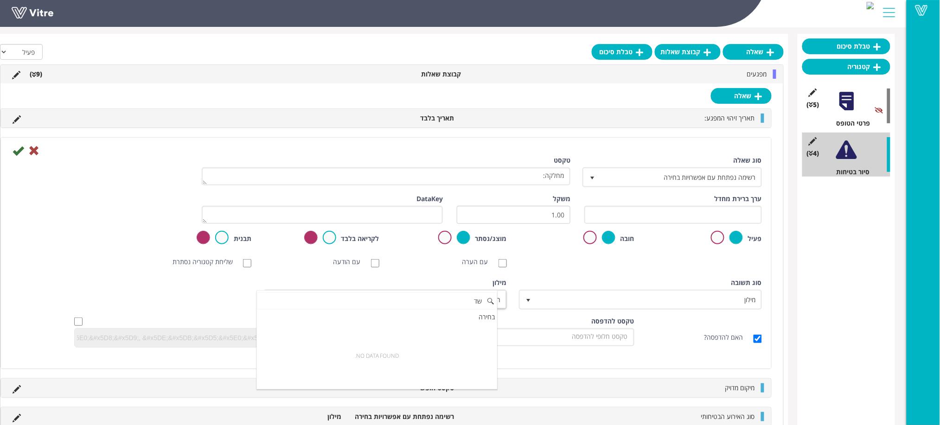
type input "ש"
click at [450, 333] on li "מחלקות AST" at bounding box center [377, 332] width 240 height 16
type input "AS"
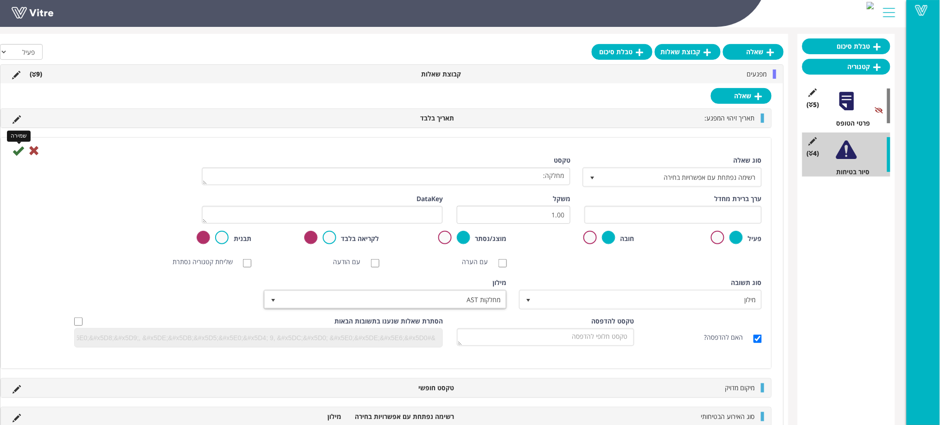
click at [19, 151] on icon at bounding box center [18, 150] width 11 height 11
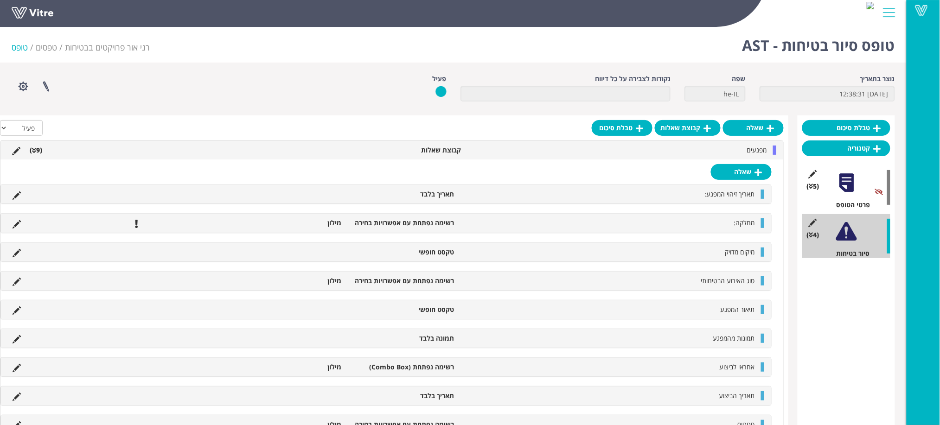
click at [372, 175] on div "שאלה תאריך זיהוי המפגע: תאריך בלבד מחלקה: רשימה נפתחת עם אפשרויות בחירה מילון מ…" at bounding box center [391, 304] width 783 height 288
click at [18, 284] on icon at bounding box center [17, 282] width 8 height 8
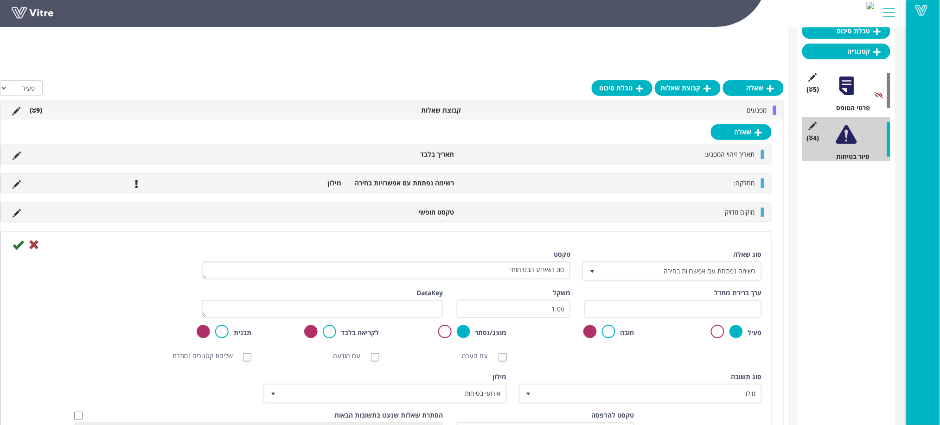
scroll to position [62, 0]
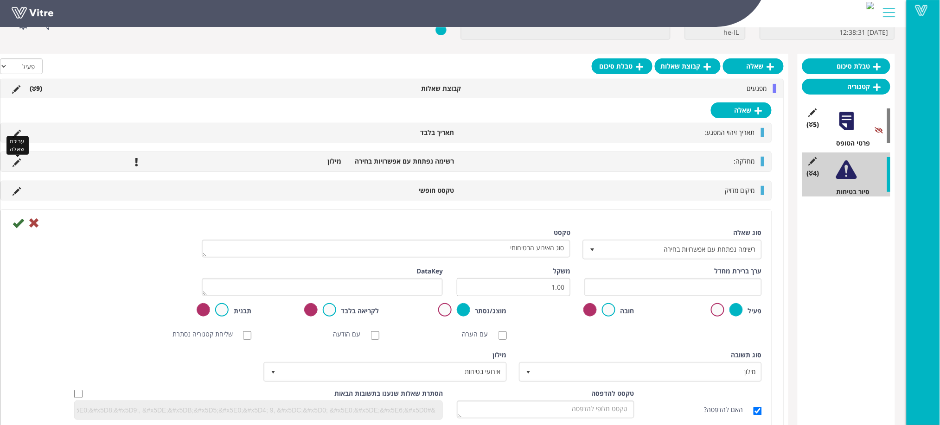
click at [18, 161] on icon at bounding box center [17, 163] width 8 height 8
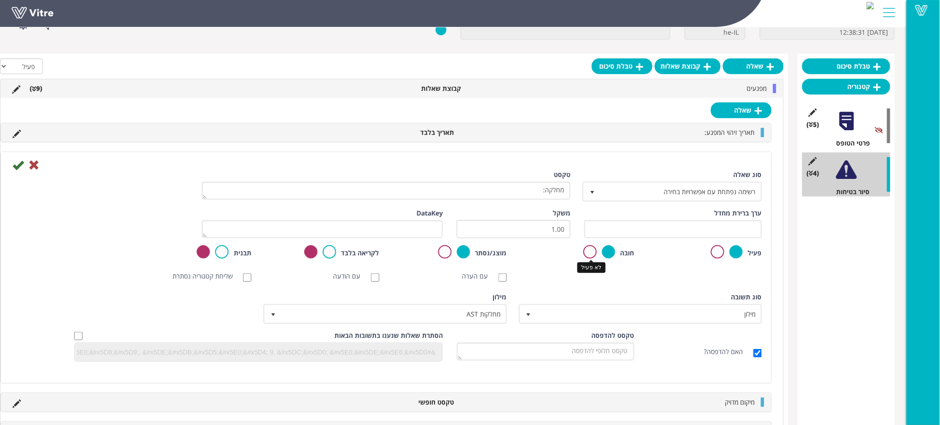
click at [587, 251] on label at bounding box center [589, 251] width 13 height 13
click at [0, 0] on input "radio" at bounding box center [0, 0] width 0 height 0
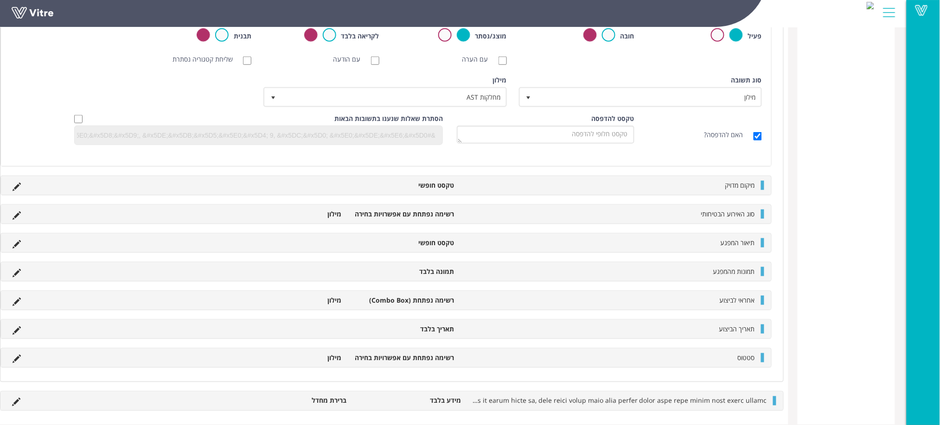
scroll to position [288, 0]
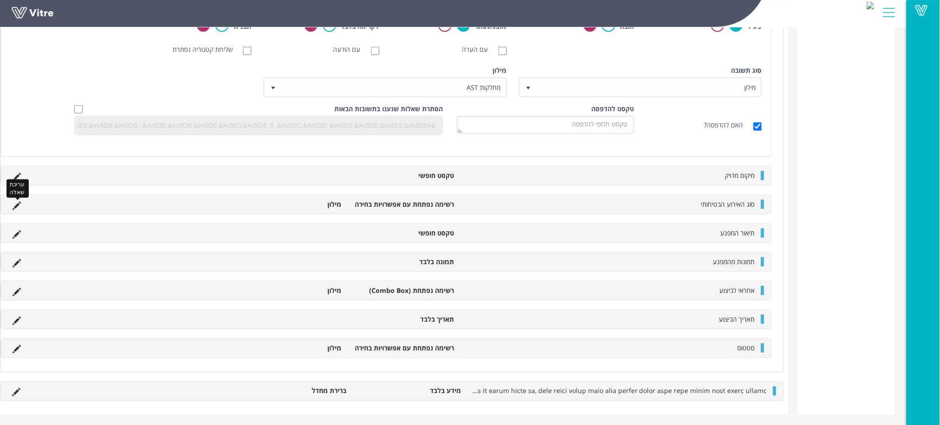
click at [18, 202] on icon at bounding box center [17, 206] width 8 height 8
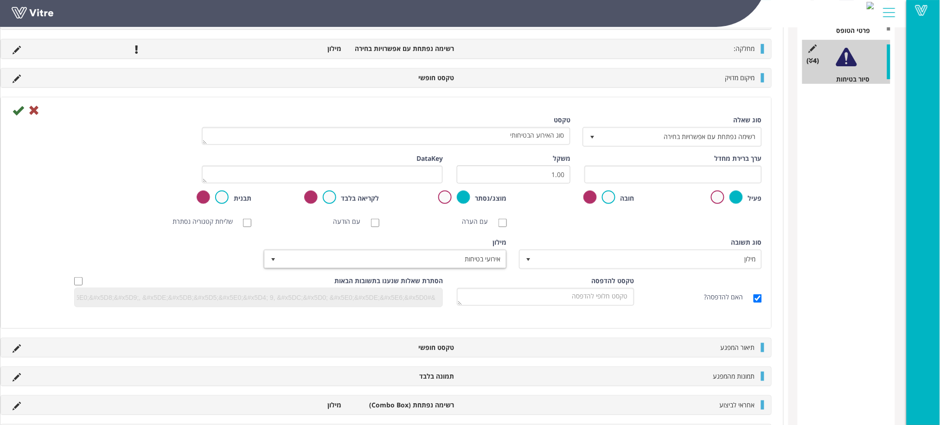
scroll to position [41, 0]
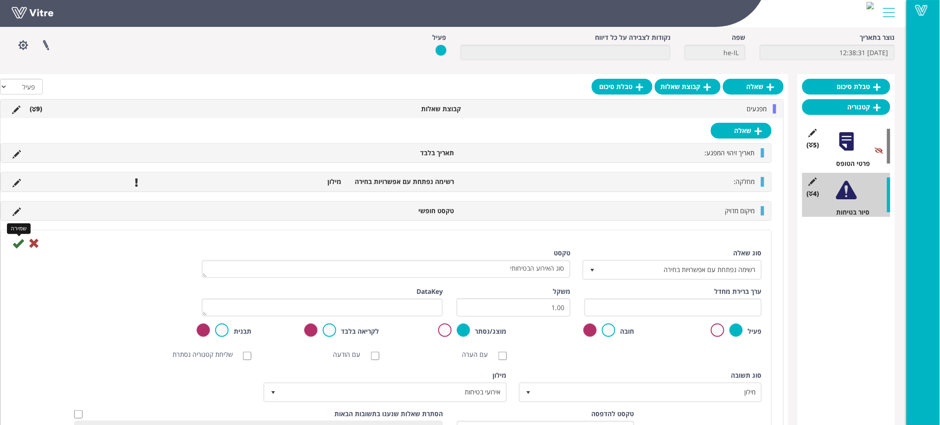
click at [16, 241] on icon at bounding box center [18, 243] width 11 height 11
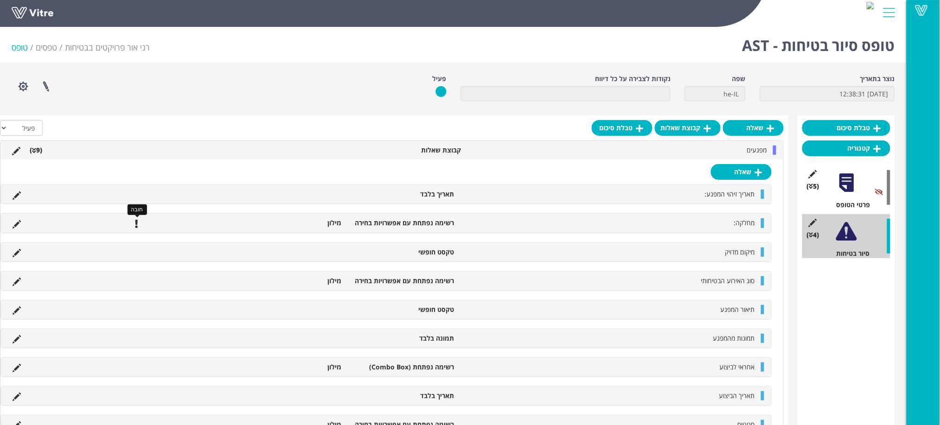
click at [135, 225] on icon at bounding box center [136, 224] width 3 height 8
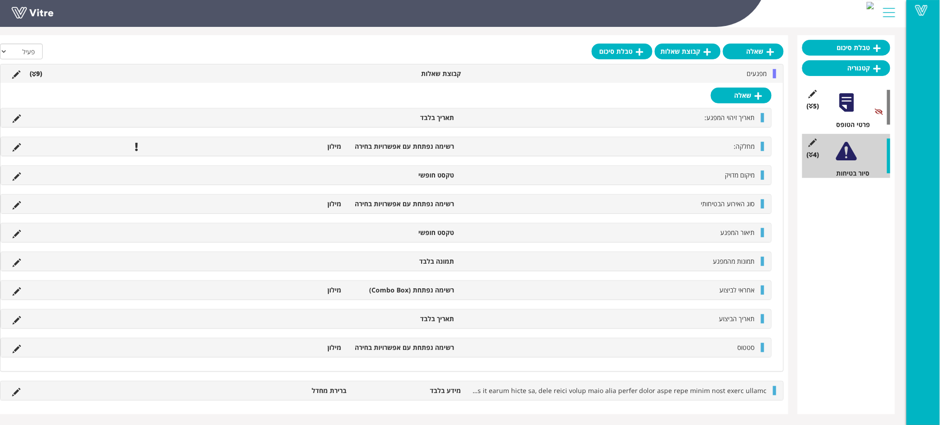
scroll to position [82, 0]
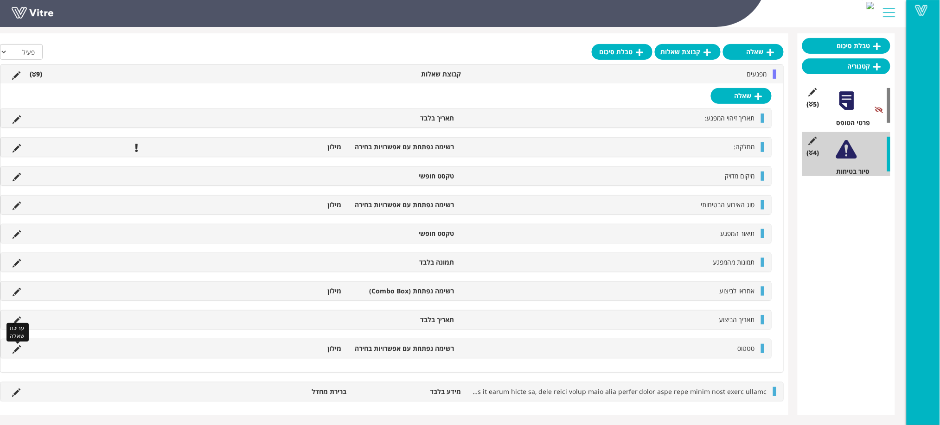
click at [19, 348] on icon at bounding box center [17, 350] width 8 height 8
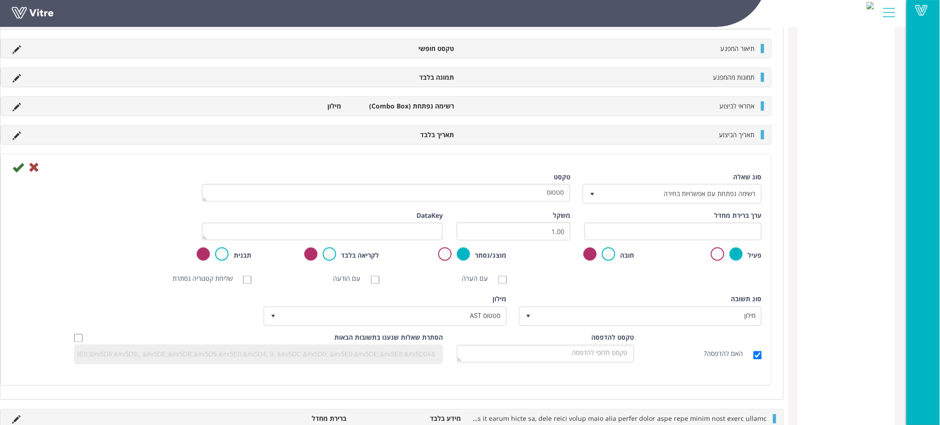
scroll to position [386, 0]
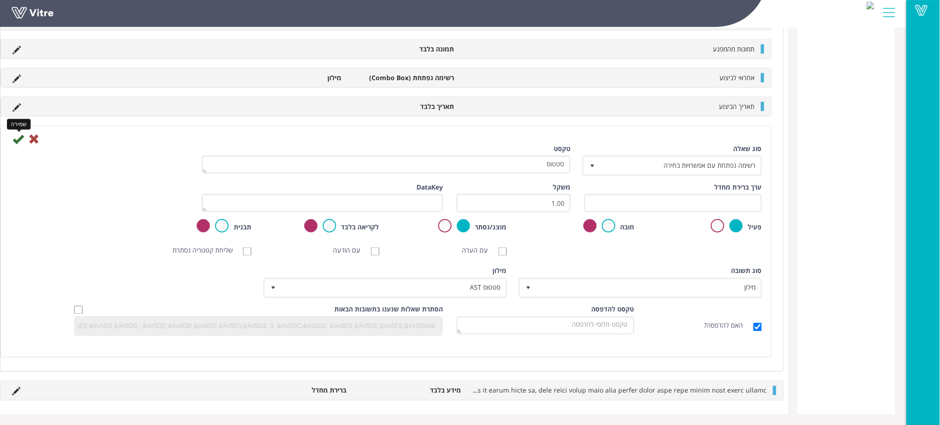
click at [16, 141] on icon at bounding box center [18, 139] width 11 height 11
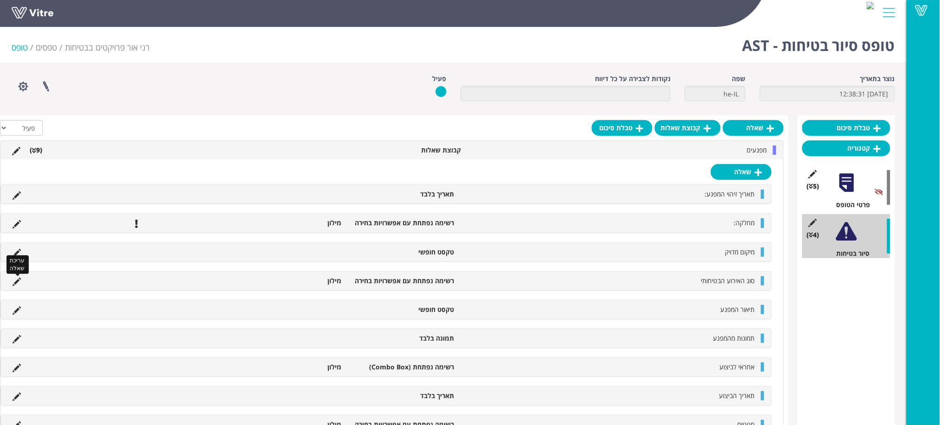
click at [19, 282] on icon at bounding box center [17, 282] width 8 height 8
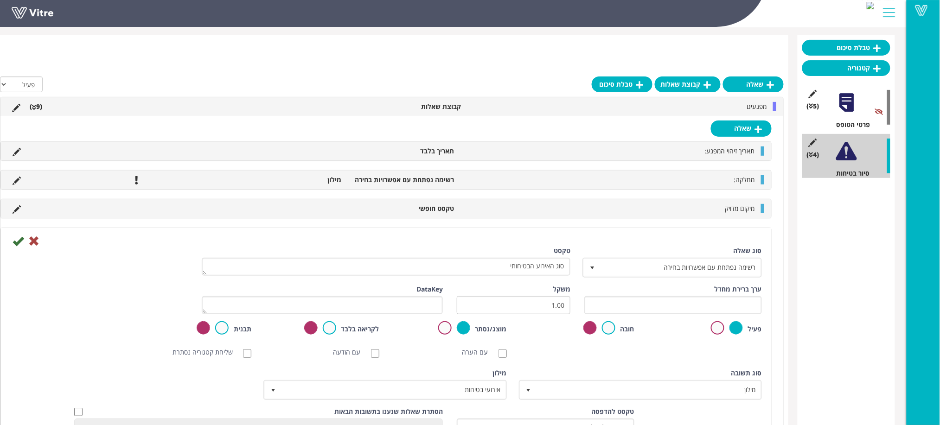
scroll to position [62, 0]
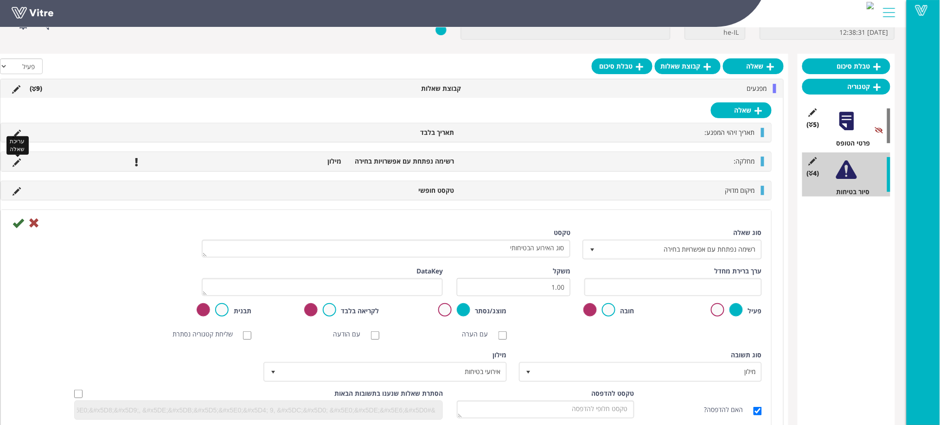
click at [15, 160] on icon at bounding box center [17, 163] width 8 height 8
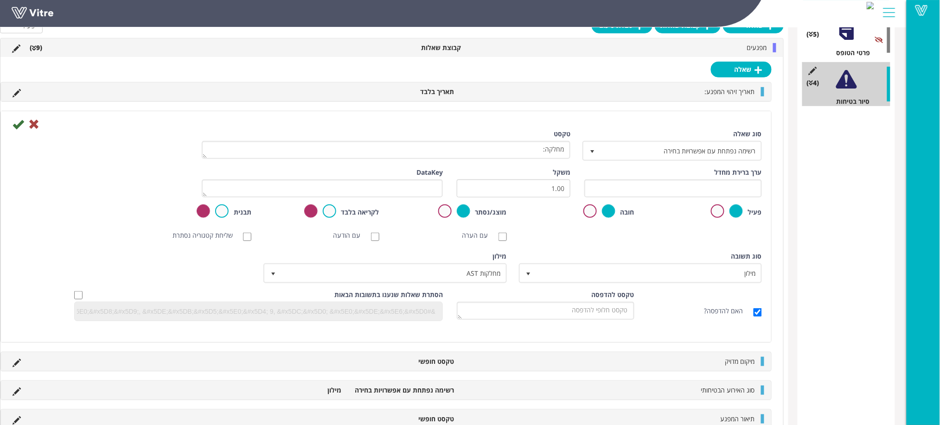
scroll to position [123, 0]
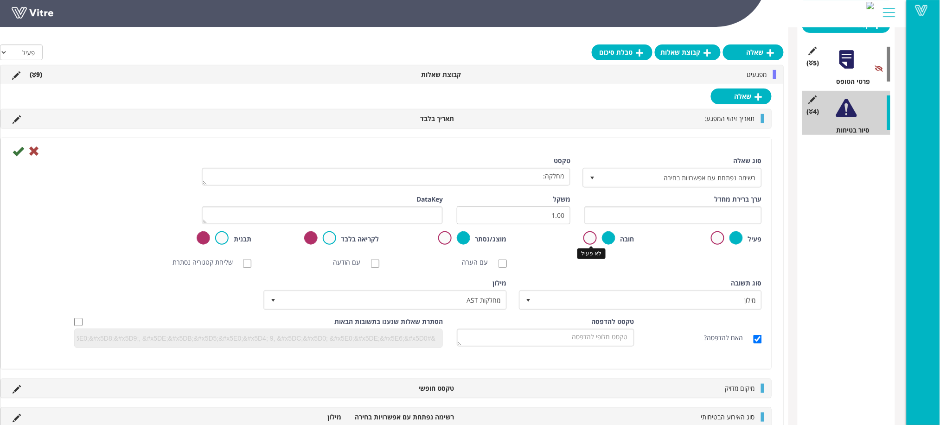
click at [588, 239] on label at bounding box center [589, 237] width 13 height 13
click at [0, 0] on input "radio" at bounding box center [0, 0] width 0 height 0
click at [442, 237] on label at bounding box center [444, 237] width 13 height 13
click at [0, 0] on input "radio" at bounding box center [0, 0] width 0 height 0
click at [16, 151] on icon at bounding box center [18, 151] width 11 height 11
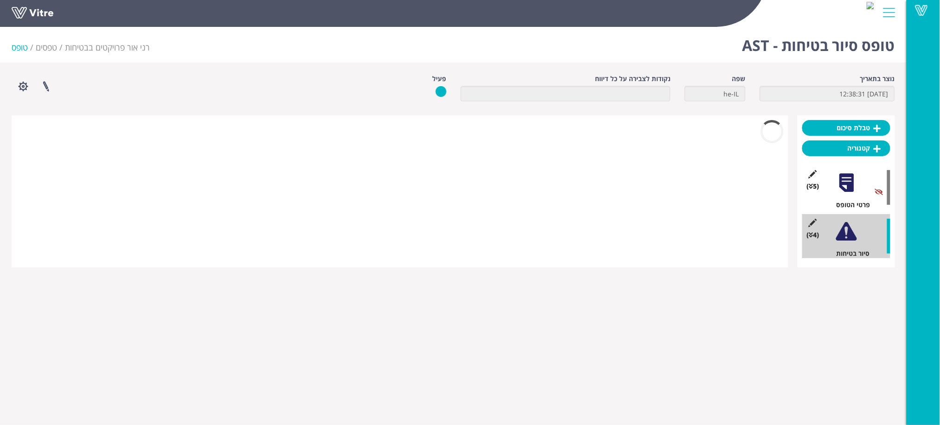
scroll to position [0, 0]
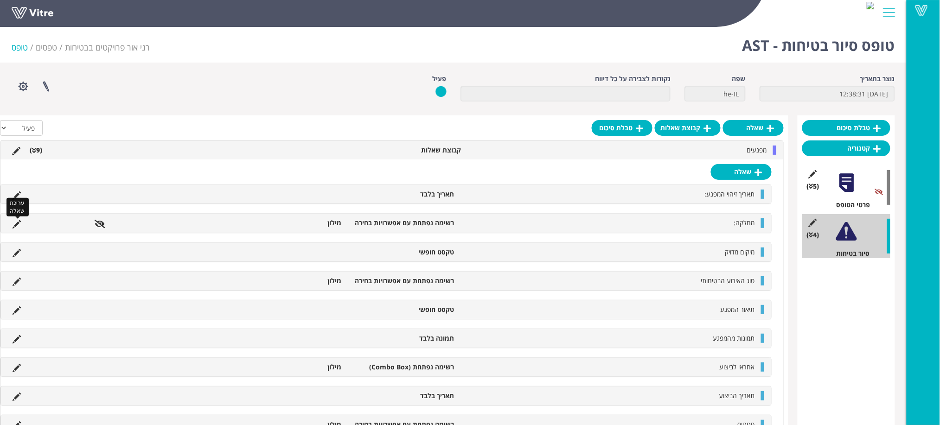
click at [19, 223] on icon at bounding box center [17, 224] width 8 height 8
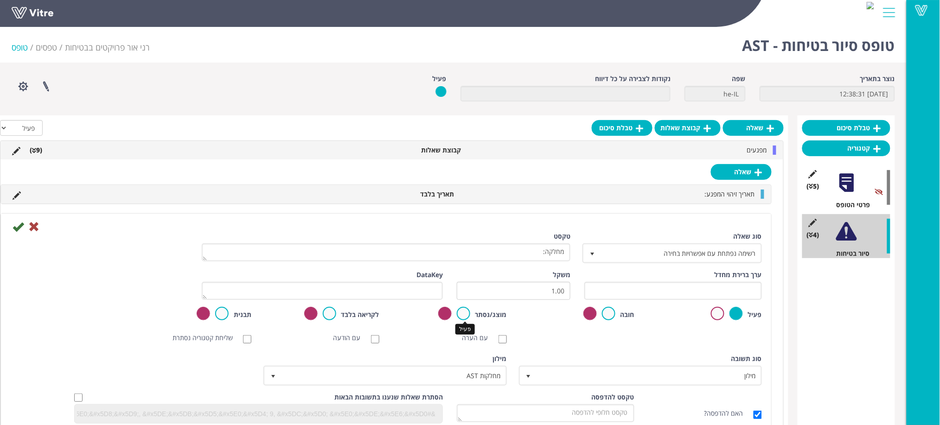
click at [464, 311] on label at bounding box center [463, 313] width 13 height 13
click at [0, 0] on input "radio" at bounding box center [0, 0] width 0 height 0
click at [21, 223] on icon at bounding box center [18, 226] width 11 height 11
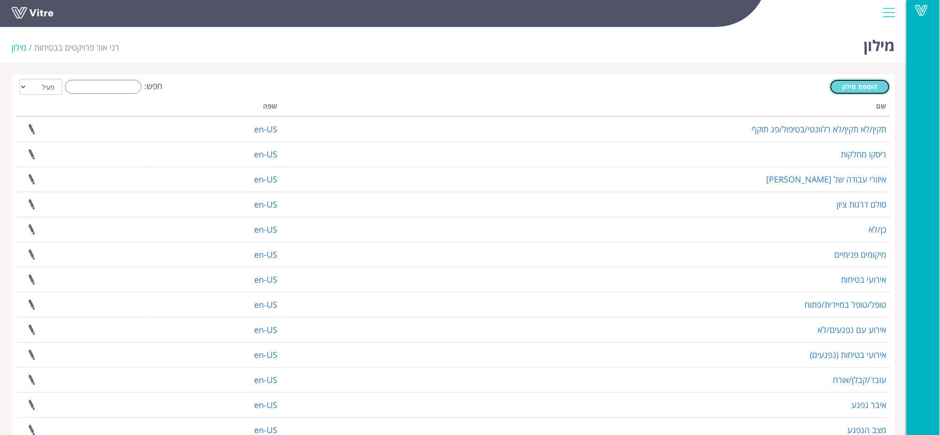
click at [871, 86] on span "הוספת מילון" at bounding box center [860, 86] width 35 height 9
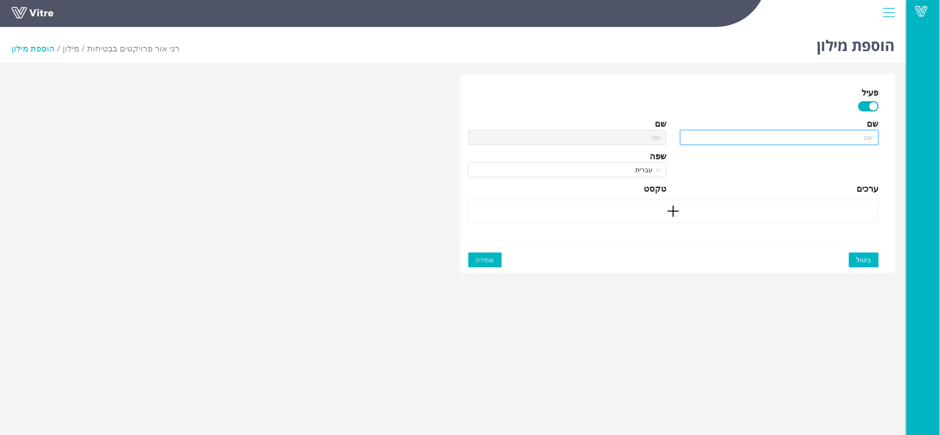
click at [776, 138] on input "text" at bounding box center [779, 137] width 199 height 15
type input "ס"
type input "סט"
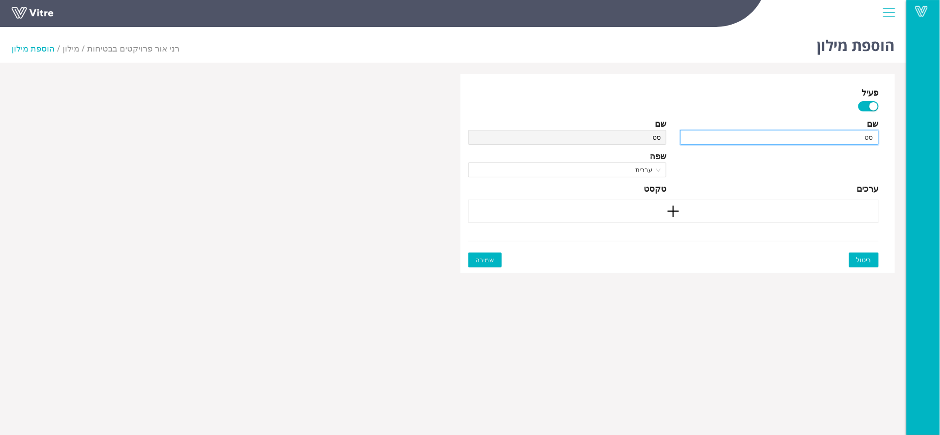
type input "סטט"
type input "סטטו"
type input "סטטוס"
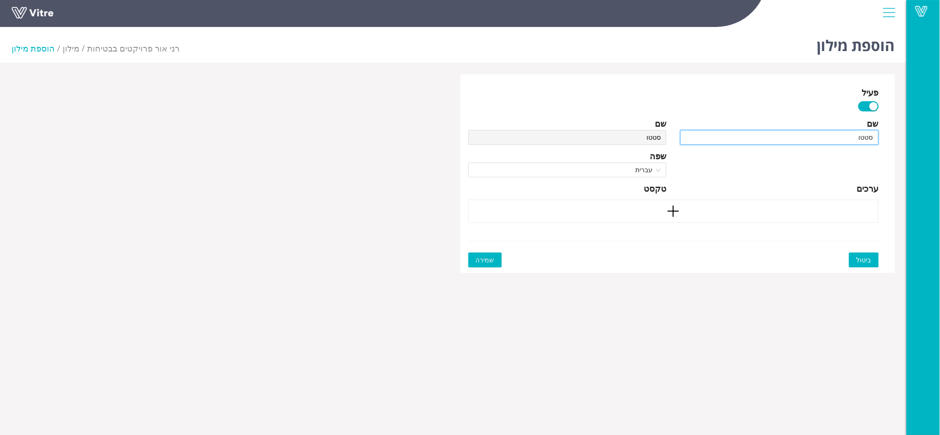
type input "סטטוס"
type input "סטטוס A"
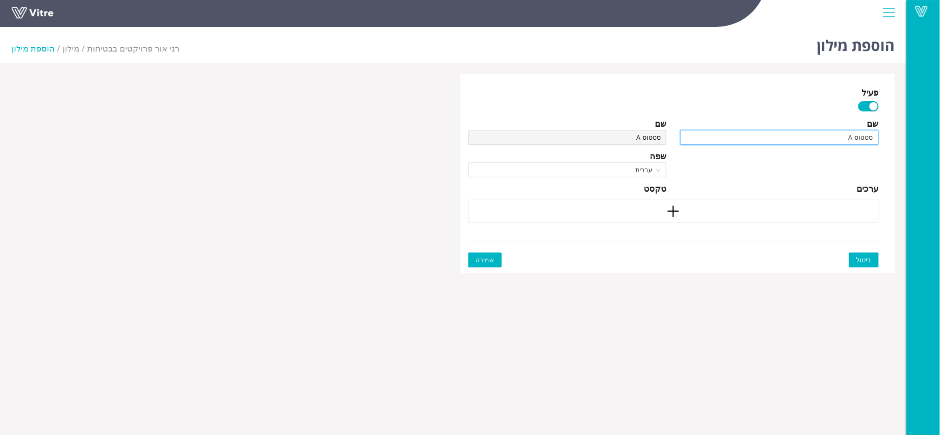
type input "סטטוס AS"
type input "סטטוס AST"
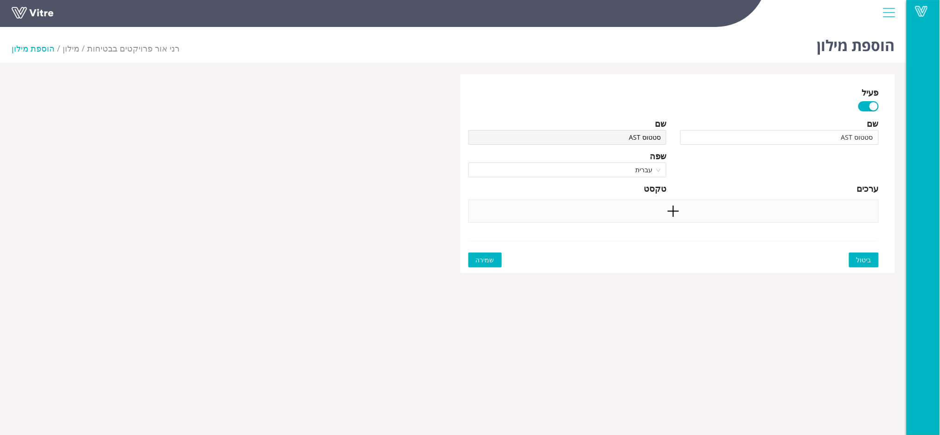
click at [692, 212] on div at bounding box center [673, 210] width 411 height 23
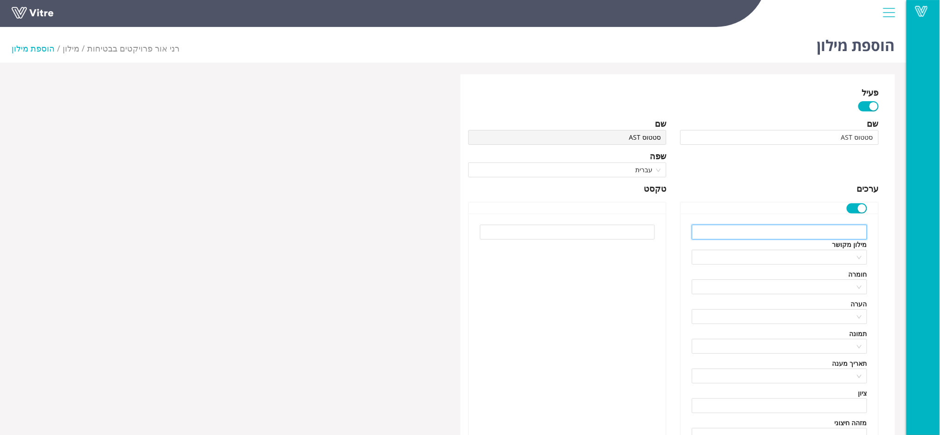
click at [773, 230] on input "text" at bounding box center [779, 231] width 175 height 15
type input "C"
type input "מ"
type input "טופל"
click at [777, 256] on input "search" at bounding box center [777, 257] width 158 height 14
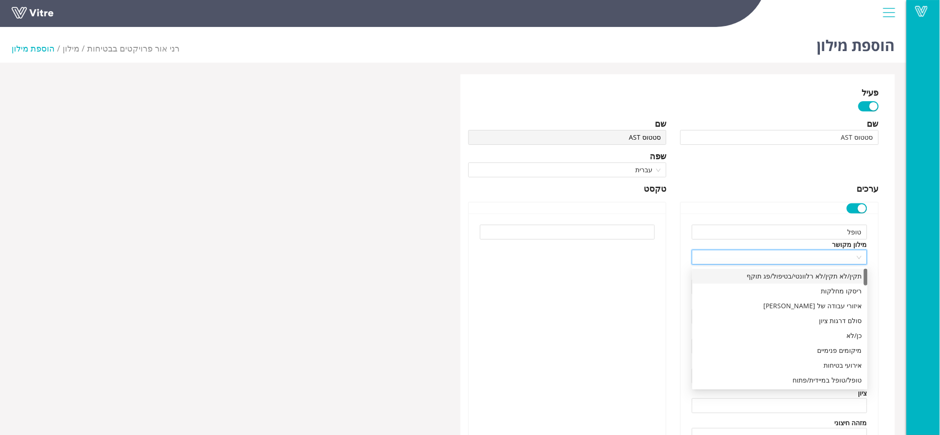
click at [644, 263] on div at bounding box center [568, 371] width 198 height 317
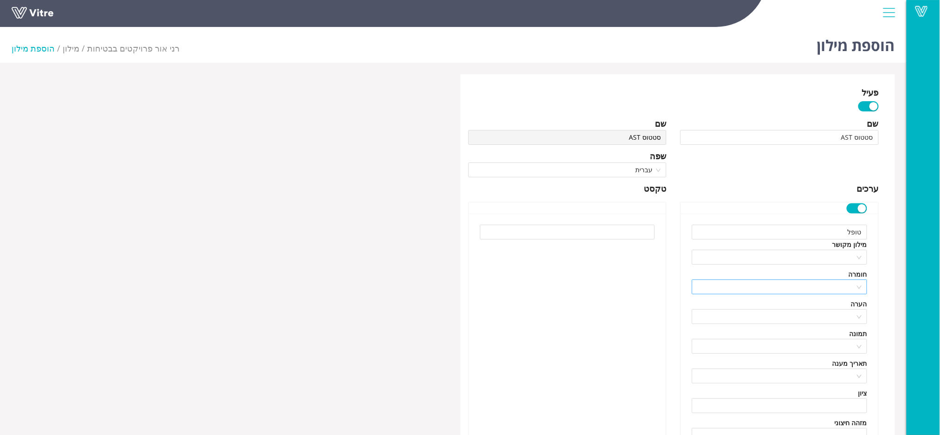
click at [768, 283] on input "search" at bounding box center [777, 287] width 158 height 14
click at [776, 306] on div "ללא" at bounding box center [780, 306] width 164 height 10
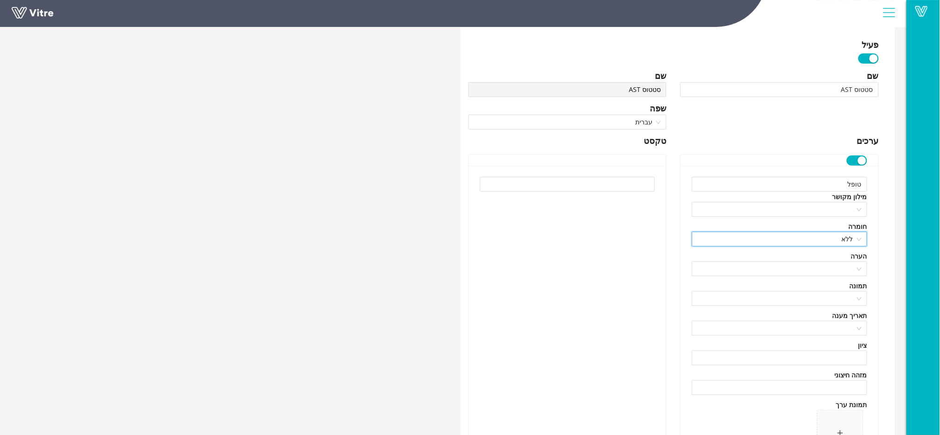
scroll to position [123, 0]
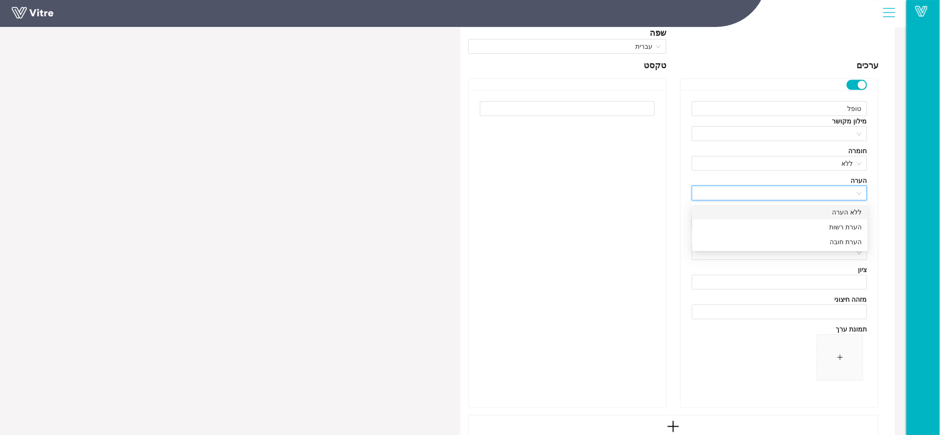
click at [805, 189] on input "search" at bounding box center [777, 193] width 158 height 14
click at [797, 217] on div "ללא הערה" at bounding box center [779, 212] width 175 height 15
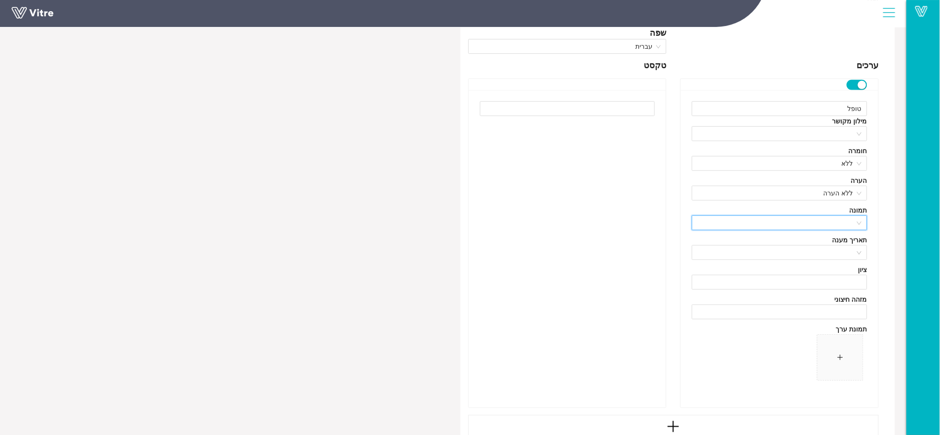
click at [796, 226] on input "search" at bounding box center [777, 223] width 158 height 14
click at [796, 240] on div "ללא תמונה" at bounding box center [780, 242] width 164 height 10
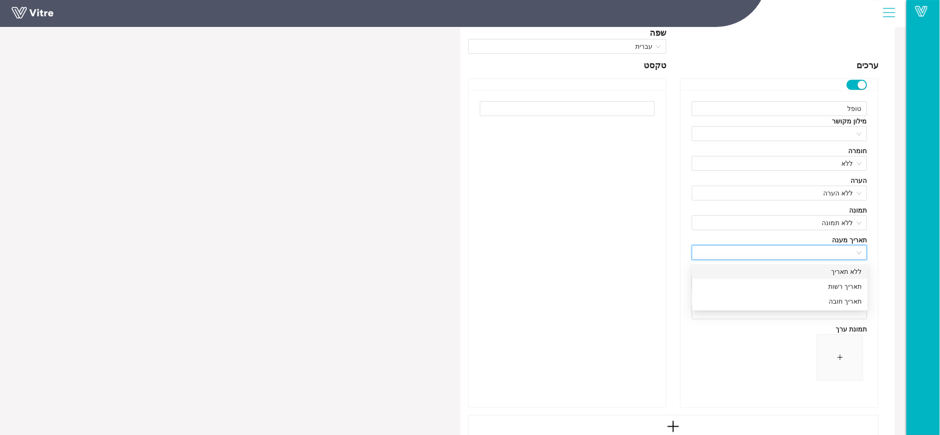
click at [791, 255] on input "search" at bounding box center [777, 252] width 158 height 14
click at [790, 273] on div "ללא תאריך" at bounding box center [780, 271] width 164 height 10
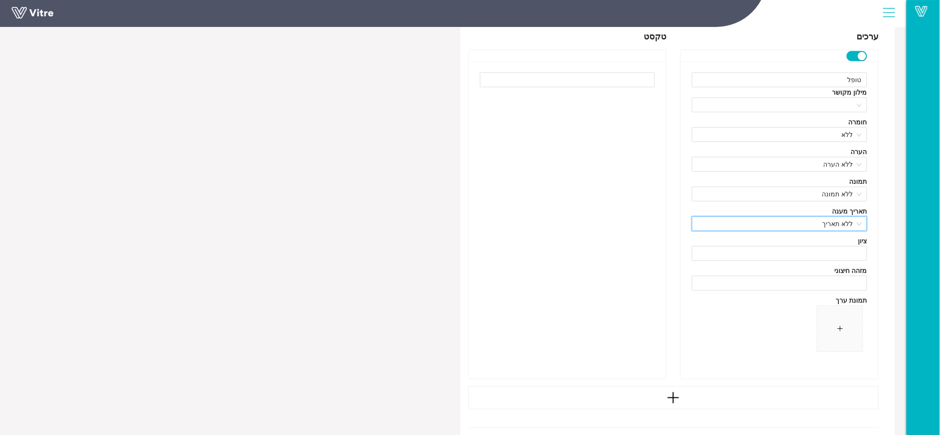
scroll to position [176, 0]
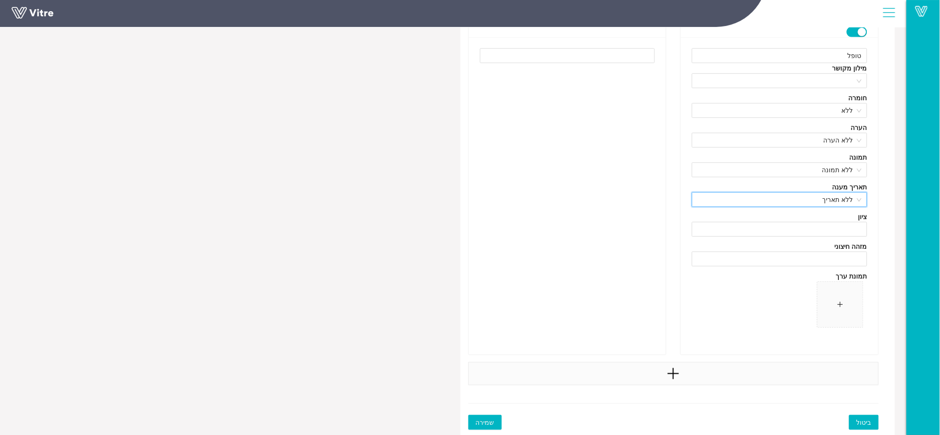
click at [659, 372] on div at bounding box center [673, 373] width 411 height 23
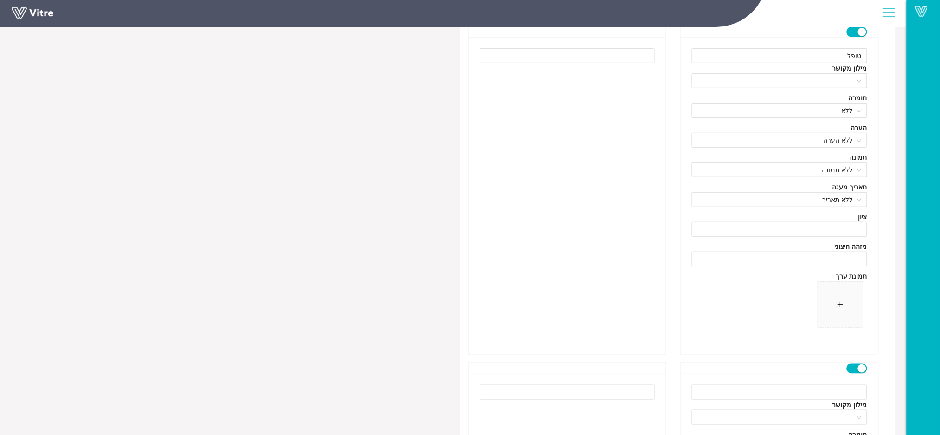
scroll to position [238, 0]
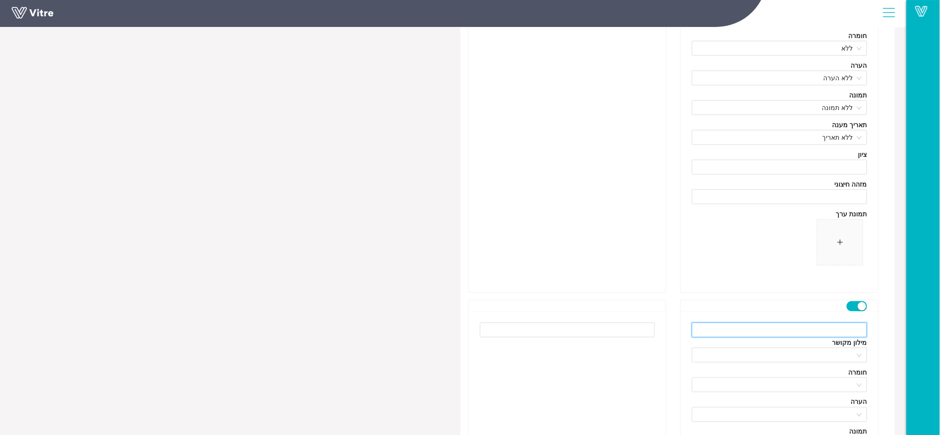
click at [770, 326] on input "text" at bounding box center [779, 329] width 175 height 15
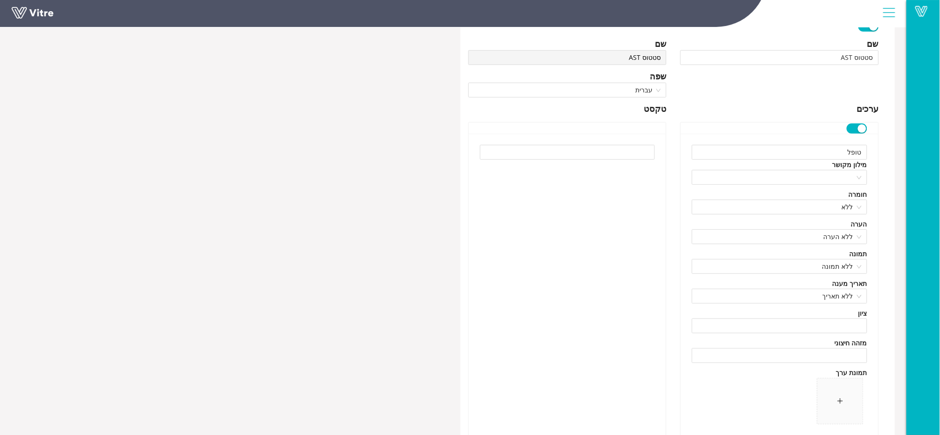
scroll to position [0, 0]
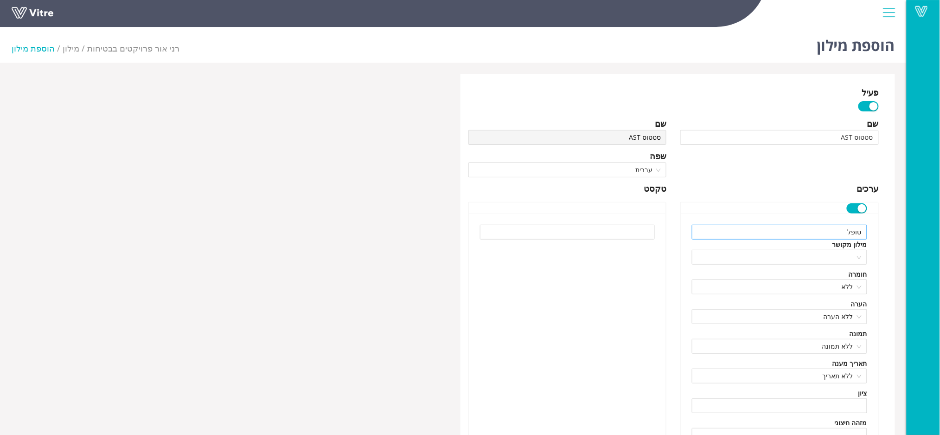
type input "בטיפול"
click at [783, 231] on input "טופל" at bounding box center [779, 231] width 175 height 15
type input "ט"
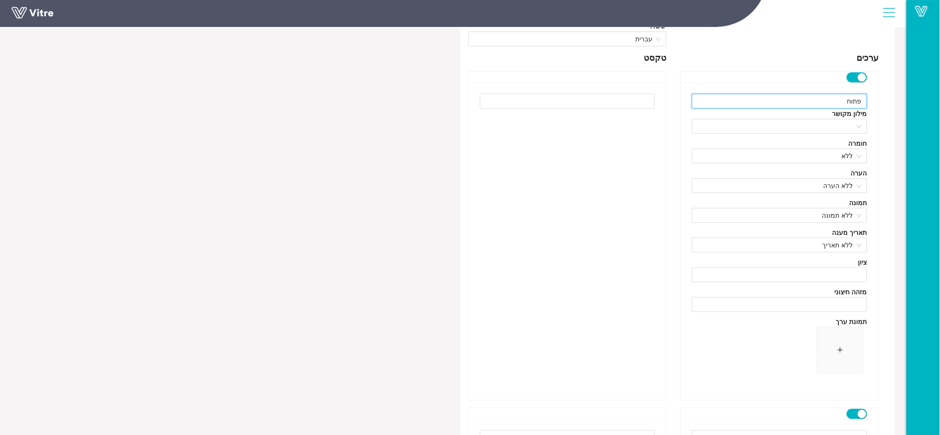
scroll to position [247, 0]
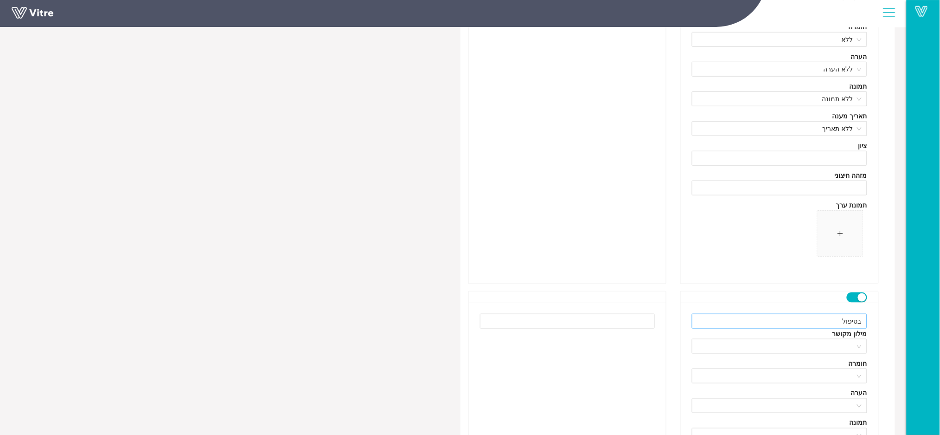
type input "פתוח"
click at [795, 325] on input "בטיפול" at bounding box center [779, 321] width 175 height 15
type input "ב"
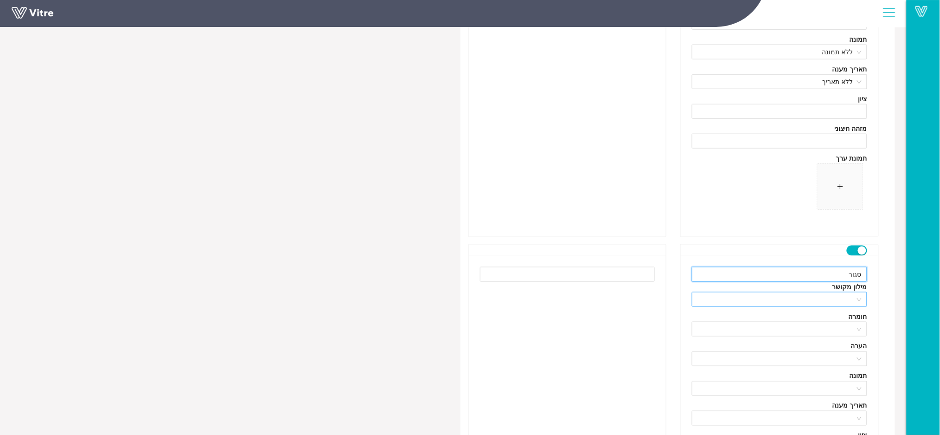
scroll to position [371, 0]
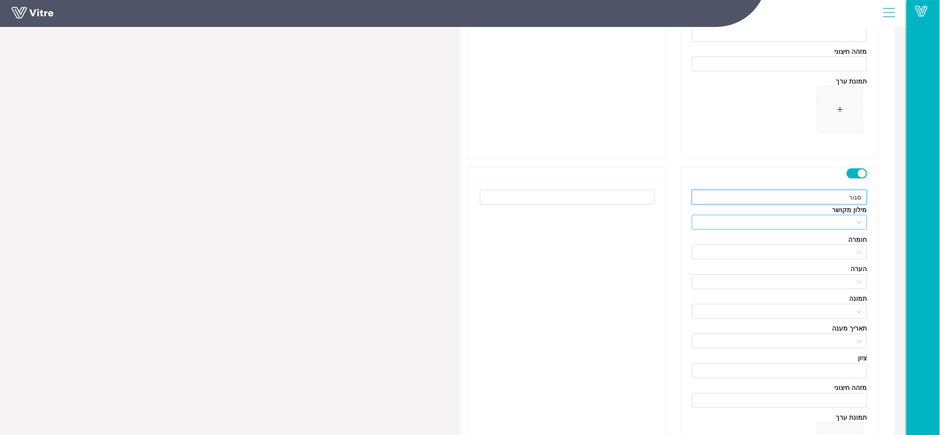
type input "סגור"
click at [811, 224] on input "search" at bounding box center [777, 222] width 158 height 14
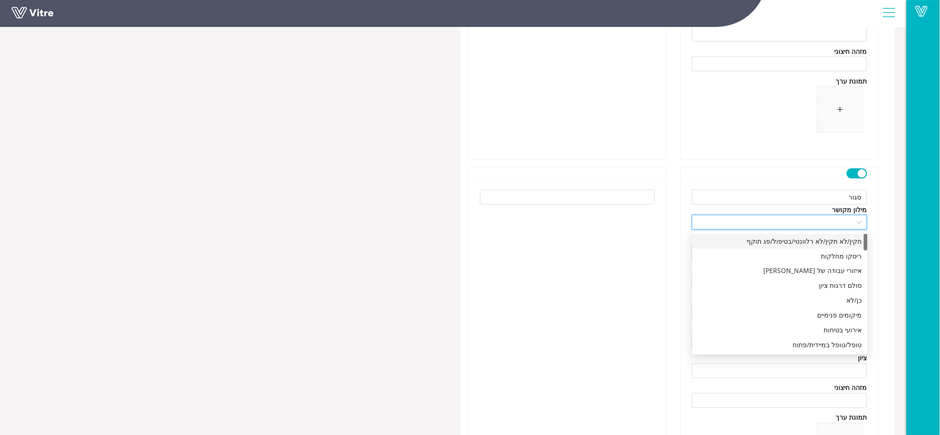
click at [648, 236] on div at bounding box center [568, 337] width 198 height 317
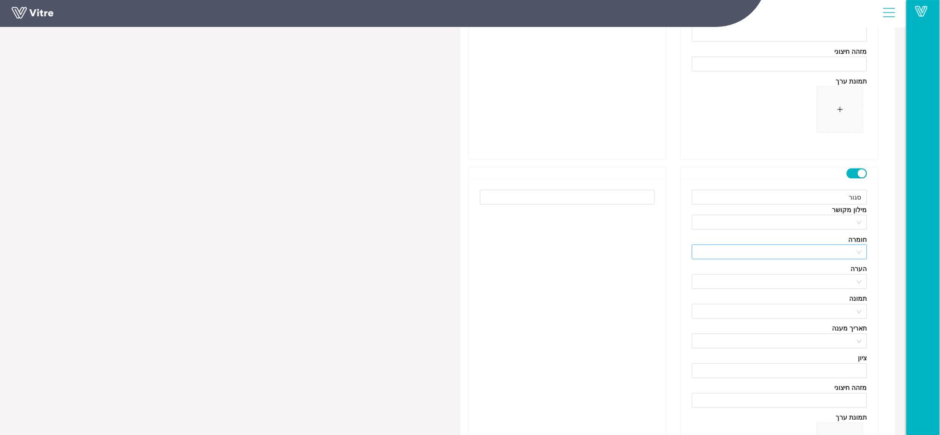
click at [775, 250] on input "search" at bounding box center [777, 252] width 158 height 14
click at [782, 274] on div "ללא" at bounding box center [780, 271] width 164 height 10
click at [786, 283] on input "search" at bounding box center [777, 282] width 158 height 14
click at [791, 301] on div "ללא הערה" at bounding box center [780, 300] width 164 height 10
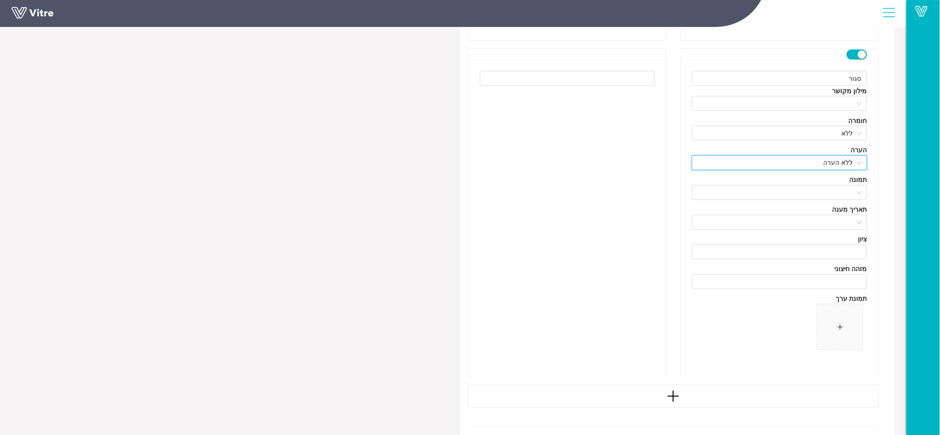
scroll to position [494, 0]
click at [810, 190] on input "search" at bounding box center [777, 188] width 158 height 14
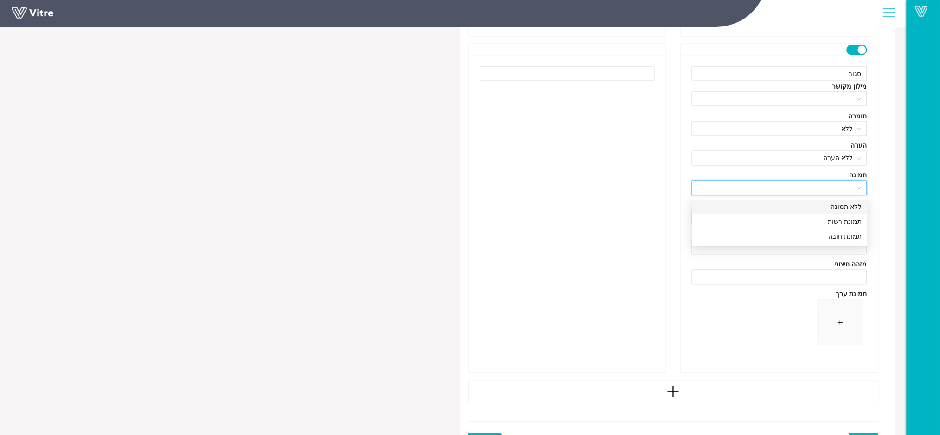
click at [806, 208] on div "ללא תמונה" at bounding box center [780, 207] width 164 height 10
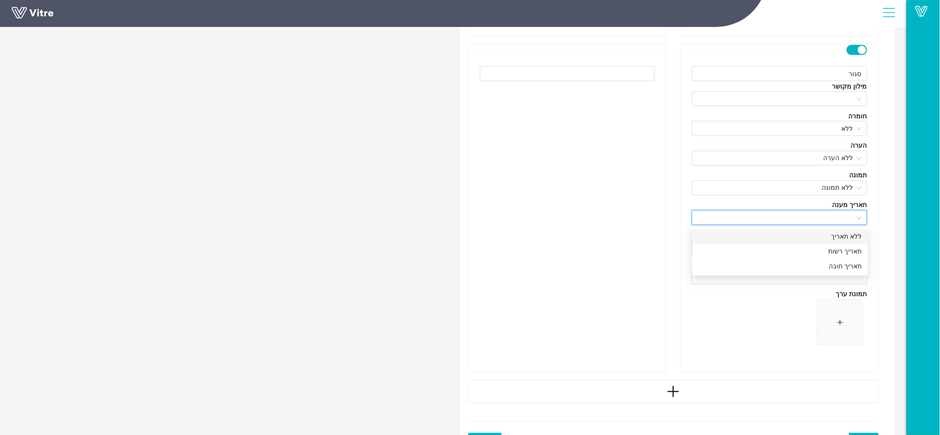
click at [804, 217] on input "search" at bounding box center [777, 218] width 158 height 14
click at [804, 234] on div "ללא תאריך" at bounding box center [780, 236] width 164 height 10
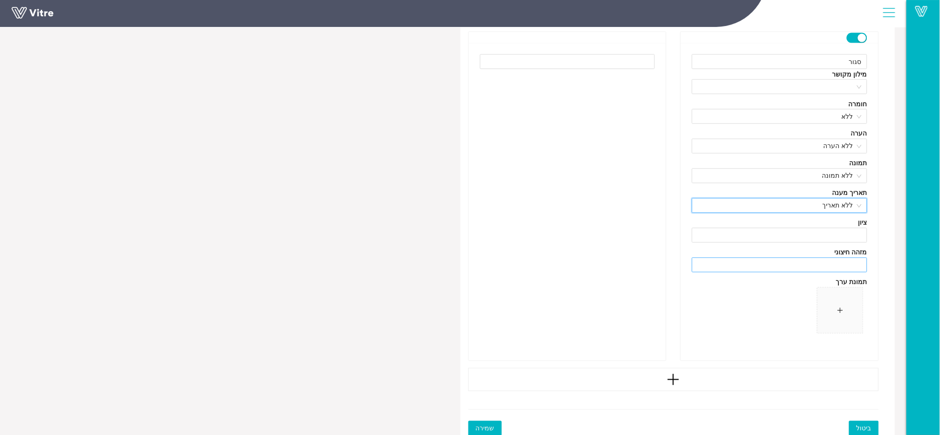
scroll to position [513, 0]
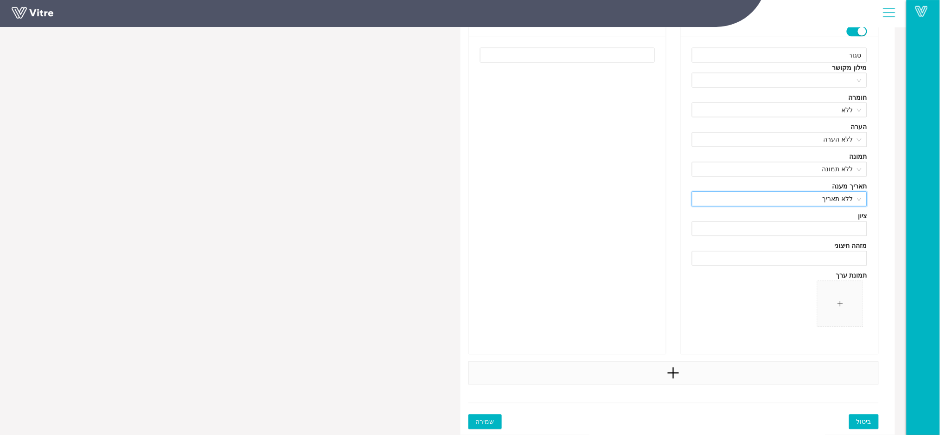
click at [703, 373] on div at bounding box center [673, 372] width 411 height 23
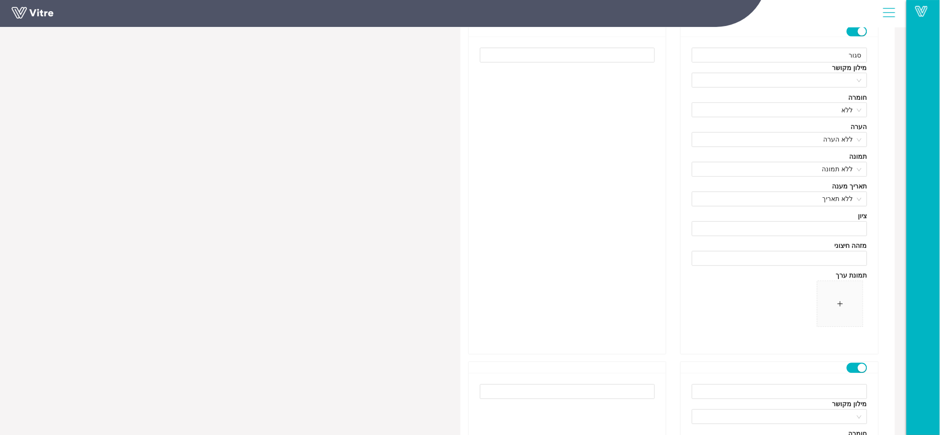
scroll to position [636, 0]
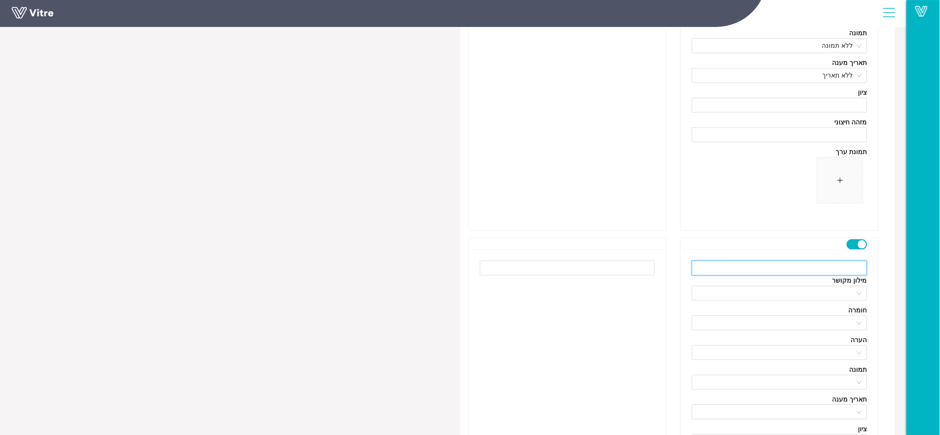
click at [786, 267] on input "text" at bounding box center [779, 268] width 175 height 15
type input "בתהליך"
click at [788, 325] on input "search" at bounding box center [777, 323] width 158 height 14
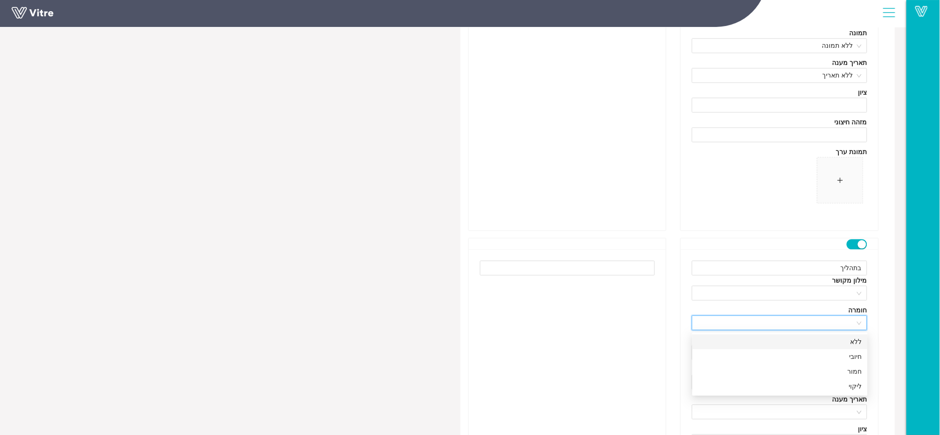
click at [785, 343] on div "ללא" at bounding box center [780, 342] width 164 height 10
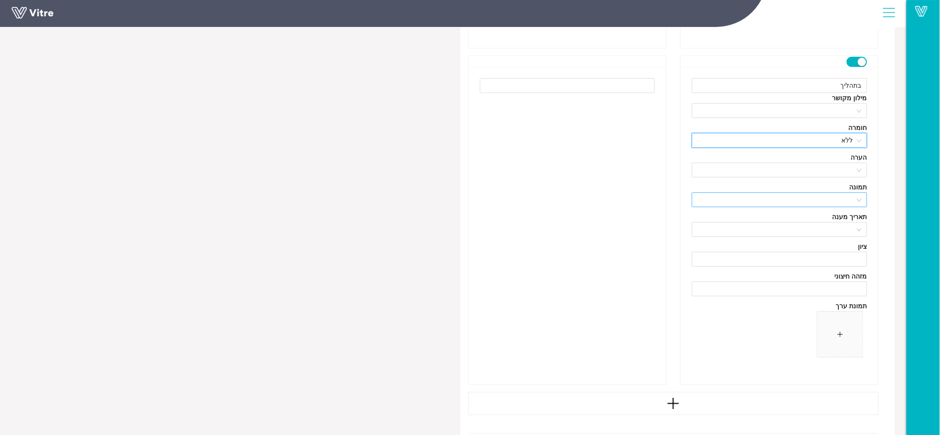
scroll to position [822, 0]
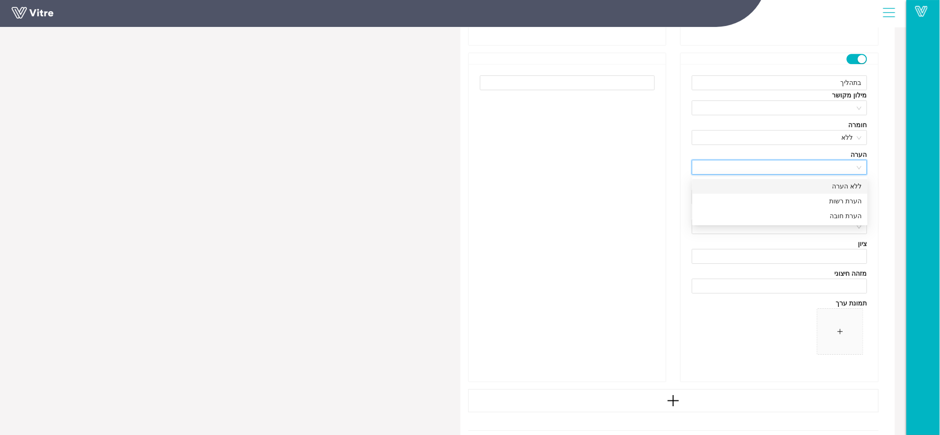
click at [826, 167] on input "search" at bounding box center [777, 167] width 158 height 14
click at [818, 183] on div "ללא הערה" at bounding box center [780, 186] width 164 height 10
click at [812, 204] on input "search" at bounding box center [777, 197] width 158 height 14
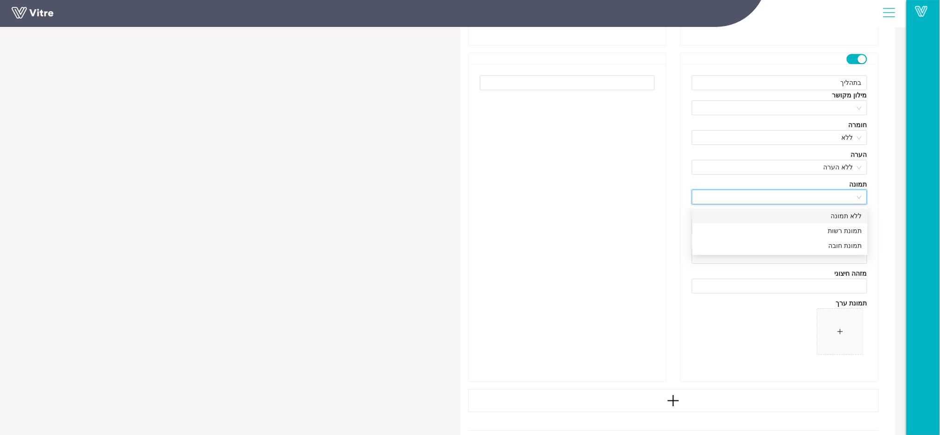
click at [812, 212] on div "ללא תמונה" at bounding box center [780, 216] width 164 height 10
click at [811, 224] on input "search" at bounding box center [777, 226] width 158 height 14
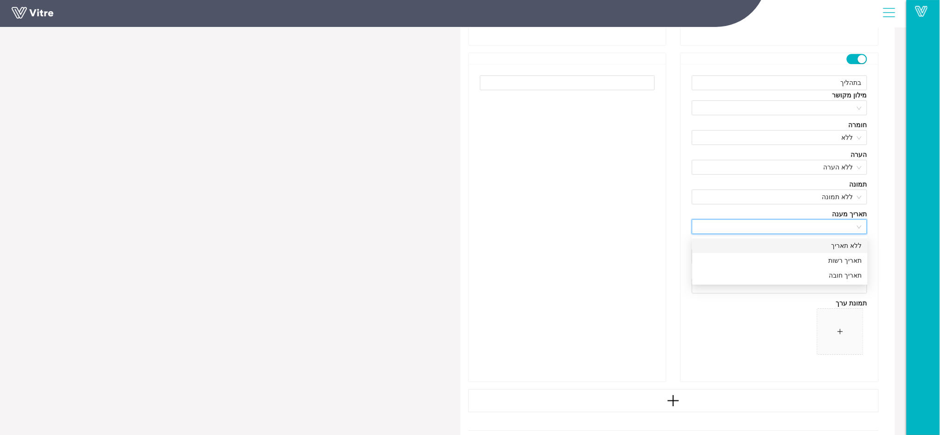
click at [810, 243] on div "ללא תאריך" at bounding box center [780, 245] width 164 height 10
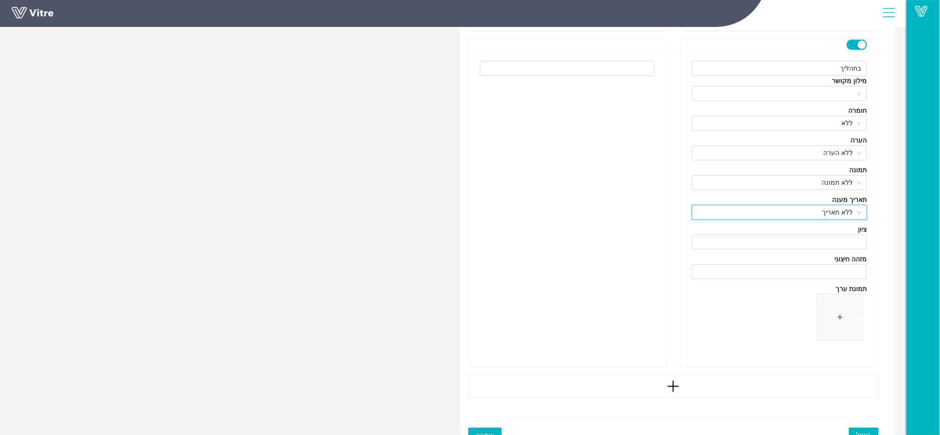
scroll to position [849, 0]
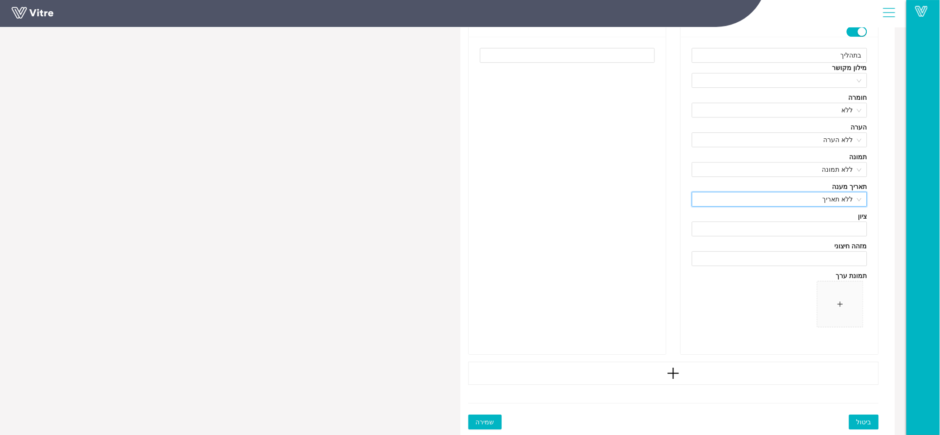
click at [484, 419] on span "שמירה" at bounding box center [485, 422] width 19 height 10
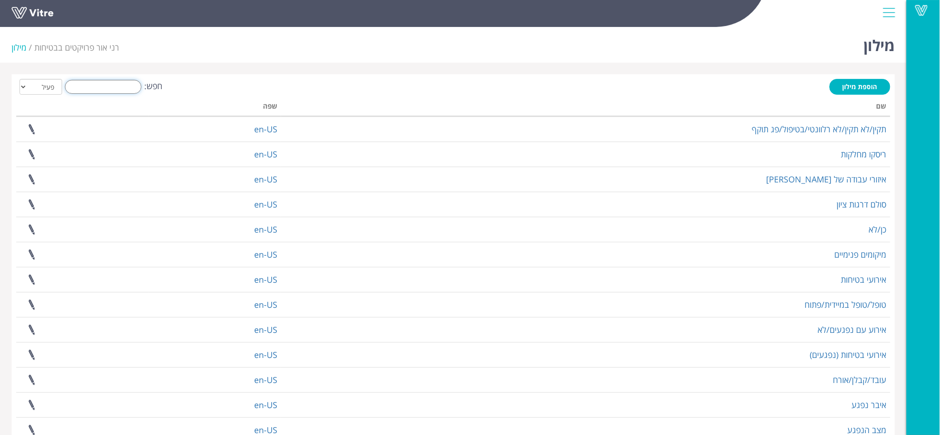
click at [124, 82] on input "חפש:" at bounding box center [103, 87] width 77 height 14
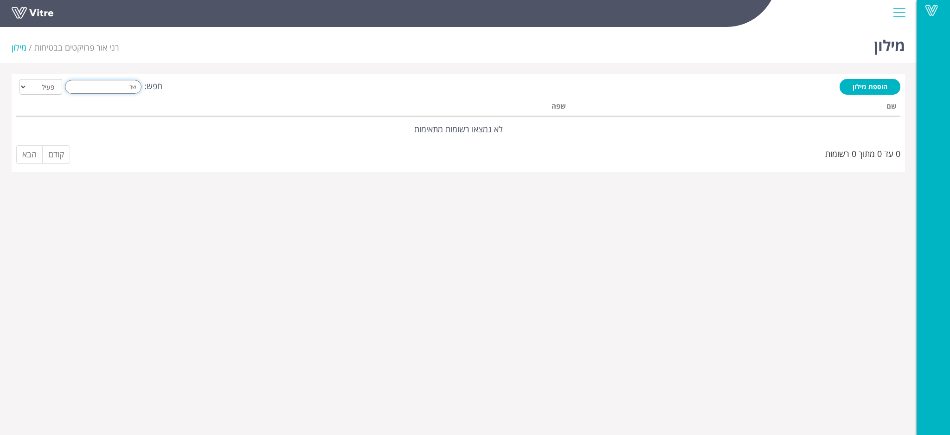
type input "ש"
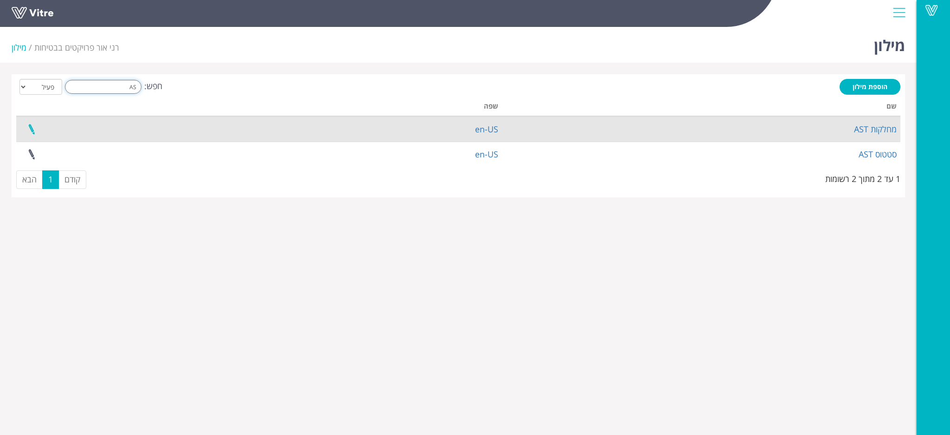
type input "AS"
click at [33, 124] on link at bounding box center [31, 129] width 23 height 25
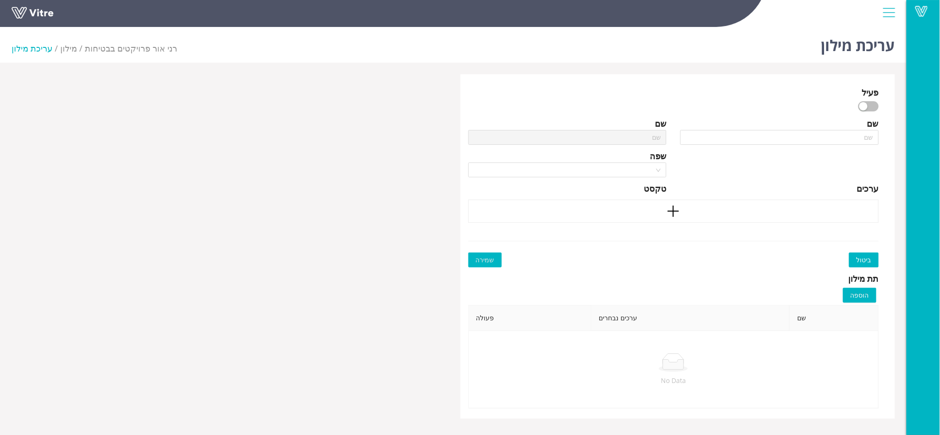
type input "מחלקות AST"
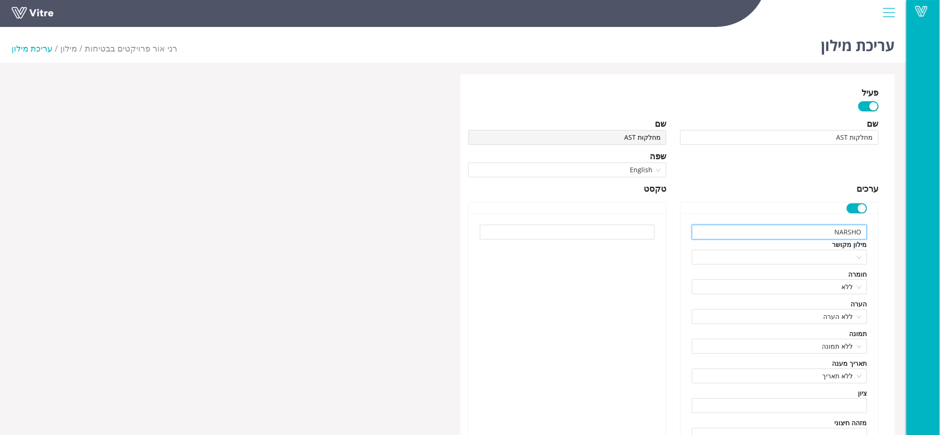
click at [750, 235] on input "NARSHO" at bounding box center [779, 231] width 175 height 15
type input "N"
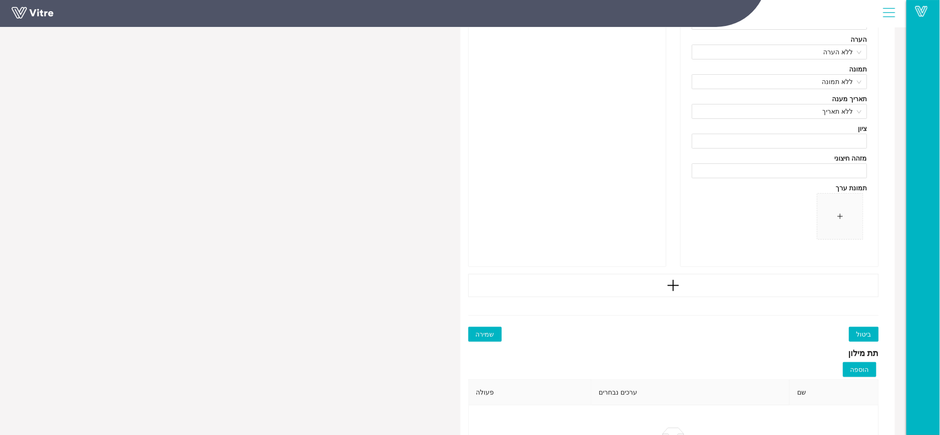
scroll to position [1331, 0]
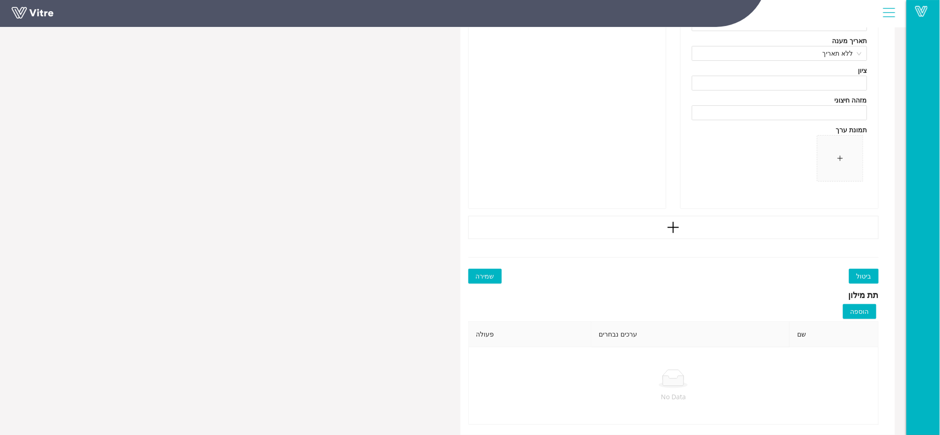
type input "משרדים"
click at [484, 279] on span "שמירה" at bounding box center [485, 276] width 19 height 10
